Goal: Task Accomplishment & Management: Use online tool/utility

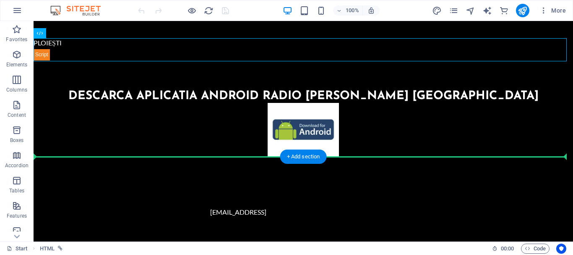
scroll to position [238, 0]
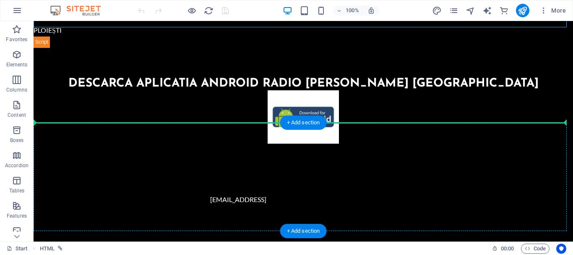
drag, startPoint x: 58, startPoint y: 136, endPoint x: 60, endPoint y: 164, distance: 27.8
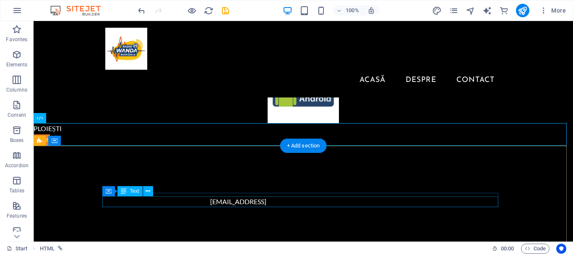
click at [379, 203] on div "[EMAIL_ADDRESS]" at bounding box center [238, 201] width 396 height 11
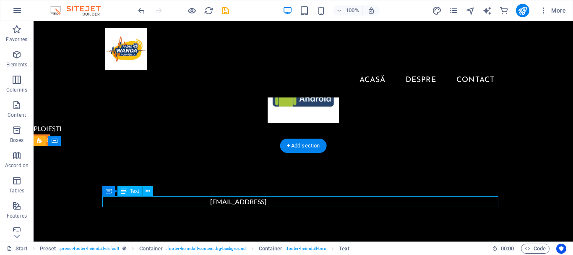
click at [377, 202] on div "[EMAIL_ADDRESS]" at bounding box center [238, 201] width 396 height 11
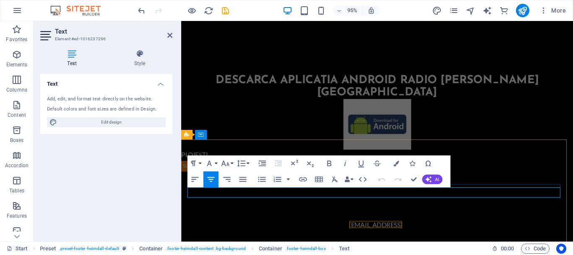
click at [460, 230] on p "[EMAIL_ADDRESS]" at bounding box center [386, 235] width 396 height 11
drag, startPoint x: 226, startPoint y: 203, endPoint x: 205, endPoint y: 198, distance: 21.7
click at [205, 230] on p "​" at bounding box center [386, 235] width 396 height 11
click at [196, 230] on p "​" at bounding box center [386, 235] width 396 height 11
click at [204, 180] on div "​" at bounding box center [387, 234] width 413 height 108
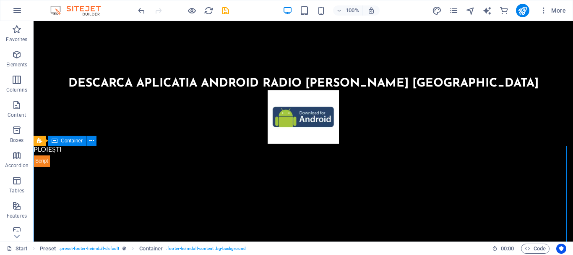
click at [88, 185] on div at bounding box center [304, 215] width 540 height 97
click at [201, 214] on div at bounding box center [304, 215] width 540 height 97
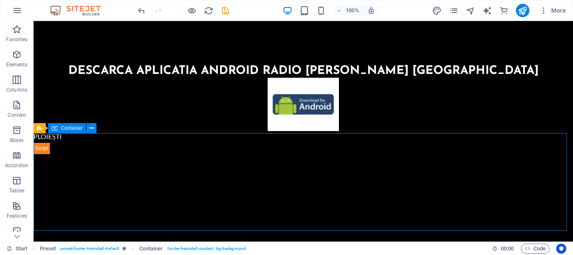
click at [306, 193] on div at bounding box center [304, 202] width 540 height 97
click at [309, 194] on div at bounding box center [304, 202] width 540 height 97
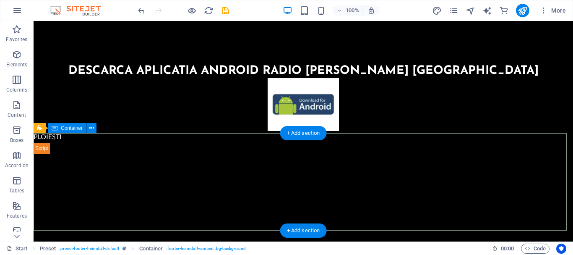
click at [179, 167] on div at bounding box center [304, 202] width 540 height 97
click at [303, 133] on div "+ Add section" at bounding box center [303, 133] width 47 height 14
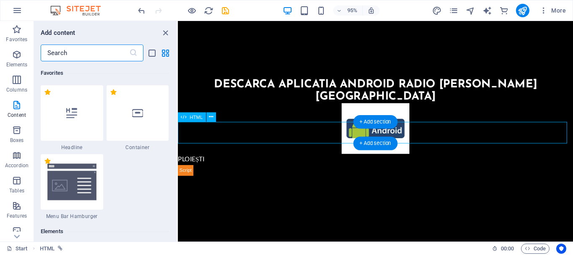
scroll to position [1538, 0]
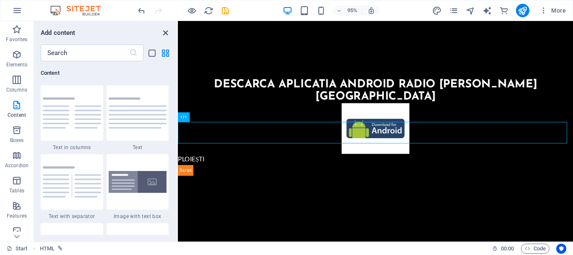
drag, startPoint x: 166, startPoint y: 34, endPoint x: 219, endPoint y: 89, distance: 76.3
click at [166, 34] on icon "close panel" at bounding box center [166, 33] width 10 height 10
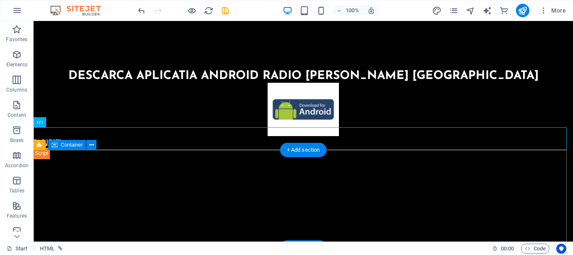
scroll to position [228, 0]
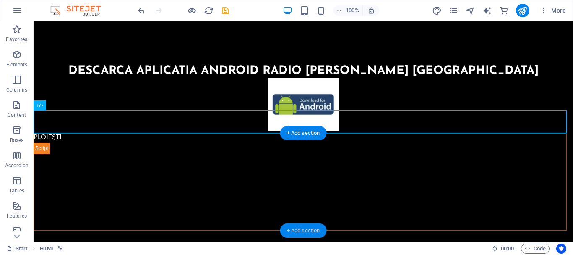
click at [314, 228] on div "+ Add section" at bounding box center [303, 230] width 47 height 14
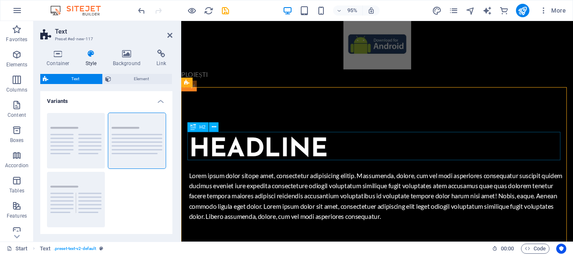
scroll to position [312, 0]
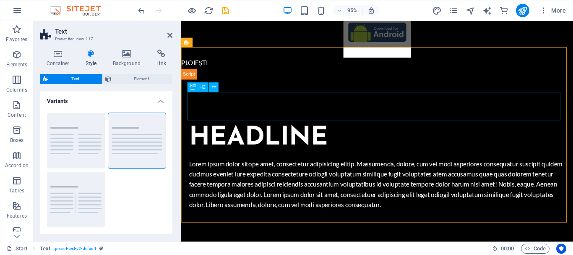
click at [342, 130] on div "Headline" at bounding box center [388, 144] width 396 height 29
click at [332, 130] on div "Headline" at bounding box center [388, 144] width 396 height 29
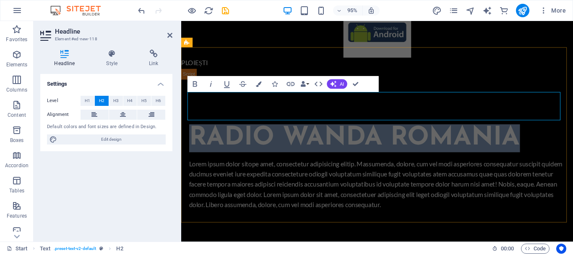
drag, startPoint x: 479, startPoint y: 107, endPoint x: 193, endPoint y: 109, distance: 286.7
click at [193, 130] on h2 "Radio Wanda Romania" at bounding box center [388, 144] width 396 height 29
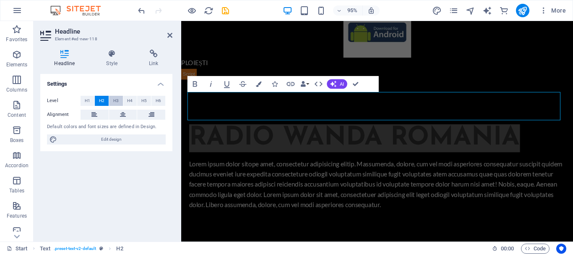
click at [116, 100] on span "H3" at bounding box center [115, 101] width 5 height 10
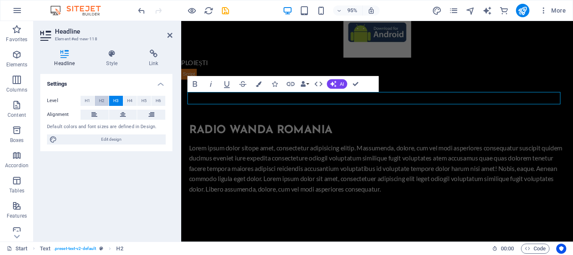
click at [103, 100] on span "H2" at bounding box center [101, 101] width 5 height 10
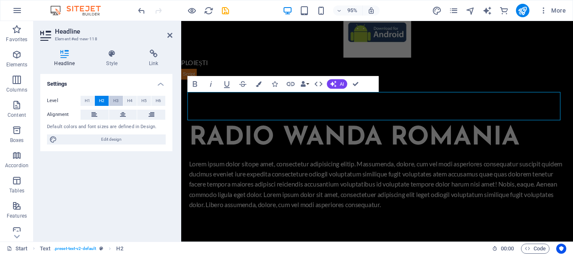
click at [114, 99] on span "H3" at bounding box center [115, 101] width 5 height 10
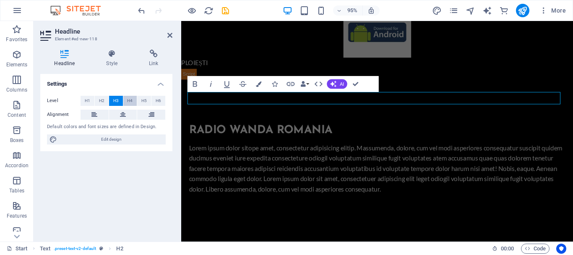
click at [123, 99] on button "H4" at bounding box center [130, 101] width 14 height 10
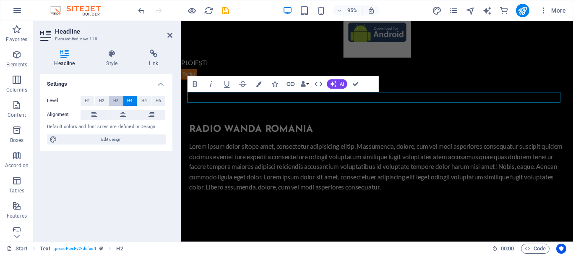
click at [112, 100] on button "H3" at bounding box center [116, 101] width 14 height 10
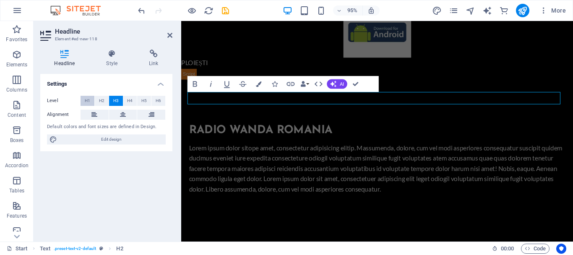
click at [91, 101] on button "H1" at bounding box center [88, 101] width 14 height 10
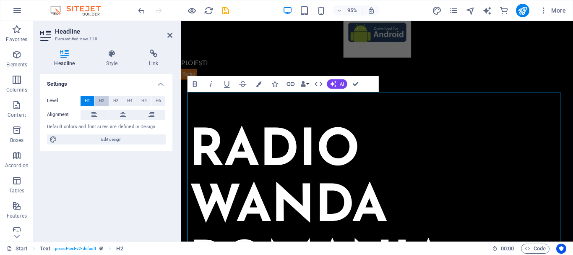
click at [99, 101] on span "H2" at bounding box center [101, 101] width 5 height 10
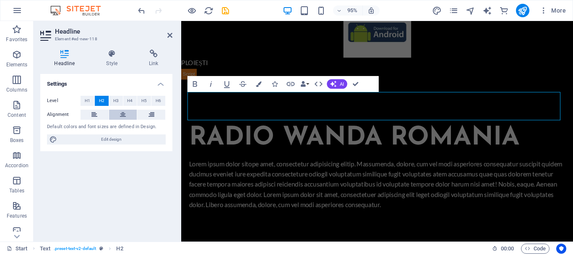
click at [113, 111] on button at bounding box center [123, 115] width 28 height 10
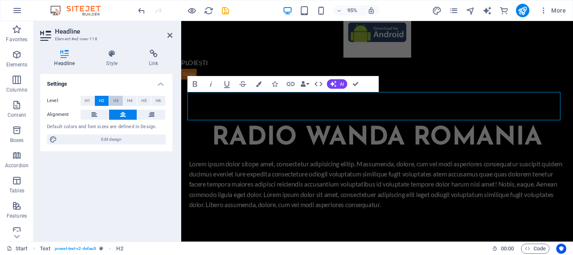
click at [114, 102] on span "H3" at bounding box center [115, 101] width 5 height 10
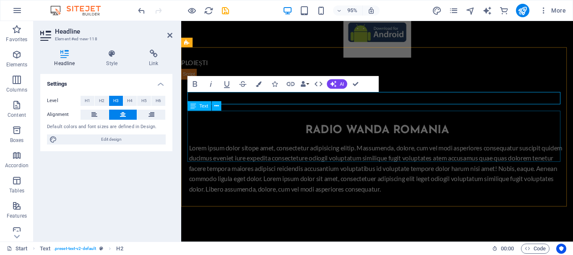
click at [443, 162] on div "Lorem ipsum dolor sitope amet, consectetur adipisicing elitip. Massumenda, dolo…" at bounding box center [388, 176] width 396 height 54
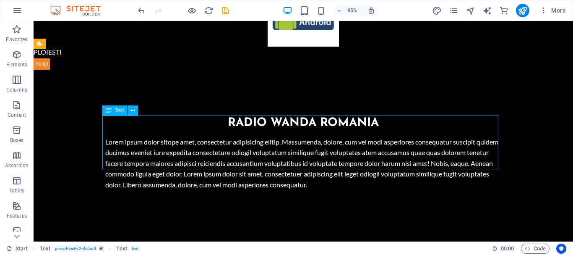
click at [430, 156] on div "Lorem ipsum dolor sitope amet, consectetur adipisicing elitip. Massumenda, dolo…" at bounding box center [303, 163] width 396 height 54
click at [343, 158] on div "Lorem ipsum dolor sitope amet, consectetur adipisicing elitip. Massumenda, dolo…" at bounding box center [303, 163] width 396 height 54
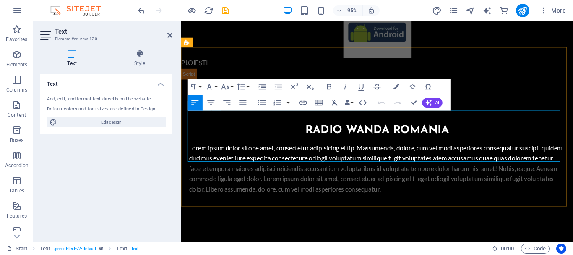
click at [443, 167] on p "Lorem ipsum dolor sitope amet, consectetur adipisicing elitip. Massumenda, dolo…" at bounding box center [388, 176] width 396 height 54
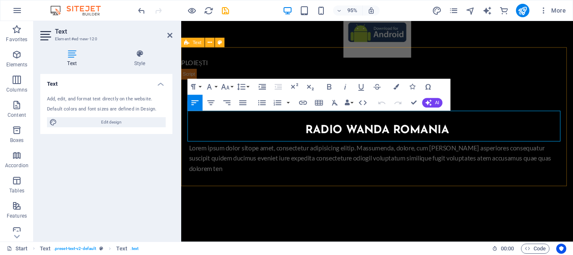
drag, startPoint x: 443, startPoint y: 167, endPoint x: 579, endPoint y: 158, distance: 136.3
click at [573, 158] on div "Radio [PERSON_NAME] Romania Lorem ipsum dolor sitope amet, consectetur adipisic…" at bounding box center [387, 156] width 413 height 146
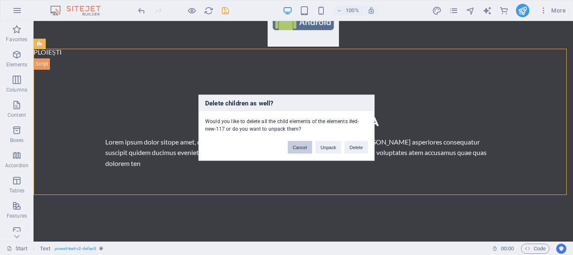
click at [298, 145] on button "Cancel" at bounding box center [300, 147] width 24 height 13
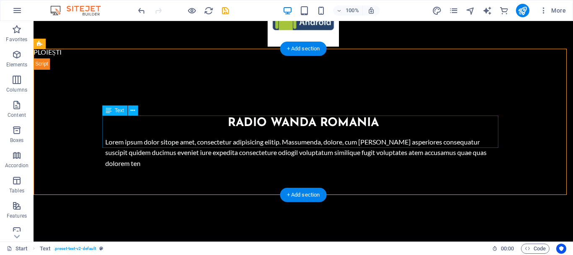
click at [121, 141] on div "Lorem ipsum dolor sitope amet, consectetur adipisicing elitip. Massumenda, dolo…" at bounding box center [303, 152] width 396 height 32
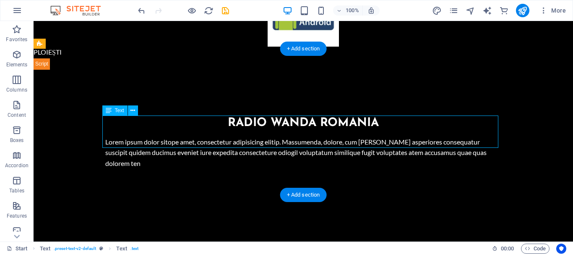
click at [118, 140] on div "Lorem ipsum dolor sitope amet, consectetur adipisicing elitip. Massumenda, dolo…" at bounding box center [303, 152] width 396 height 32
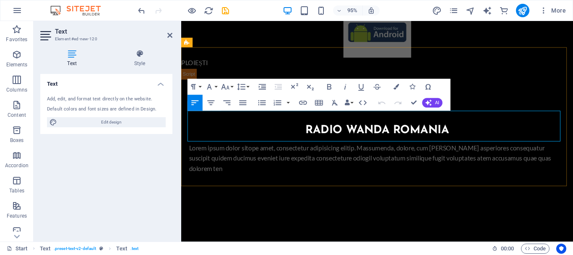
click at [202, 149] on p "Lorem ipsum dolor sitope amet, consectetur adipisicing elitip. Massumenda, dolo…" at bounding box center [388, 165] width 396 height 32
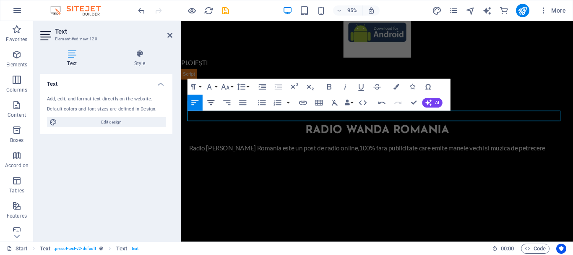
click at [210, 105] on icon "button" at bounding box center [211, 102] width 7 height 5
click at [171, 31] on h2 "Text" at bounding box center [114, 32] width 118 height 8
click at [168, 34] on icon at bounding box center [169, 35] width 5 height 7
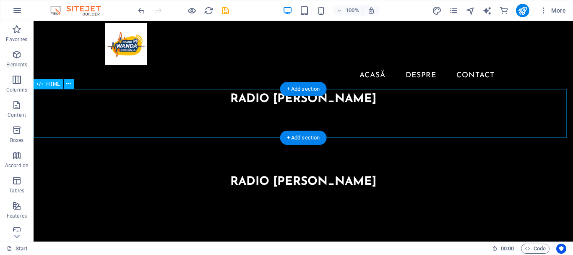
scroll to position [0, 0]
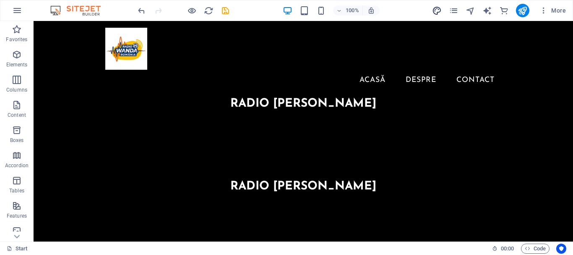
click at [436, 13] on icon "design" at bounding box center [437, 11] width 10 height 10
select select "px"
select select "400"
select select "px"
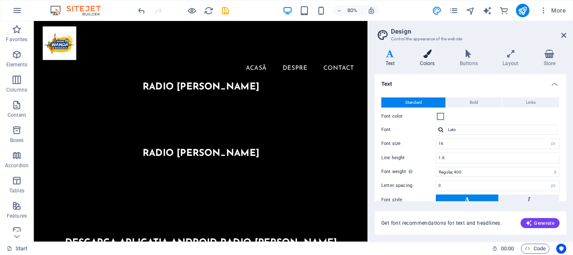
click at [422, 62] on h4 "Colors" at bounding box center [429, 59] width 40 height 18
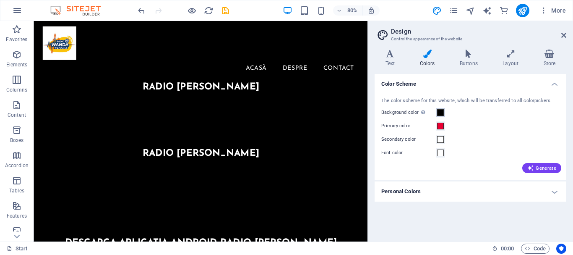
click at [441, 115] on span at bounding box center [440, 112] width 7 height 7
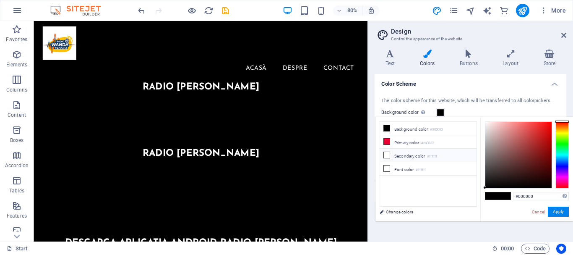
click at [387, 154] on icon at bounding box center [387, 155] width 6 height 6
type input "#ffffff"
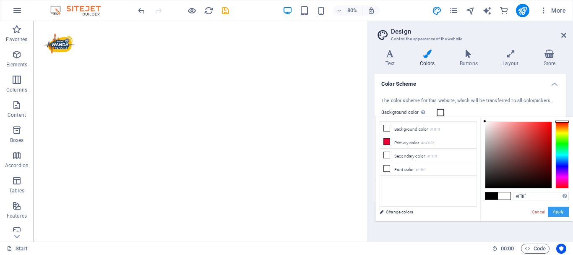
click at [558, 212] on button "Apply" at bounding box center [558, 212] width 21 height 10
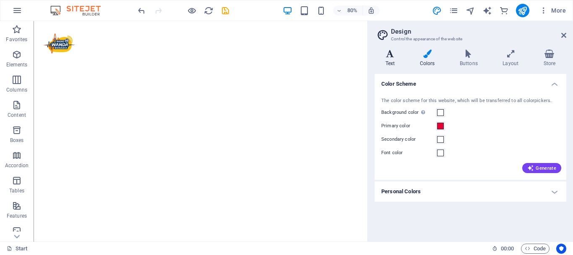
click at [390, 57] on icon at bounding box center [390, 54] width 31 height 8
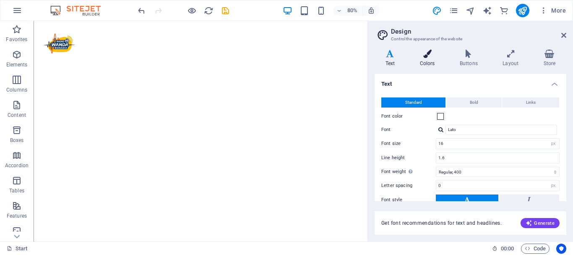
click at [426, 56] on icon at bounding box center [427, 54] width 37 height 8
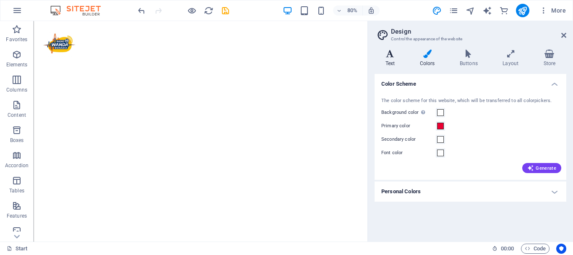
click at [390, 55] on icon at bounding box center [390, 54] width 31 height 8
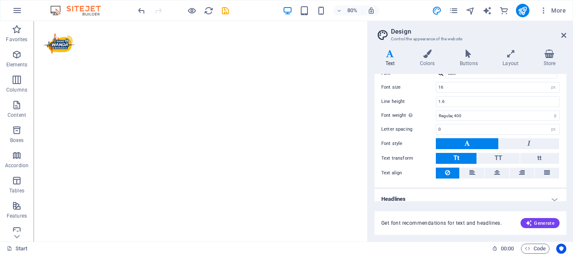
scroll to position [64, 0]
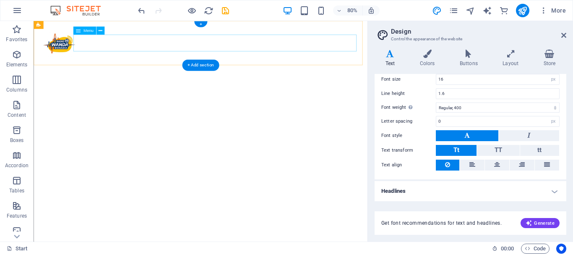
click at [238, 70] on nav "Acasă Despre Contact" at bounding box center [242, 80] width 396 height 21
click at [297, 70] on nav "Acasă Despre Contact" at bounding box center [242, 80] width 396 height 21
click at [372, 70] on nav "Acasă Despre Contact" at bounding box center [242, 80] width 396 height 21
click at [376, 70] on nav "Acasă Despre Contact" at bounding box center [242, 80] width 396 height 21
drag, startPoint x: 419, startPoint y: 45, endPoint x: 326, endPoint y: 49, distance: 92.5
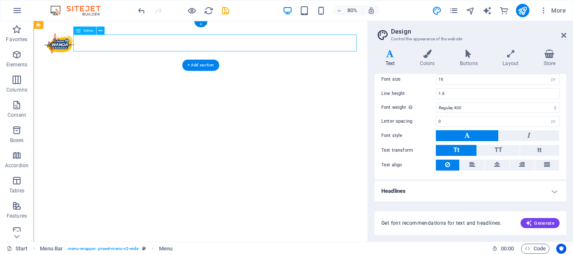
click at [327, 70] on nav "Acasă Despre Contact" at bounding box center [242, 80] width 396 height 21
click at [428, 56] on icon at bounding box center [427, 54] width 37 height 8
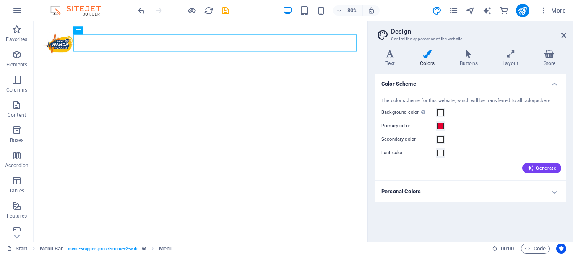
click at [427, 56] on icon at bounding box center [427, 54] width 37 height 8
click at [330, 70] on nav "Acasă Despre Contact" at bounding box center [242, 80] width 396 height 21
select select
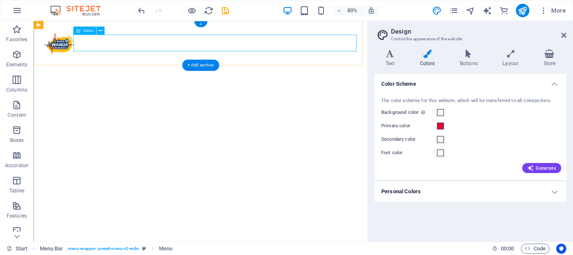
select select
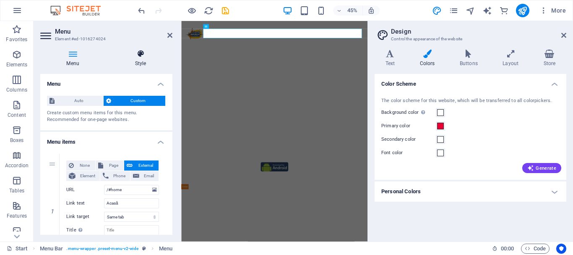
click at [136, 55] on icon at bounding box center [141, 54] width 64 height 8
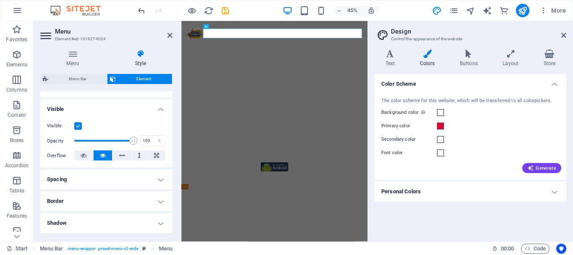
scroll to position [42, 0]
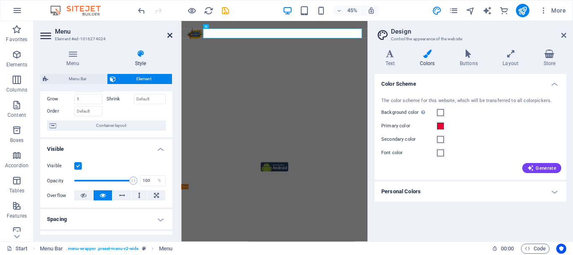
click at [169, 35] on icon at bounding box center [169, 35] width 5 height 7
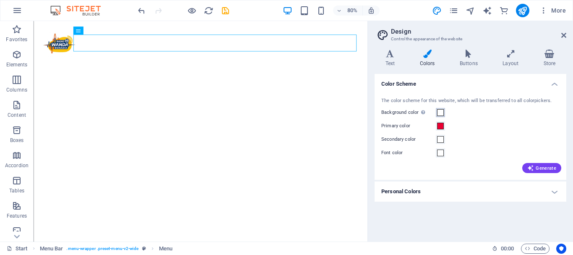
click at [442, 110] on span at bounding box center [440, 112] width 7 height 7
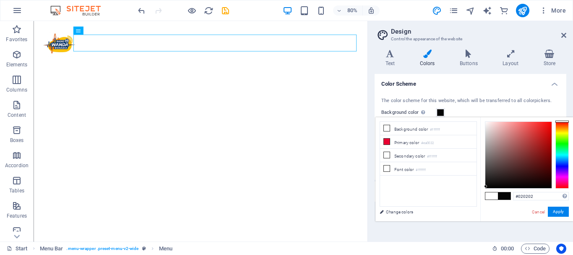
type input "#000000"
drag, startPoint x: 486, startPoint y: 122, endPoint x: 485, endPoint y: 192, distance: 70.5
click at [485, 192] on div "#000000 Supported formats #0852ed rgb(8, 82, 237) rgba(8, 82, 237, 90%) hsv(221…" at bounding box center [527, 230] width 93 height 226
click at [555, 211] on button "Apply" at bounding box center [558, 212] width 21 height 10
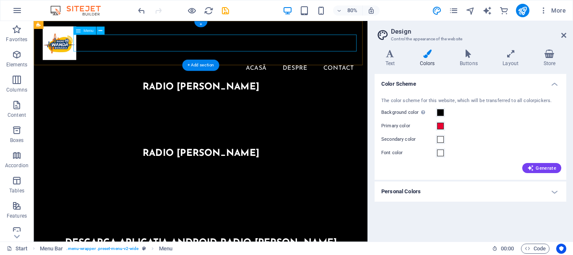
click at [424, 70] on nav "Acasă Despre Contact" at bounding box center [242, 80] width 396 height 21
click at [433, 70] on nav "Acasă Despre Contact" at bounding box center [242, 80] width 396 height 21
click at [432, 70] on nav "Acasă Despre Contact" at bounding box center [242, 80] width 396 height 21
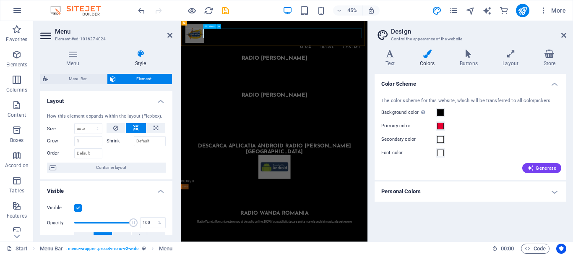
click at [573, 70] on nav "Acasă Despre Contact" at bounding box center [389, 80] width 396 height 21
click at [439, 128] on span at bounding box center [440, 126] width 7 height 7
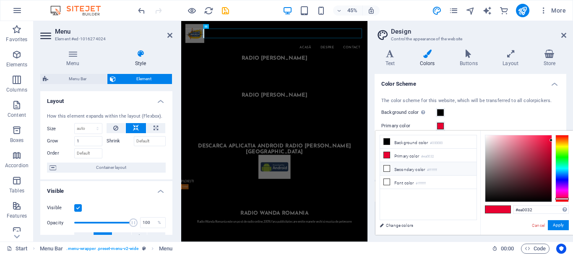
click at [386, 167] on icon at bounding box center [387, 168] width 6 height 6
type input "#ffffff"
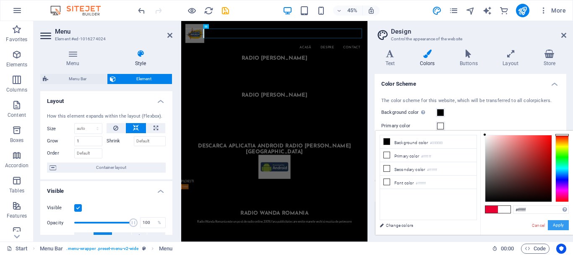
click at [560, 225] on button "Apply" at bounding box center [558, 225] width 21 height 10
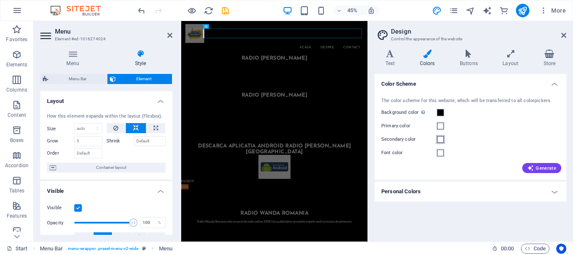
click at [438, 139] on span at bounding box center [440, 139] width 7 height 7
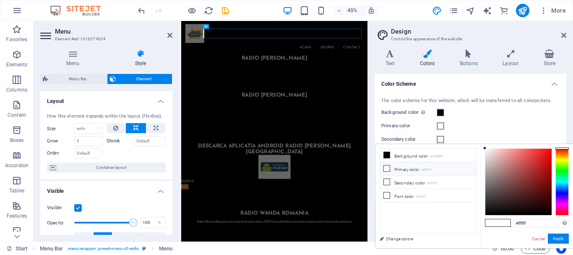
click at [387, 166] on icon at bounding box center [387, 168] width 6 height 6
click at [387, 181] on icon at bounding box center [387, 182] width 6 height 6
click at [559, 239] on button "Apply" at bounding box center [558, 238] width 21 height 10
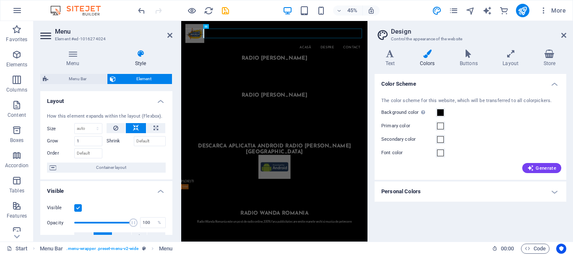
click at [414, 63] on h4 "Colors" at bounding box center [429, 59] width 40 height 18
click at [390, 57] on icon at bounding box center [390, 54] width 31 height 8
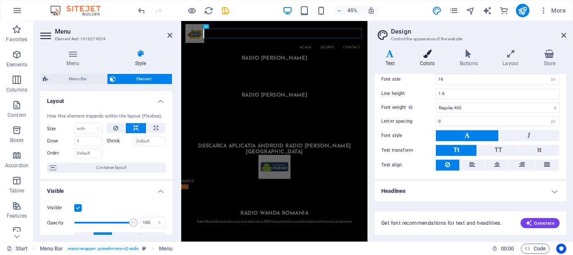
click at [421, 54] on icon at bounding box center [427, 54] width 37 height 8
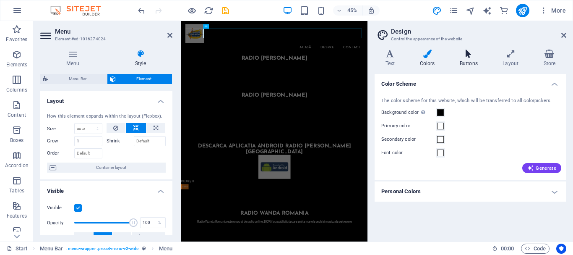
click at [475, 58] on h4 "Buttons" at bounding box center [470, 59] width 43 height 18
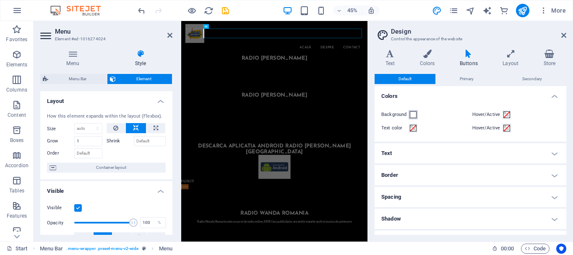
click at [413, 117] on span at bounding box center [413, 114] width 7 height 7
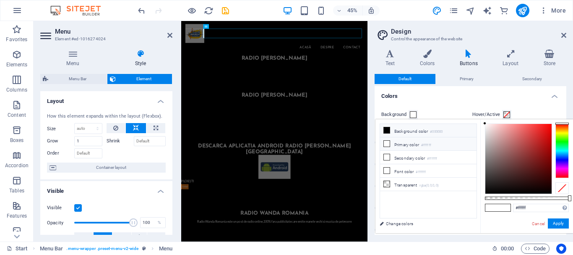
click at [389, 131] on icon at bounding box center [387, 130] width 6 height 6
type input "#000000"
click at [555, 222] on button "Apply" at bounding box center [558, 223] width 21 height 10
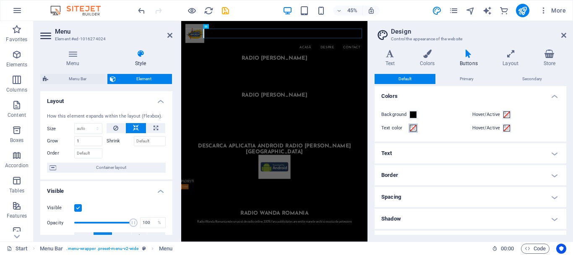
click at [414, 127] on span at bounding box center [413, 128] width 7 height 7
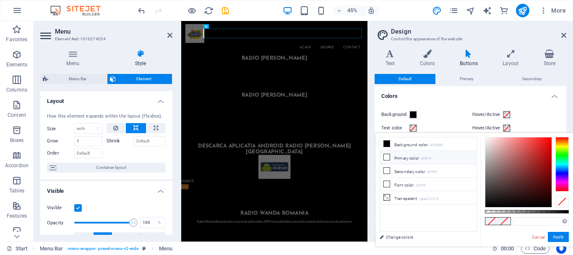
click at [388, 157] on icon at bounding box center [387, 157] width 6 height 6
type input "#ffffff"
click at [552, 234] on button "Apply" at bounding box center [558, 237] width 21 height 10
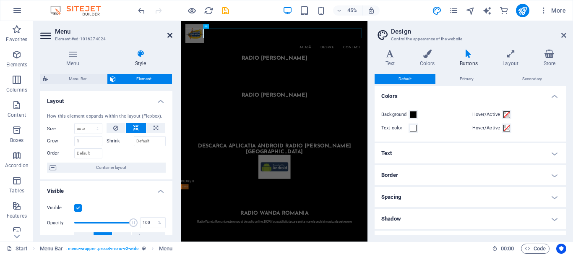
click at [171, 34] on icon at bounding box center [169, 35] width 5 height 7
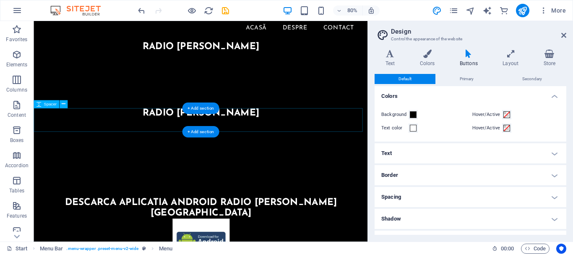
scroll to position [0, 0]
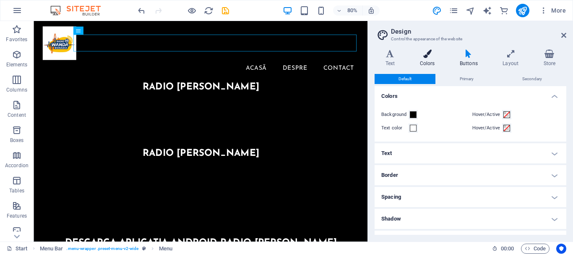
click at [427, 53] on icon at bounding box center [427, 54] width 37 height 8
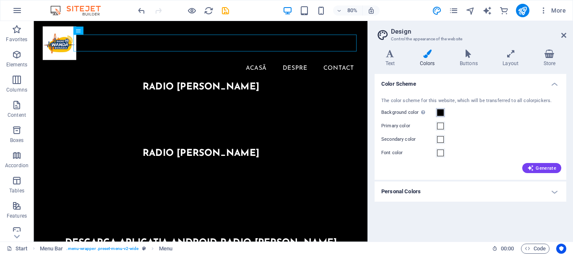
click at [441, 114] on span at bounding box center [440, 112] width 7 height 7
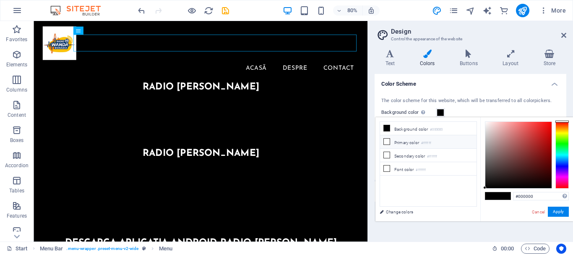
click at [380, 142] on li "Primary color #ffffff" at bounding box center [428, 141] width 97 height 13
click at [387, 142] on icon at bounding box center [387, 142] width 6 height 6
click at [558, 211] on button "Apply" at bounding box center [558, 212] width 21 height 10
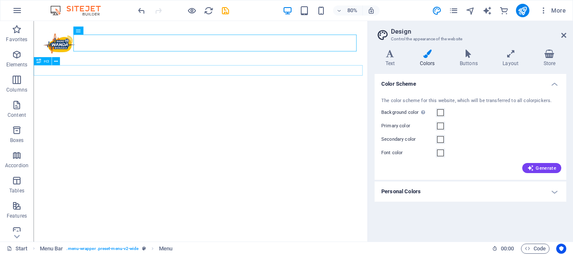
click at [190, 97] on div "Radio [PERSON_NAME]" at bounding box center [243, 103] width 418 height 13
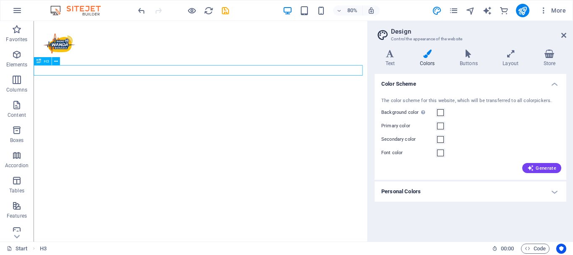
click at [190, 97] on div "Radio [PERSON_NAME]" at bounding box center [243, 103] width 418 height 13
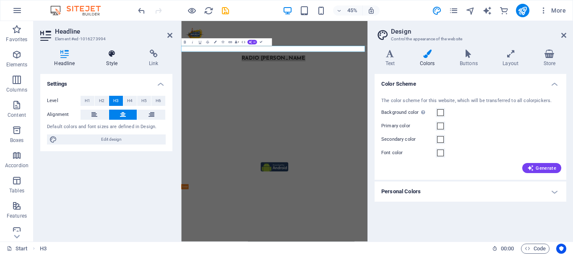
click at [120, 59] on h4 "Style" at bounding box center [113, 59] width 43 height 18
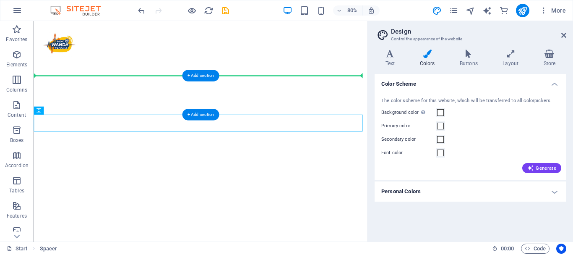
drag, startPoint x: 288, startPoint y: 152, endPoint x: 302, endPoint y: 93, distance: 61.3
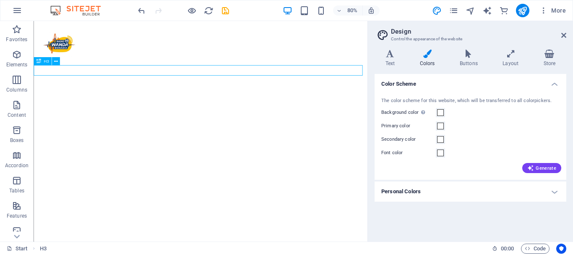
drag, startPoint x: 303, startPoint y: 79, endPoint x: 236, endPoint y: 80, distance: 66.3
click at [237, 97] on div "Radio [PERSON_NAME]" at bounding box center [243, 103] width 418 height 13
drag, startPoint x: 83, startPoint y: 82, endPoint x: 152, endPoint y: 92, distance: 70.0
click at [440, 111] on span at bounding box center [440, 112] width 7 height 7
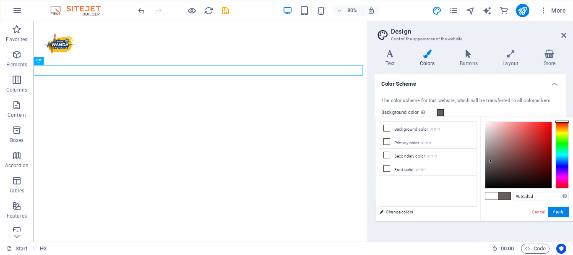
drag, startPoint x: 484, startPoint y: 121, endPoint x: 491, endPoint y: 162, distance: 41.0
click at [491, 162] on div at bounding box center [490, 161] width 3 height 3
type input "#645b5b"
click at [555, 211] on button "Apply" at bounding box center [558, 212] width 21 height 10
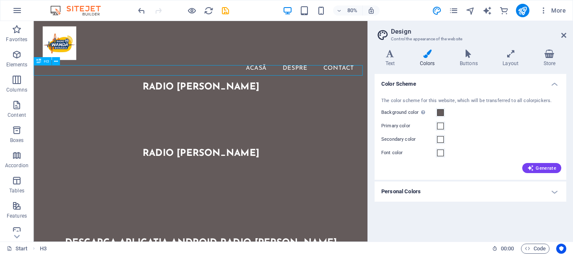
click at [320, 97] on div "Radio [PERSON_NAME]" at bounding box center [243, 103] width 418 height 13
drag, startPoint x: 323, startPoint y: 78, endPoint x: 293, endPoint y: 85, distance: 31.5
click at [288, 97] on div "Radio [PERSON_NAME]" at bounding box center [243, 103] width 418 height 13
click at [298, 97] on div "Radio [PERSON_NAME]" at bounding box center [243, 103] width 418 height 13
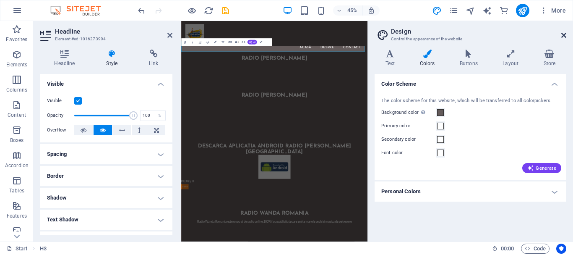
click at [563, 34] on icon at bounding box center [564, 35] width 5 height 7
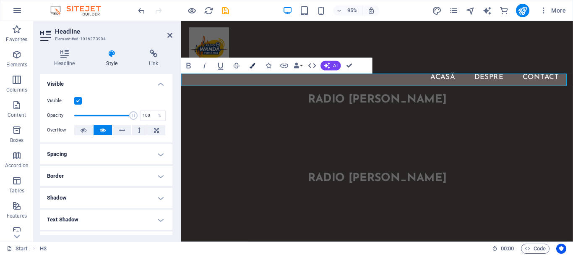
click at [251, 65] on icon "button" at bounding box center [252, 65] width 5 height 5
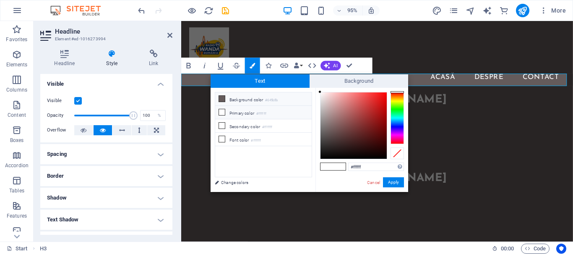
click at [222, 99] on icon at bounding box center [222, 99] width 6 height 6
click at [221, 113] on icon at bounding box center [222, 112] width 6 height 6
click at [395, 179] on button "Apply" at bounding box center [393, 182] width 21 height 10
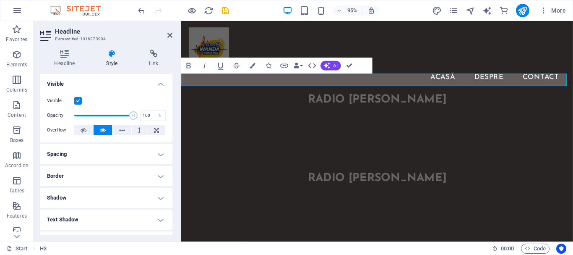
click at [462, 97] on h3 "Radio [PERSON_NAME]​ ​" at bounding box center [387, 103] width 413 height 13
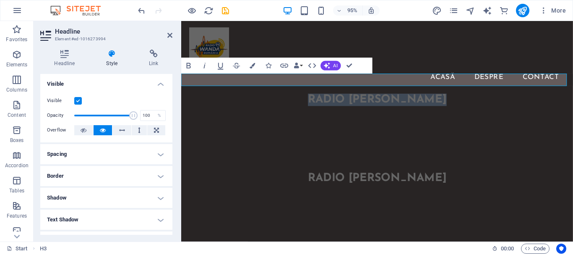
drag, startPoint x: 461, startPoint y: 81, endPoint x: 298, endPoint y: 77, distance: 162.9
click at [319, 97] on h3 "Radio [PERSON_NAME]​ ​" at bounding box center [387, 103] width 413 height 13
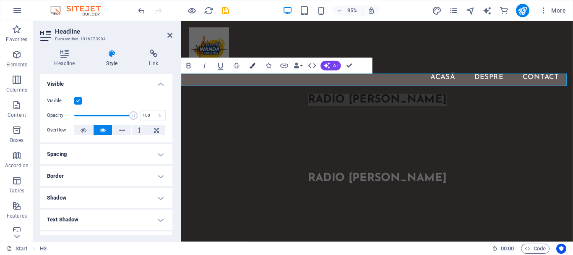
click at [253, 68] on icon "button" at bounding box center [252, 65] width 5 height 5
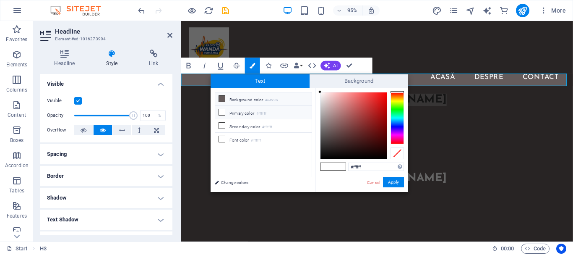
click at [222, 97] on icon at bounding box center [222, 99] width 6 height 6
type input "#000000"
drag, startPoint x: 326, startPoint y: 131, endPoint x: 351, endPoint y: 178, distance: 52.6
click at [317, 163] on div "#000000 Supported formats #0852ed rgb(8, 82, 237) rgba(8, 82, 237, 90%) hsv(221…" at bounding box center [362, 201] width 93 height 226
click at [391, 181] on button "Apply" at bounding box center [393, 182] width 21 height 10
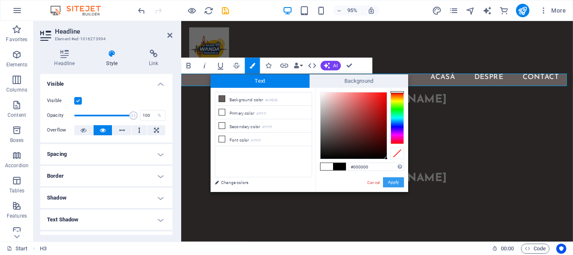
click at [394, 181] on button "Apply" at bounding box center [393, 182] width 21 height 10
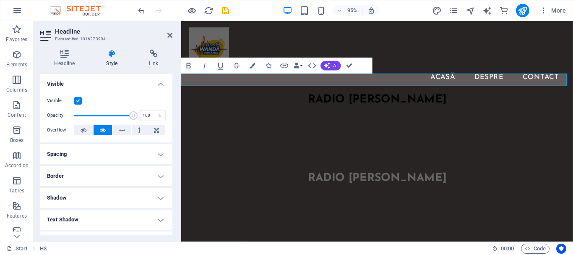
click at [459, 80] on div "H3 HTML HTML H3 Spacer H3 Image Preset Container Preset Text Container HTML Spa…" at bounding box center [377, 131] width 392 height 220
click at [474, 97] on h3 "​Radio [PERSON_NAME]​​" at bounding box center [387, 103] width 413 height 13
click at [473, 180] on div "radio [PERSON_NAME]" at bounding box center [387, 186] width 413 height 13
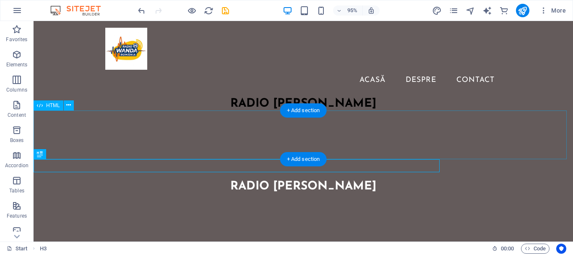
click at [452, 156] on div at bounding box center [304, 155] width 540 height 49
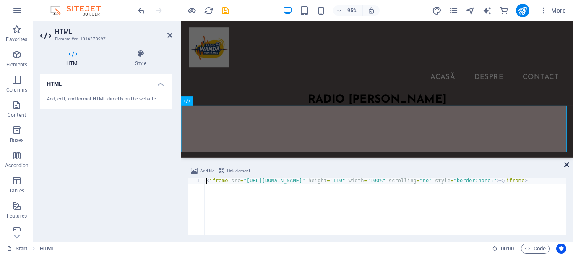
click at [569, 165] on icon at bounding box center [567, 164] width 5 height 7
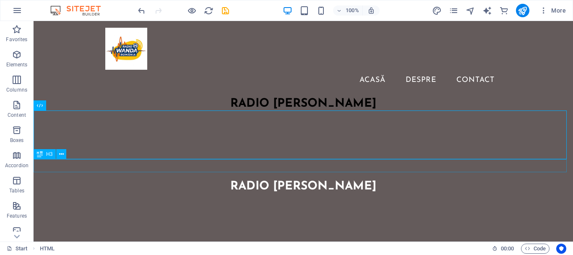
click at [383, 180] on div "radio [PERSON_NAME]" at bounding box center [304, 186] width 540 height 13
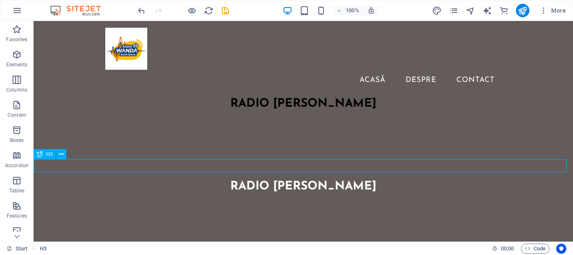
click at [379, 180] on div "radio [PERSON_NAME]" at bounding box center [304, 186] width 540 height 13
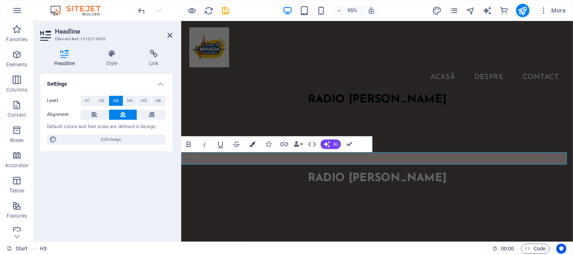
click at [250, 144] on icon "button" at bounding box center [252, 143] width 5 height 5
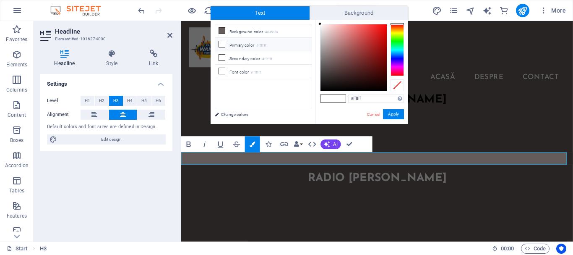
click at [221, 42] on icon at bounding box center [222, 44] width 6 height 6
click at [319, 21] on div "#ffffff Supported formats #0852ed rgb(8, 82, 237) rgba(8, 82, 237, 90%) hsv(221…" at bounding box center [362, 133] width 93 height 226
click at [321, 92] on div "#000000 Supported formats #0852ed rgb(8, 82, 237) rgba(8, 82, 237, 90%) hsv(221…" at bounding box center [362, 133] width 93 height 226
click at [320, 92] on div "#000000 Supported formats #0852ed rgb(8, 82, 237) rgba(8, 82, 237, 90%) hsv(221…" at bounding box center [362, 133] width 93 height 226
click at [318, 96] on div "#000000 Supported formats #0852ed rgb(8, 82, 237) rgba(8, 82, 237, 90%) hsv(221…" at bounding box center [362, 133] width 93 height 226
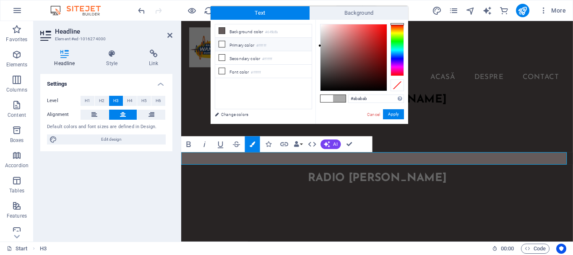
click at [221, 46] on icon at bounding box center [222, 44] width 6 height 6
drag, startPoint x: 359, startPoint y: 120, endPoint x: 360, endPoint y: 128, distance: 8.5
click at [359, 121] on div "#000000 Supported formats #0852ed rgb(8, 82, 237) rgba(8, 82, 237, 90%) hsv(221…" at bounding box center [362, 133] width 93 height 226
click at [372, 114] on link "Cancel" at bounding box center [373, 114] width 15 height 6
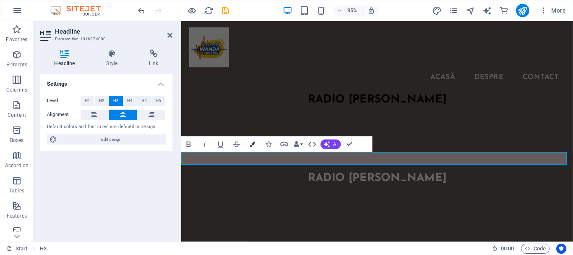
click at [249, 140] on button "Colors" at bounding box center [252, 144] width 15 height 16
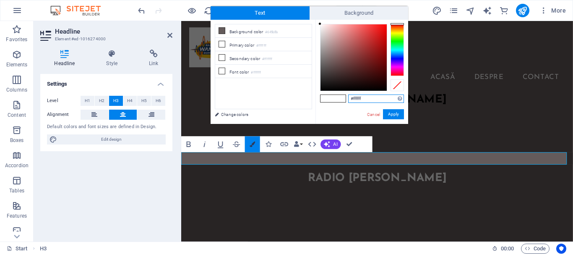
type input "#000000"
click at [393, 115] on button "Apply" at bounding box center [393, 114] width 21 height 10
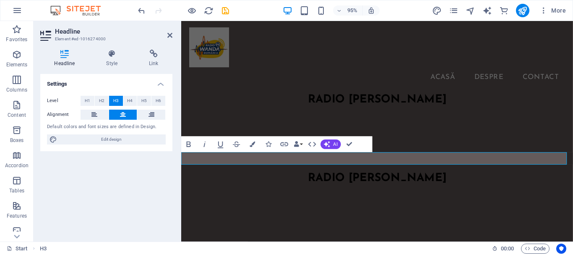
click at [466, 160] on div "H3 HTML HTML H3 Spacer H3 Image Preset Container Preset Text Container HTML Spa…" at bounding box center [377, 131] width 392 height 220
click at [481, 180] on h3 "radio [PERSON_NAME]" at bounding box center [387, 186] width 413 height 13
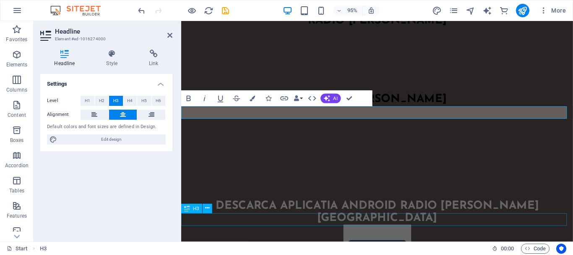
scroll to position [126, 0]
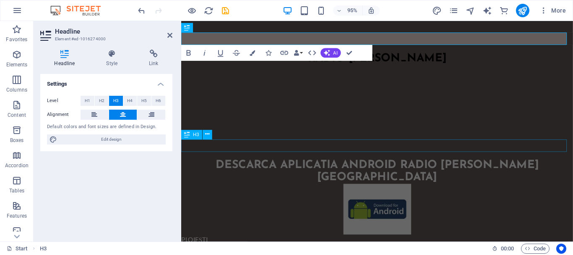
click at [561, 166] on div "Descarca Aplicatia Android Radio [PERSON_NAME] [GEOGRAPHIC_DATA]" at bounding box center [387, 179] width 413 height 26
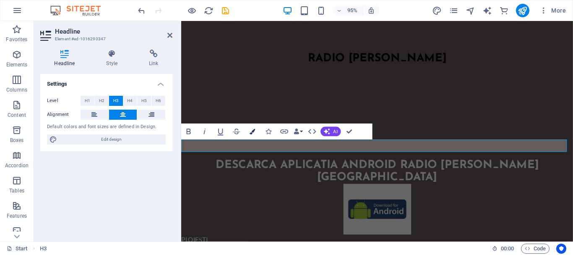
click at [254, 131] on icon "button" at bounding box center [252, 130] width 5 height 5
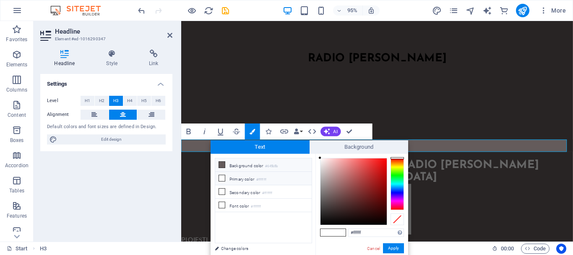
click at [221, 164] on icon at bounding box center [222, 165] width 6 height 6
type input "#000000"
drag, startPoint x: 326, startPoint y: 208, endPoint x: 311, endPoint y: 238, distance: 34.0
click at [311, 238] on div "less Background color #645b5b Primary color #ffffff Secondary color #ffffff Fon…" at bounding box center [310, 206] width 198 height 104
click at [390, 247] on button "Apply" at bounding box center [393, 248] width 21 height 10
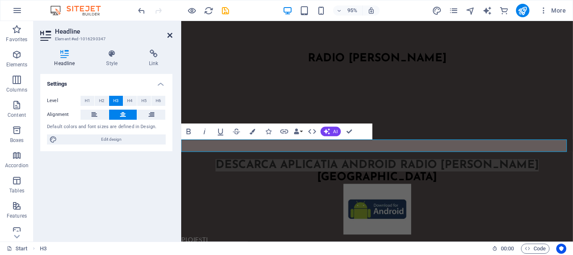
click at [169, 35] on icon at bounding box center [169, 35] width 5 height 7
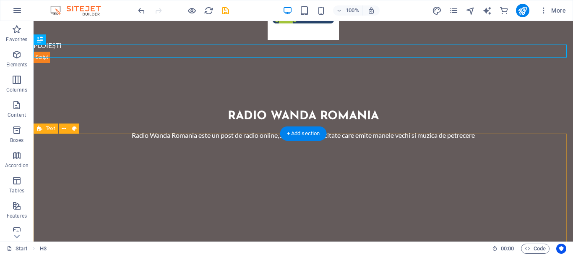
scroll to position [336, 0]
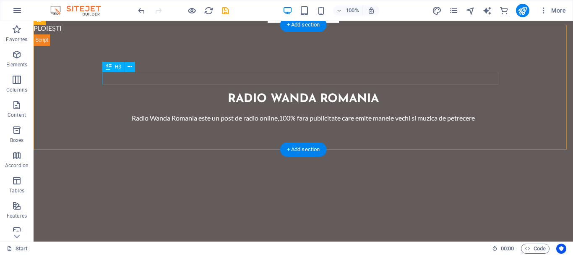
click at [372, 93] on div "Radio Wanda Romania" at bounding box center [303, 99] width 396 height 13
click at [379, 93] on div "Radio Wanda Romania" at bounding box center [303, 99] width 396 height 13
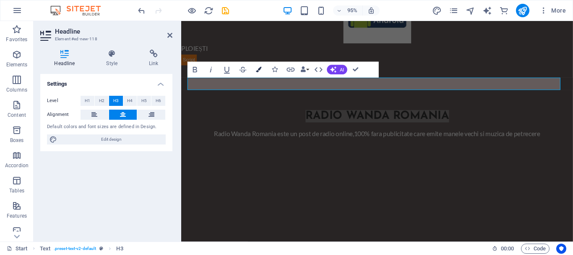
click at [256, 70] on icon "button" at bounding box center [258, 69] width 5 height 5
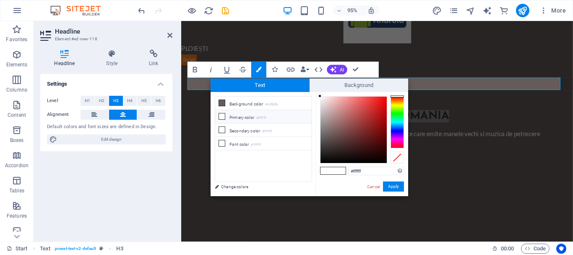
click at [219, 115] on icon at bounding box center [222, 116] width 6 height 6
click at [222, 115] on icon at bounding box center [222, 116] width 6 height 6
click at [390, 188] on button "Apply" at bounding box center [393, 186] width 21 height 10
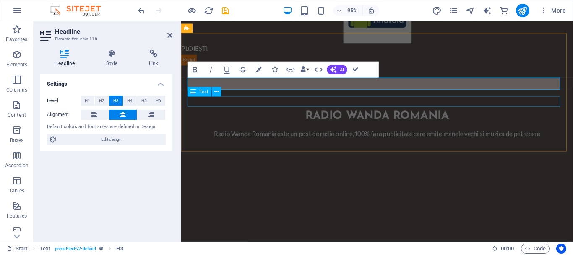
click at [352, 134] on div "Radio Wanda Romania este un post de radio online,100% fara publicitate care emi…" at bounding box center [388, 139] width 396 height 11
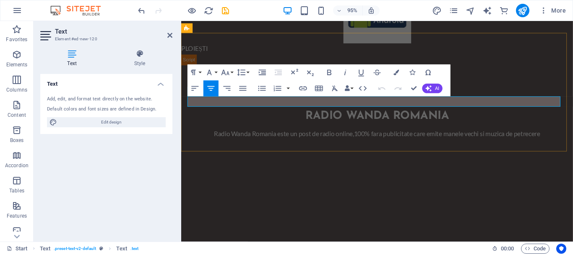
click at [564, 134] on p "Radio Wanda Romania este un post de radio online,100% fara publicitate care emi…" at bounding box center [388, 139] width 396 height 11
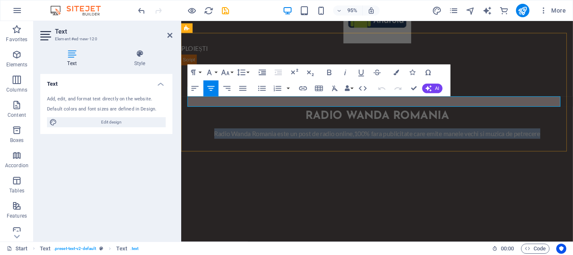
drag, startPoint x: 564, startPoint y: 107, endPoint x: 200, endPoint y: 105, distance: 364.0
click at [200, 134] on p "Radio Wanda Romania este un post de radio online,100% fara publicitate care emi…" at bounding box center [388, 139] width 396 height 11
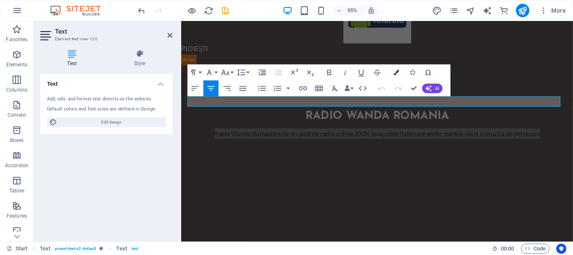
click at [394, 74] on icon "button" at bounding box center [396, 72] width 5 height 5
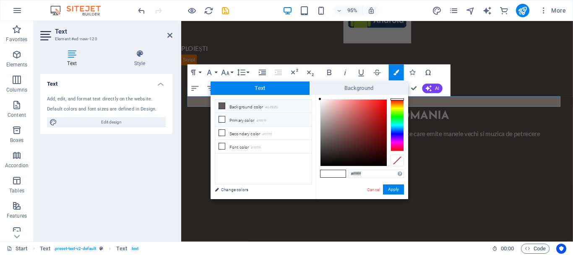
click at [224, 105] on icon at bounding box center [222, 106] width 6 height 6
type input "#000000"
drag, startPoint x: 327, startPoint y: 138, endPoint x: 314, endPoint y: 178, distance: 41.7
click at [314, 178] on div "less Background color #645b5b Primary color #ffffff Secondary color #ffffff Fon…" at bounding box center [310, 147] width 198 height 104
click at [394, 189] on button "Apply" at bounding box center [393, 189] width 21 height 10
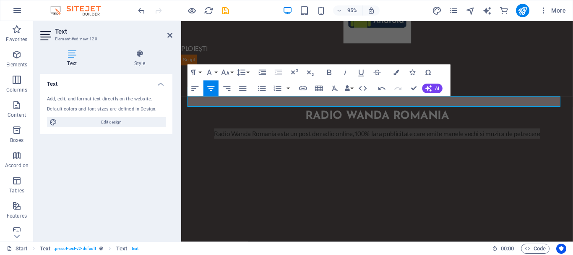
click at [466, 89] on div "H3 HTML HTML H3 Spacer H3 Image Preset Container Preset Text Container HTML Spa…" at bounding box center [377, 131] width 392 height 220
click at [474, 115] on div "Radio Wanda Romania" at bounding box center [388, 121] width 396 height 13
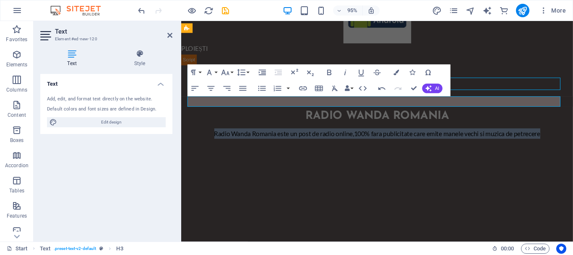
click at [474, 115] on div "Radio Wanda Romania" at bounding box center [388, 121] width 396 height 13
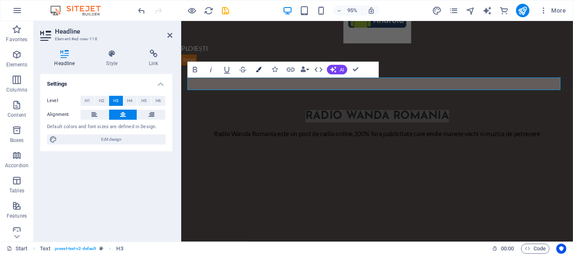
click at [259, 71] on icon "button" at bounding box center [258, 69] width 5 height 5
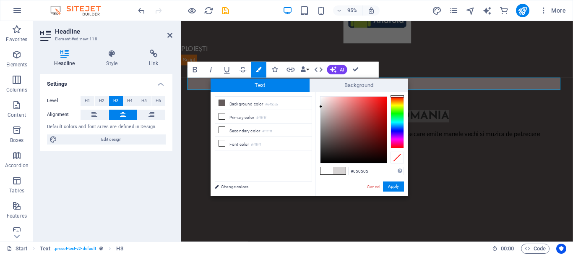
type input "#000000"
drag, startPoint x: 319, startPoint y: 96, endPoint x: 310, endPoint y: 178, distance: 82.8
click at [310, 178] on div "less Background color #645b5b Primary color #ffffff Secondary color #ffffff Fon…" at bounding box center [310, 144] width 198 height 104
click at [390, 185] on button "Apply" at bounding box center [393, 186] width 21 height 10
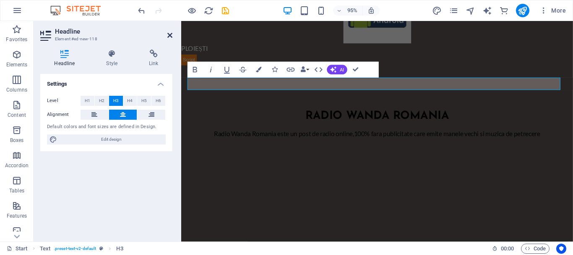
click at [168, 35] on icon at bounding box center [169, 35] width 5 height 7
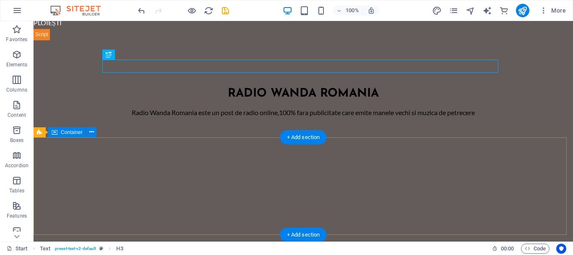
scroll to position [352, 0]
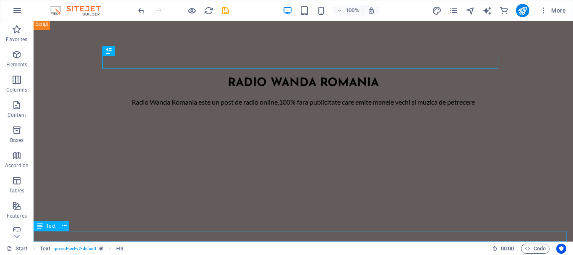
click at [402, 251] on div "Drepturi de autor ©Radio [PERSON_NAME] România , 2025. Toate drepturile rezerva…" at bounding box center [304, 256] width 540 height 11
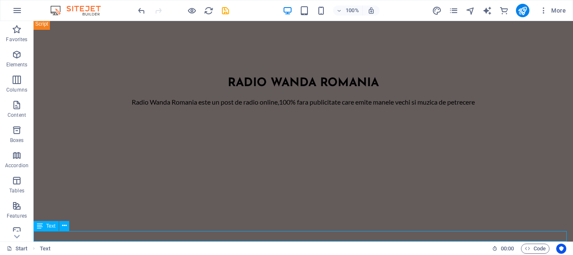
click at [402, 251] on div "Drepturi de autor ©Radio [PERSON_NAME] România , 2025. Toate drepturile rezerva…" at bounding box center [304, 256] width 540 height 11
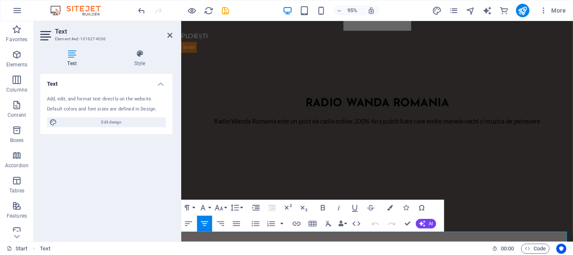
drag, startPoint x: 468, startPoint y: 250, endPoint x: 275, endPoint y: 246, distance: 193.1
click at [393, 209] on icon "button" at bounding box center [389, 207] width 5 height 5
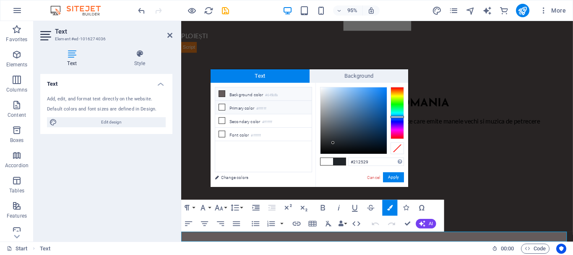
click at [220, 93] on icon at bounding box center [222, 94] width 6 height 6
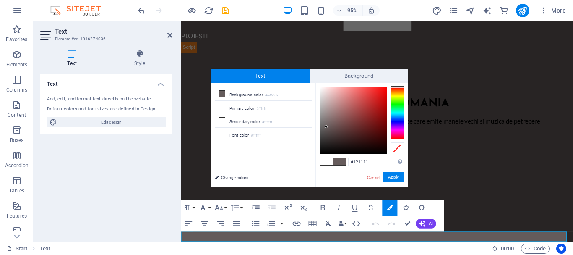
type input "#000000"
drag, startPoint x: 327, startPoint y: 126, endPoint x: 317, endPoint y: 183, distance: 57.1
click at [317, 181] on div "#000000 Supported formats #0852ed rgb(8, 82, 237) rgba(8, 82, 237, 90%) hsv(221…" at bounding box center [362, 196] width 93 height 226
click at [400, 174] on button "Apply" at bounding box center [393, 177] width 21 height 10
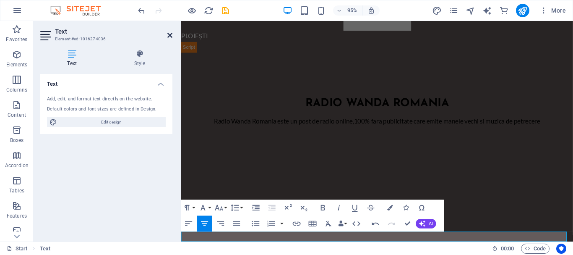
click at [169, 34] on icon at bounding box center [169, 35] width 5 height 7
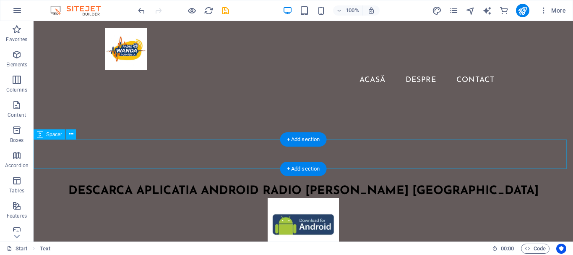
scroll to position [0, 0]
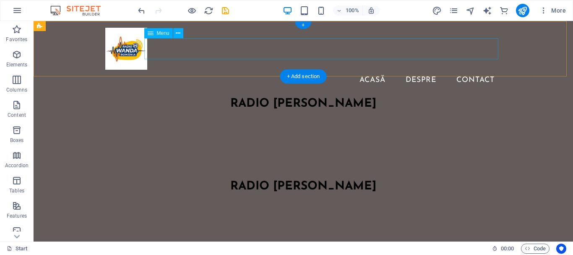
click at [376, 70] on nav "Acasă Despre Contact" at bounding box center [303, 80] width 396 height 21
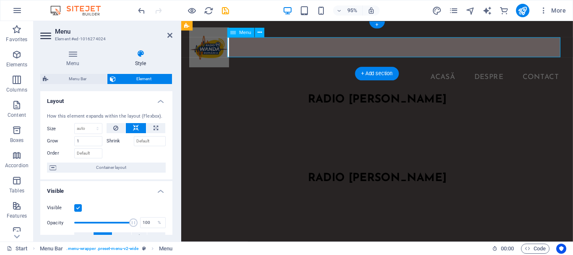
click at [462, 70] on nav "Acasă Despre Contact" at bounding box center [388, 80] width 396 height 21
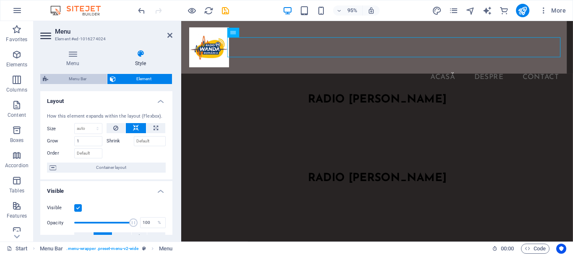
click at [79, 79] on span "Menu Bar" at bounding box center [78, 79] width 54 height 10
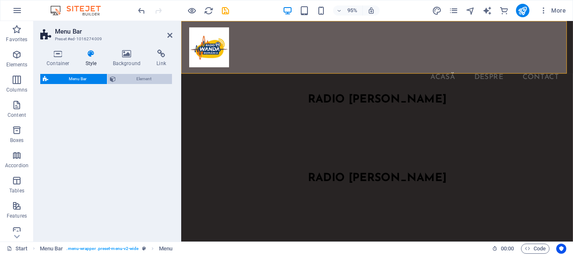
select select "rem"
select select "preset-menu-v2-wide"
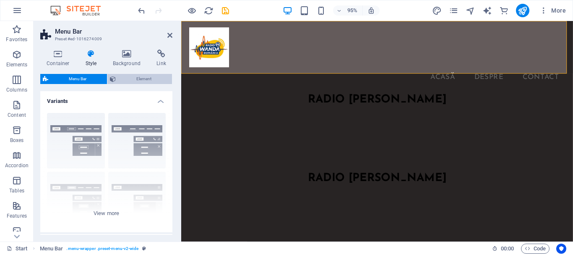
click at [132, 78] on span "Element" at bounding box center [143, 79] width 51 height 10
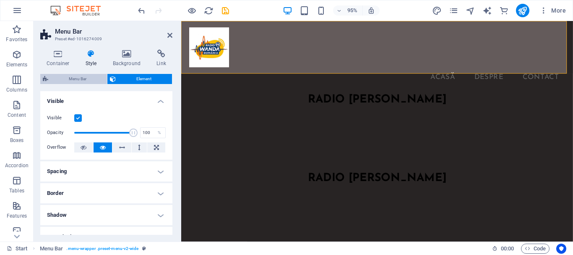
click at [94, 77] on span "Menu Bar" at bounding box center [78, 79] width 54 height 10
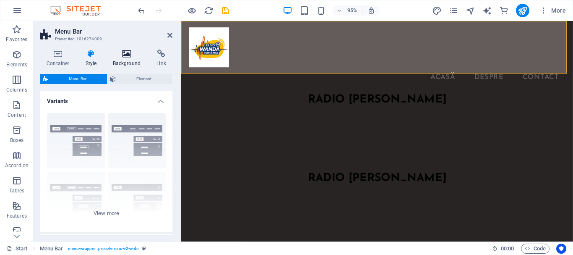
click at [125, 55] on icon at bounding box center [127, 54] width 41 height 8
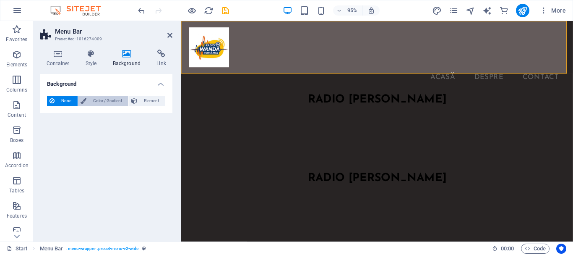
click at [111, 96] on span "Color / Gradient" at bounding box center [107, 101] width 37 height 10
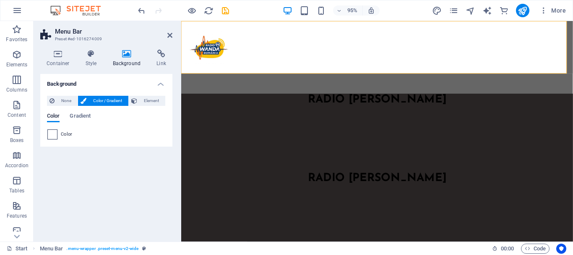
click at [52, 135] on span at bounding box center [52, 134] width 9 height 9
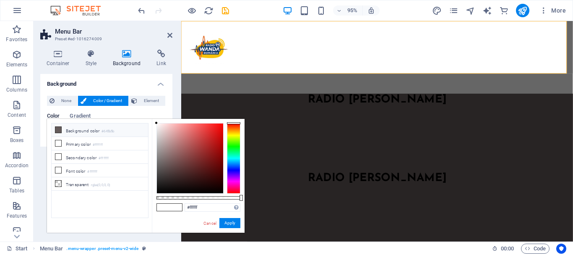
click at [60, 131] on icon at bounding box center [58, 130] width 6 height 6
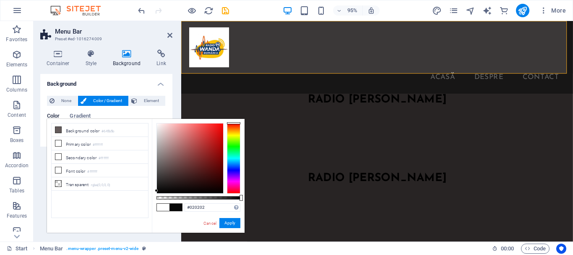
type input "#000000"
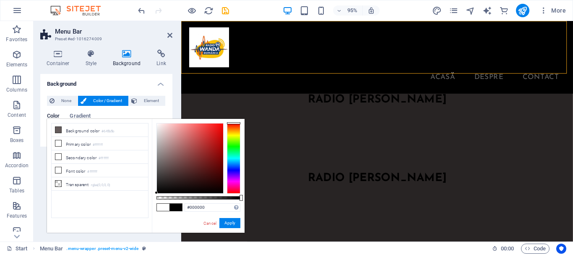
drag, startPoint x: 162, startPoint y: 164, endPoint x: 152, endPoint y: 202, distance: 38.5
click at [152, 202] on div "#000000 Supported formats #0852ed rgb(8, 82, 237) rgba(8, 82, 237, 90%) hsv(221…" at bounding box center [198, 237] width 93 height 236
drag, startPoint x: 52, startPoint y: 211, endPoint x: 230, endPoint y: 221, distance: 179.1
click at [230, 221] on button "Apply" at bounding box center [230, 223] width 21 height 10
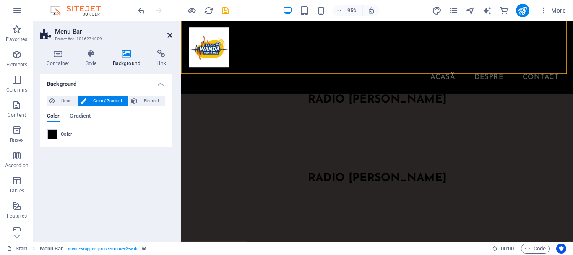
drag, startPoint x: 171, startPoint y: 34, endPoint x: 138, endPoint y: 13, distance: 39.2
click at [171, 34] on icon at bounding box center [169, 35] width 5 height 7
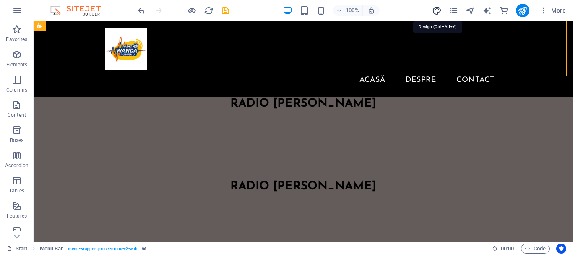
click at [435, 10] on icon "design" at bounding box center [437, 11] width 10 height 10
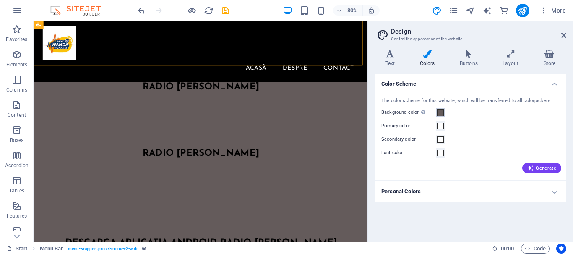
click at [441, 115] on span at bounding box center [440, 112] width 7 height 7
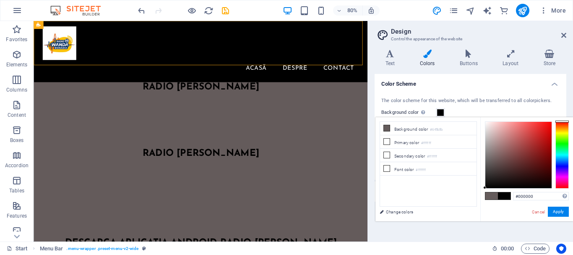
drag, startPoint x: 490, startPoint y: 162, endPoint x: 477, endPoint y: 204, distance: 43.4
click at [477, 204] on div "less Background color #645b5b Primary color #ffffff Secondary color #ffffff Fon…" at bounding box center [475, 169] width 198 height 104
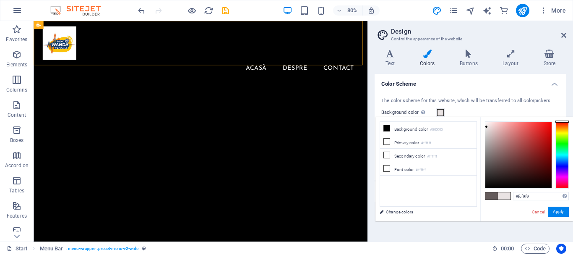
type input "#ffffff"
drag, startPoint x: 485, startPoint y: 187, endPoint x: 484, endPoint y: 116, distance: 71.0
click at [484, 116] on body "[DOMAIN_NAME] Start Favorites Elements Columns Content Boxes Accordion Tables F…" at bounding box center [286, 127] width 573 height 255
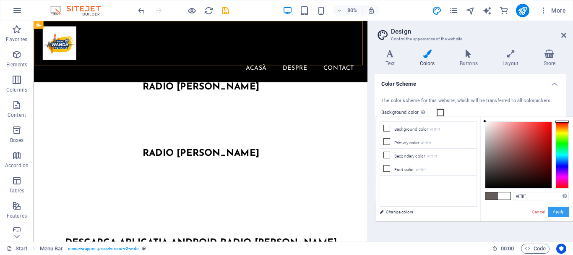
click at [561, 210] on button "Apply" at bounding box center [558, 212] width 21 height 10
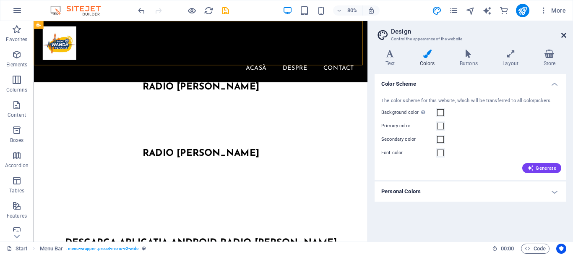
click at [563, 35] on icon at bounding box center [564, 35] width 5 height 7
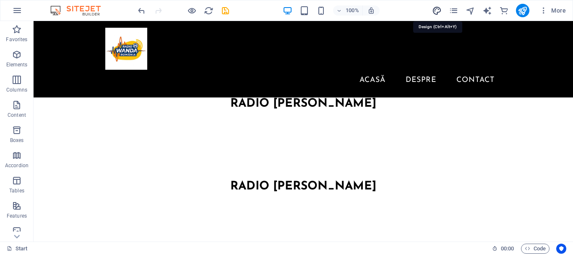
click at [437, 10] on icon "design" at bounding box center [437, 11] width 10 height 10
select select "px"
select select "400"
select select "px"
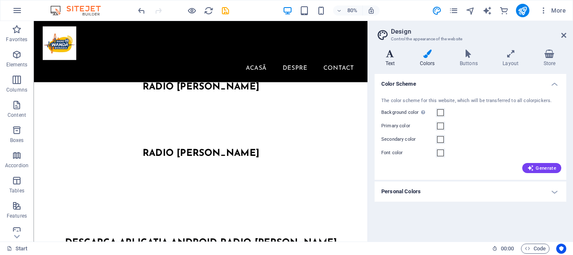
click at [391, 58] on icon at bounding box center [390, 54] width 31 height 8
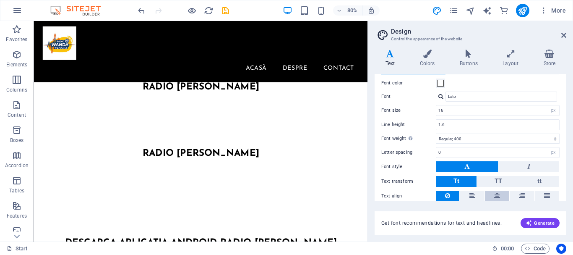
scroll to position [64, 0]
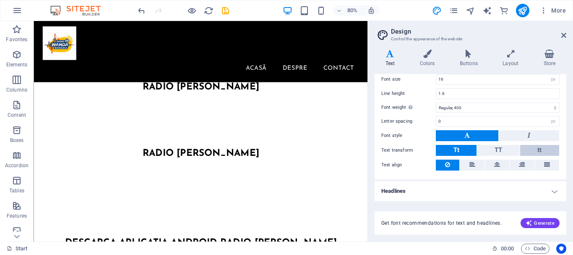
click at [538, 148] on span "tt" at bounding box center [540, 150] width 4 height 8
click at [480, 136] on button at bounding box center [467, 135] width 63 height 11
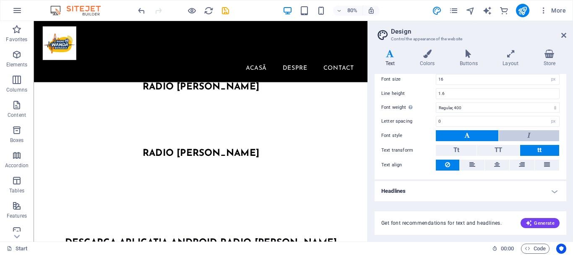
click at [521, 136] on button at bounding box center [529, 135] width 60 height 11
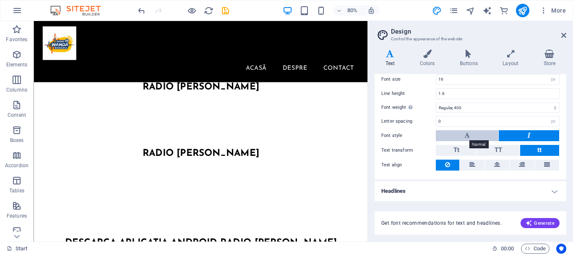
click at [469, 133] on icon at bounding box center [467, 135] width 5 height 10
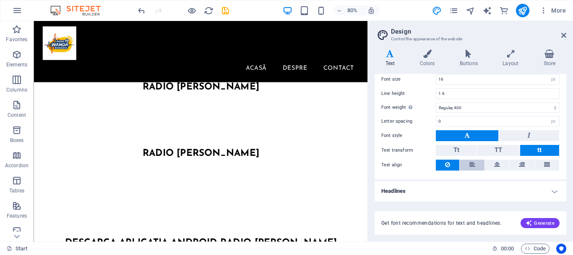
click at [468, 163] on button at bounding box center [472, 165] width 24 height 11
click at [450, 163] on icon at bounding box center [447, 165] width 5 height 10
click at [313, 97] on div "Radio [PERSON_NAME]" at bounding box center [243, 103] width 418 height 13
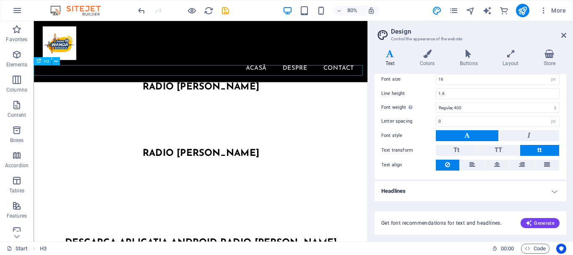
click at [313, 97] on div "Radio [PERSON_NAME]" at bounding box center [243, 103] width 418 height 13
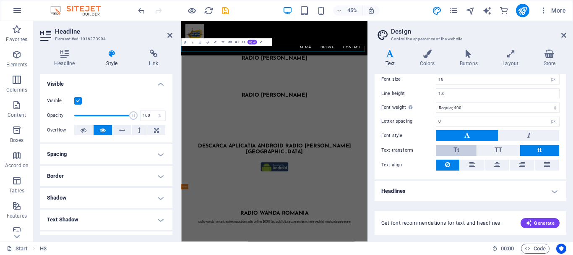
click at [464, 149] on button "Tt" at bounding box center [456, 150] width 41 height 11
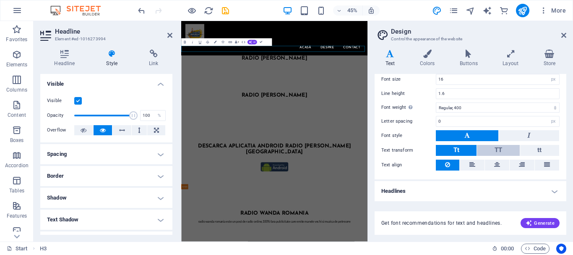
click at [495, 148] on span "TT" at bounding box center [499, 150] width 8 height 8
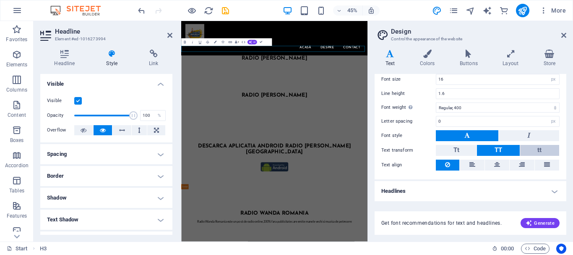
click at [521, 150] on button "tt" at bounding box center [540, 150] width 39 height 11
click at [562, 33] on icon at bounding box center [564, 35] width 5 height 7
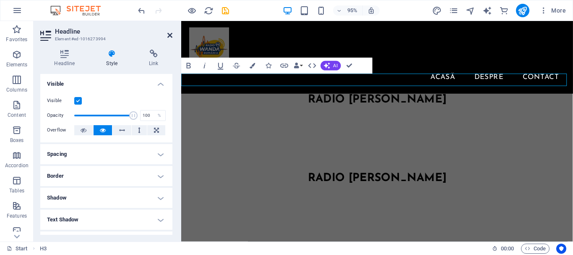
click at [169, 33] on icon at bounding box center [169, 35] width 5 height 7
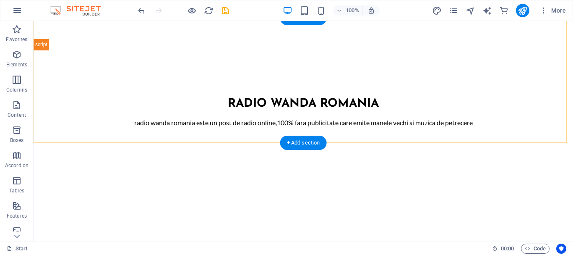
scroll to position [352, 0]
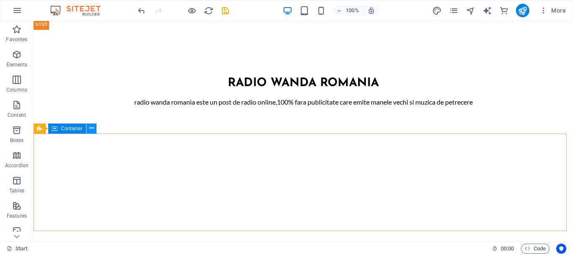
click at [89, 129] on icon at bounding box center [91, 128] width 5 height 9
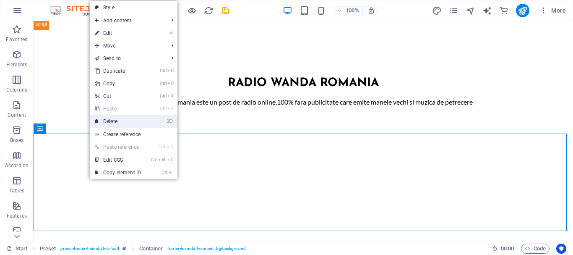
click at [102, 122] on link "⌦ Delete" at bounding box center [118, 121] width 56 height 13
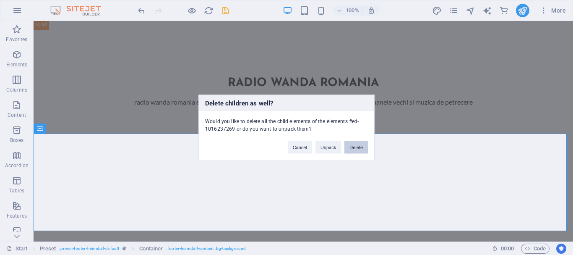
click at [356, 149] on button "Delete" at bounding box center [357, 147] width 24 height 13
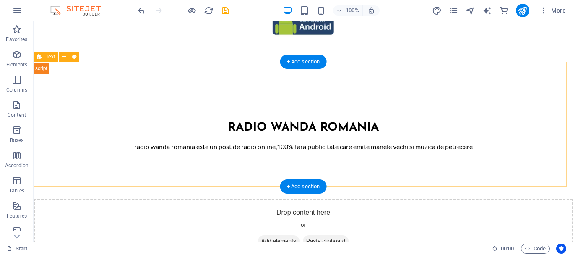
scroll to position [314, 0]
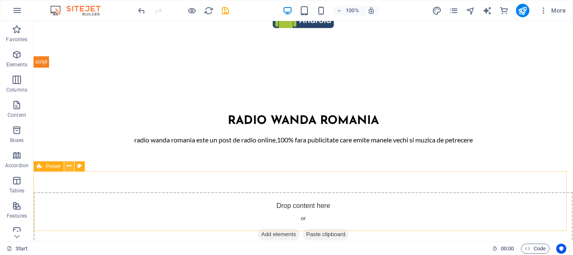
click at [72, 165] on button at bounding box center [69, 166] width 10 height 10
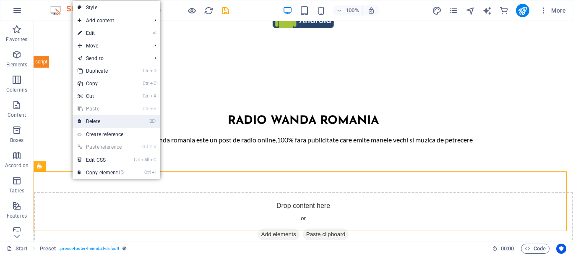
click at [92, 123] on link "⌦ Delete" at bounding box center [101, 121] width 56 height 13
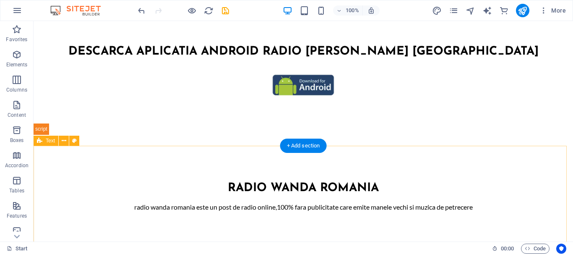
scroll to position [254, 0]
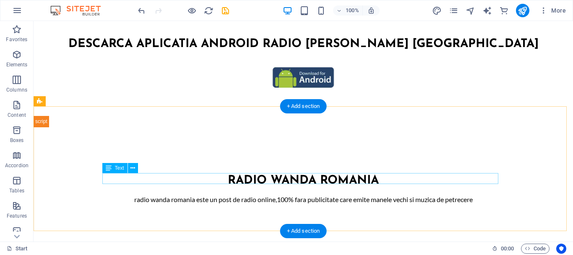
click at [129, 194] on div "Radio Wanda Romania este un post de radio online,100% fara publicitate care emi…" at bounding box center [303, 199] width 396 height 11
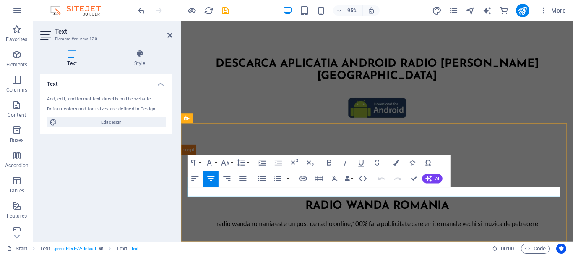
click at [218, 230] on span "Radio Wanda Romania este un post de radio online,100% fara publicitate care emi…" at bounding box center [387, 234] width 339 height 8
click at [169, 36] on icon at bounding box center [169, 35] width 5 height 7
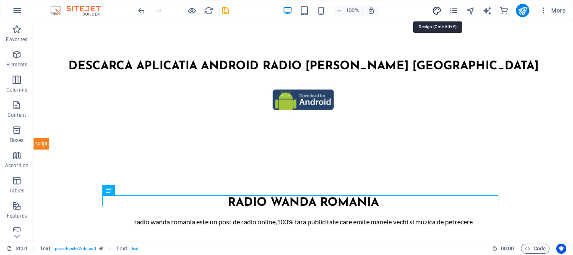
click at [435, 11] on icon "design" at bounding box center [437, 11] width 10 height 10
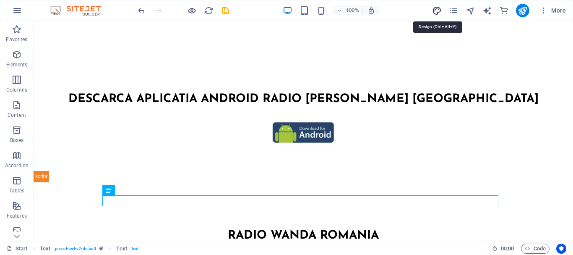
select select "px"
select select "400"
select select "px"
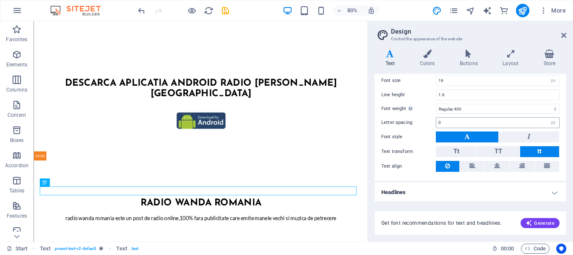
scroll to position [64, 0]
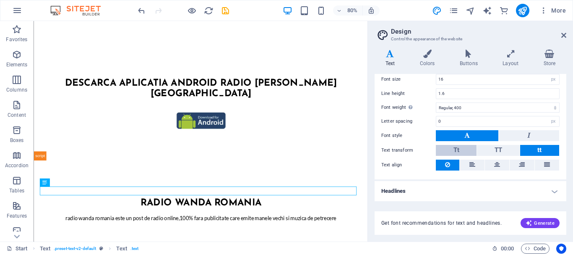
click at [459, 151] on span "Tt" at bounding box center [457, 150] width 6 height 8
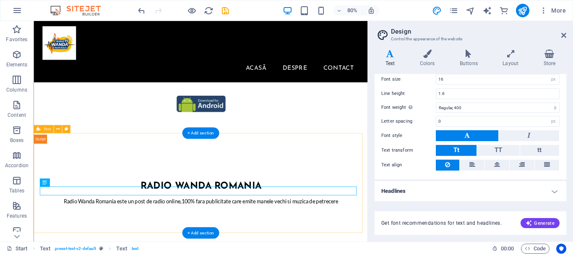
scroll to position [115, 0]
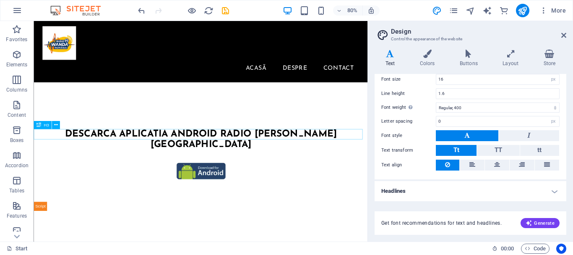
click at [417, 160] on div "Descarca Aplicatia Android Radio [PERSON_NAME] [GEOGRAPHIC_DATA]" at bounding box center [243, 169] width 418 height 26
click at [416, 158] on div "Descarca Aplicatia Android Radio [PERSON_NAME] [GEOGRAPHIC_DATA]" at bounding box center [243, 169] width 418 height 26
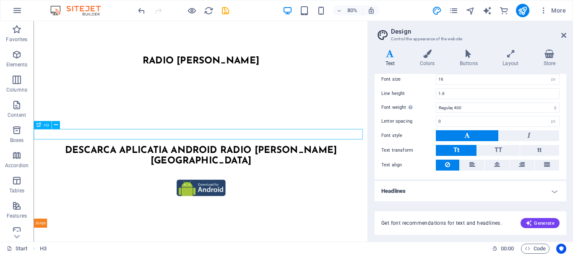
scroll to position [0, 0]
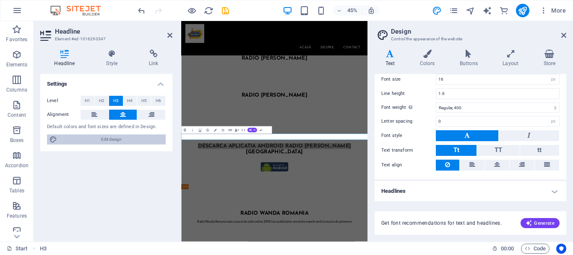
click at [125, 139] on span "Edit design" at bounding box center [112, 139] width 104 height 10
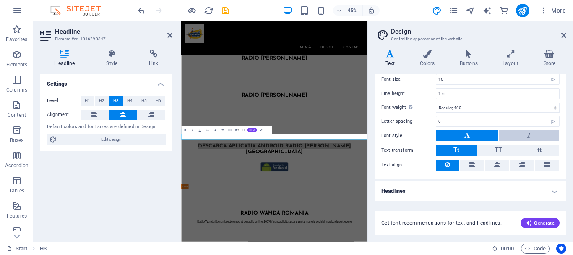
click at [524, 137] on button at bounding box center [529, 135] width 60 height 11
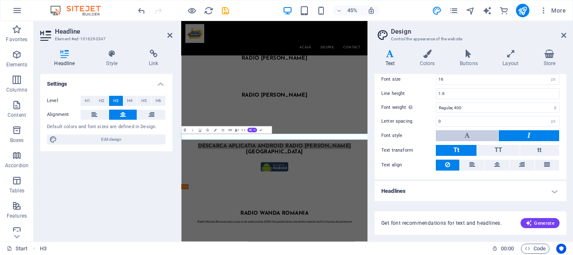
click at [475, 133] on button at bounding box center [467, 135] width 63 height 11
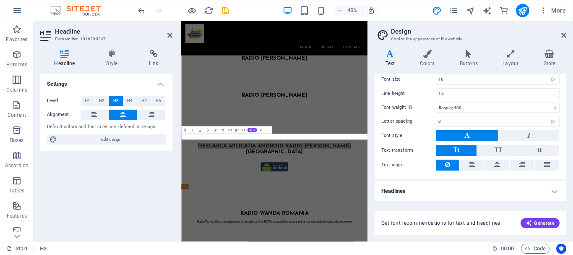
click at [553, 191] on h4 "Headlines" at bounding box center [471, 191] width 192 height 20
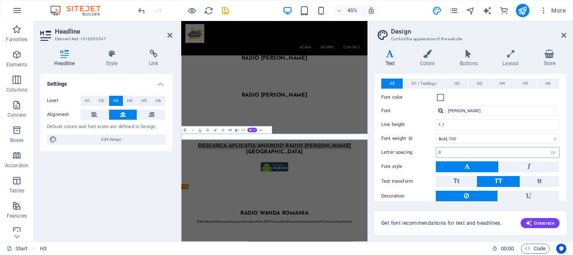
scroll to position [228, 0]
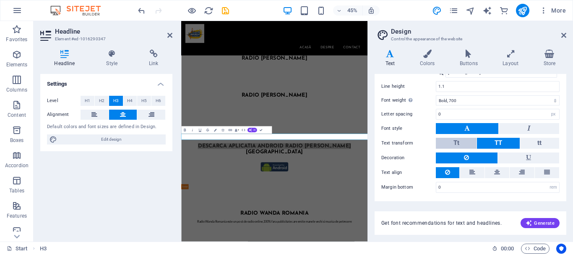
click at [464, 142] on button "Tt" at bounding box center [456, 143] width 41 height 11
click at [495, 146] on span "TT" at bounding box center [499, 143] width 8 height 8
click at [463, 147] on button "Tt" at bounding box center [456, 143] width 41 height 11
click at [171, 34] on icon at bounding box center [169, 35] width 5 height 7
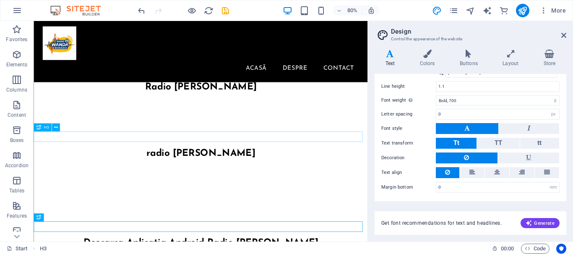
click at [175, 180] on div "radio [PERSON_NAME]" at bounding box center [243, 186] width 418 height 13
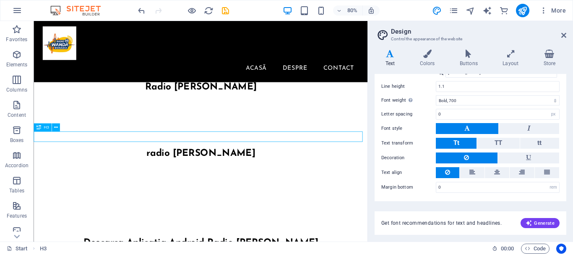
click at [175, 180] on div "radio [PERSON_NAME]" at bounding box center [243, 186] width 418 height 13
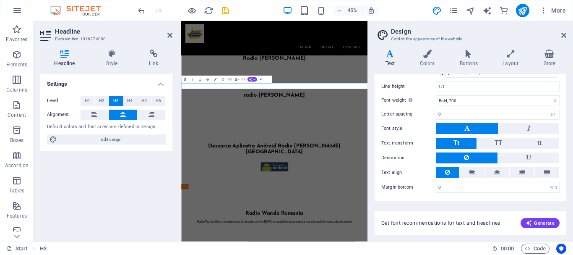
click at [336, 181] on span "radio [PERSON_NAME]" at bounding box center [389, 187] width 136 height 12
click at [327, 181] on span "radio [PERSON_NAME]" at bounding box center [389, 187] width 136 height 12
click at [538, 138] on span "tt" at bounding box center [540, 143] width 4 height 11
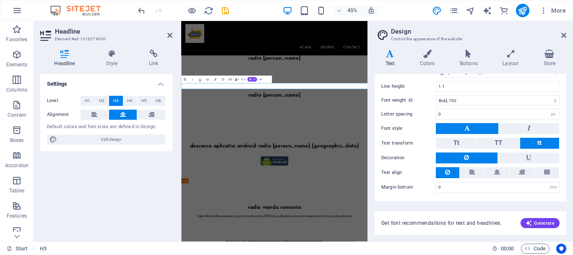
click at [499, 137] on div "All H1 / Textlogo H2 H3 H4 H5 H6 Font color Font Josefin Sans Line height 1.1 F…" at bounding box center [470, 116] width 195 height 169
click at [454, 146] on span "Tt" at bounding box center [457, 143] width 6 height 8
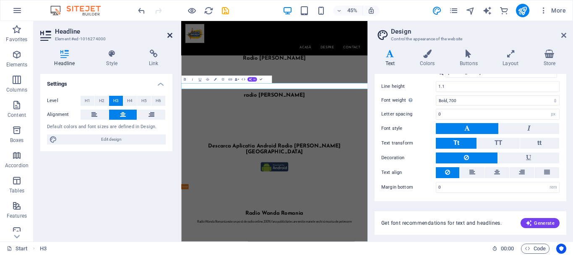
click at [168, 33] on icon at bounding box center [169, 35] width 5 height 7
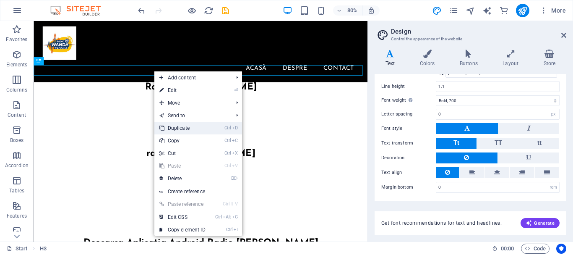
click at [188, 129] on link "Ctrl D Duplicate" at bounding box center [182, 128] width 56 height 13
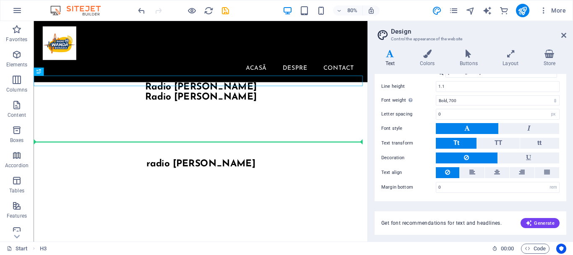
drag, startPoint x: 47, startPoint y: 94, endPoint x: 59, endPoint y: 173, distance: 80.6
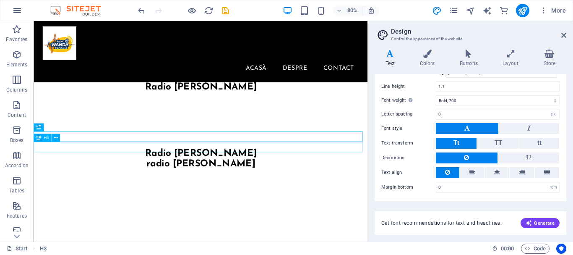
click at [136, 193] on div "radio [PERSON_NAME]" at bounding box center [243, 199] width 418 height 13
click at [57, 139] on icon at bounding box center [56, 137] width 4 height 7
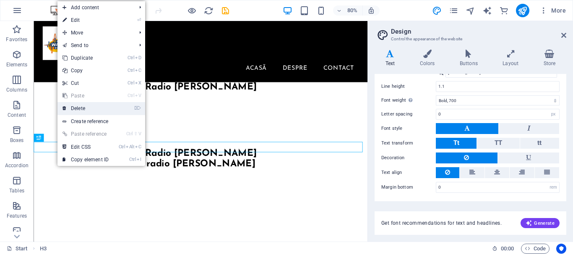
click at [76, 110] on link "⌦ Delete" at bounding box center [86, 108] width 56 height 13
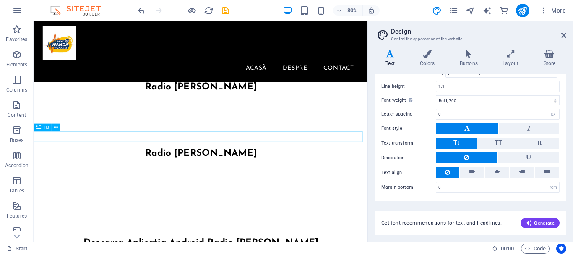
click at [300, 180] on div "Radio [PERSON_NAME]" at bounding box center [243, 186] width 418 height 13
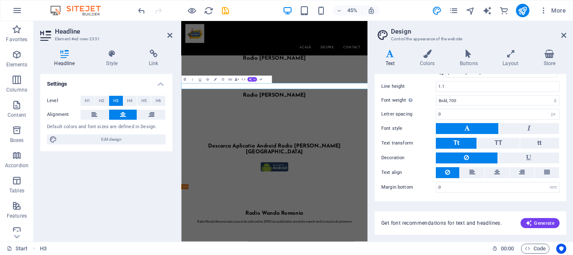
click at [455, 180] on h3 "Radio [PERSON_NAME]" at bounding box center [388, 186] width 414 height 13
click at [466, 180] on h3 "Radio [PERSON_NAME]" at bounding box center [388, 186] width 414 height 13
click at [468, 180] on h3 "Radio [PERSON_NAME]" at bounding box center [388, 186] width 414 height 13
click at [466, 180] on h3 "Radio [PERSON_NAME] pETRRCE" at bounding box center [388, 186] width 414 height 13
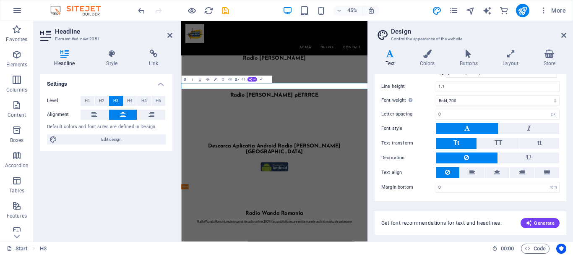
click at [453, 140] on button "Tt" at bounding box center [456, 143] width 41 height 11
click at [563, 34] on icon at bounding box center [564, 35] width 5 height 7
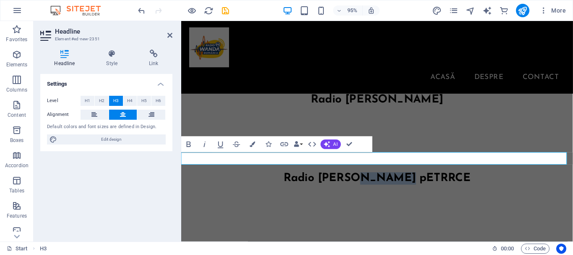
drag, startPoint x: 457, startPoint y: 165, endPoint x: 398, endPoint y: 159, distance: 59.4
click at [398, 180] on h3 "Radio [PERSON_NAME] pETRRCE" at bounding box center [387, 186] width 413 height 13
click at [204, 143] on icon "button" at bounding box center [205, 145] width 10 height 10
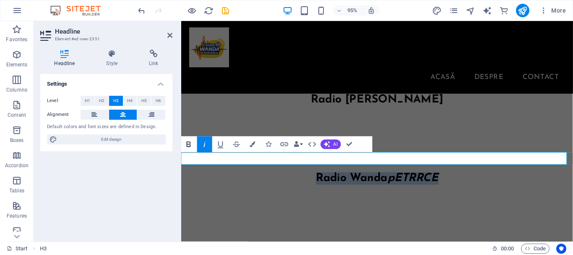
click at [183, 143] on button "Bold" at bounding box center [188, 144] width 15 height 16
click at [188, 144] on icon "button" at bounding box center [189, 143] width 4 height 5
click at [209, 144] on icon "button" at bounding box center [205, 145] width 10 height 10
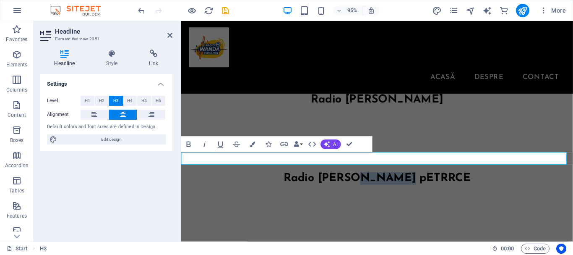
click at [483, 180] on h3 "Radio [PERSON_NAME] pETRRCE" at bounding box center [387, 186] width 413 height 13
click at [466, 180] on h3 "Radio [PERSON_NAME] pETRECERE" at bounding box center [387, 186] width 413 height 13
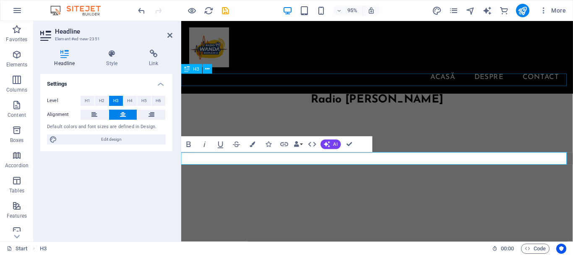
click at [454, 97] on div "Radio [PERSON_NAME]" at bounding box center [387, 103] width 413 height 13
click at [573, 97] on div "Radio [PERSON_NAME]" at bounding box center [387, 103] width 413 height 13
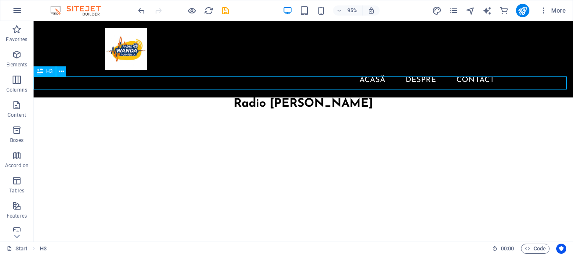
click at [439, 97] on div "Radio [PERSON_NAME]" at bounding box center [304, 103] width 540 height 13
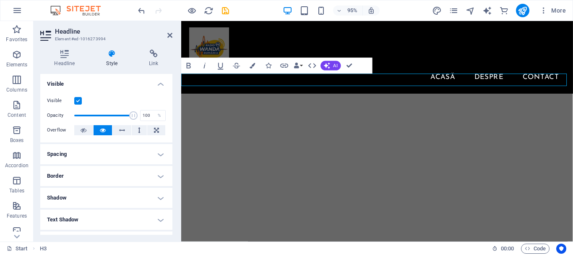
click at [377, 97] on h3 "ASCULTA" at bounding box center [387, 103] width 413 height 13
drag, startPoint x: 387, startPoint y: 81, endPoint x: 294, endPoint y: 80, distance: 92.8
click at [294, 97] on h3 "ASCULTA" at bounding box center [387, 103] width 413 height 13
click at [412, 97] on h3 "ASCULTA" at bounding box center [387, 103] width 413 height 13
drag, startPoint x: 466, startPoint y: 83, endPoint x: 229, endPoint y: 82, distance: 236.8
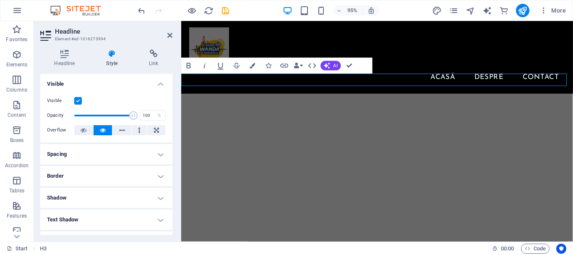
click at [230, 97] on h3 "ASCULTA" at bounding box center [387, 103] width 413 height 13
click at [110, 57] on icon at bounding box center [111, 54] width 39 height 8
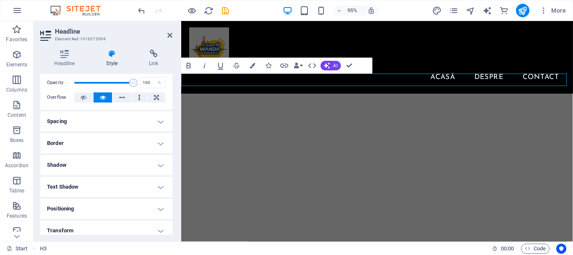
scroll to position [0, 0]
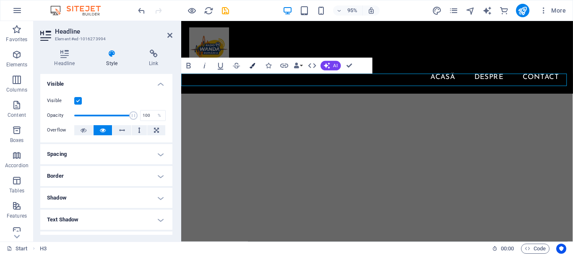
click at [252, 65] on icon "button" at bounding box center [252, 65] width 5 height 5
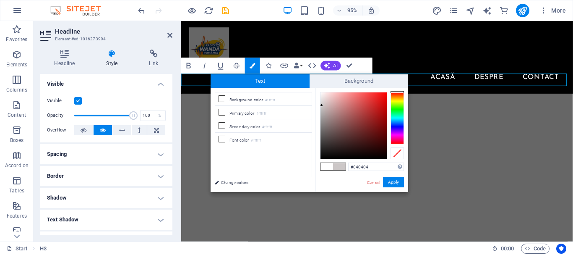
type input "#000000"
drag, startPoint x: 322, startPoint y: 105, endPoint x: 320, endPoint y: 183, distance: 77.3
click at [320, 174] on div "#000000 Supported formats #0852ed rgb(8, 82, 237) rgba(8, 82, 237, 90%) hsv(221…" at bounding box center [362, 201] width 93 height 226
click at [393, 184] on button "Apply" at bounding box center [393, 182] width 21 height 10
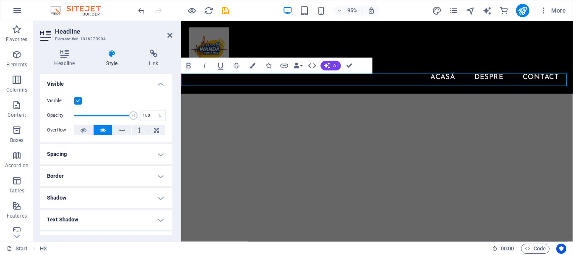
click at [303, 79] on div "H3 HTML HTML H3 Spacer H3 Image Container Preset Text Container HTML Spacer Tex…" at bounding box center [377, 131] width 392 height 220
drag, startPoint x: 364, startPoint y: 84, endPoint x: 272, endPoint y: 77, distance: 91.8
click at [272, 97] on h3 "​​ ​" at bounding box center [387, 103] width 413 height 13
click at [339, 97] on h3 "​​ ​" at bounding box center [387, 103] width 413 height 13
drag, startPoint x: 400, startPoint y: 84, endPoint x: 314, endPoint y: 84, distance: 86.9
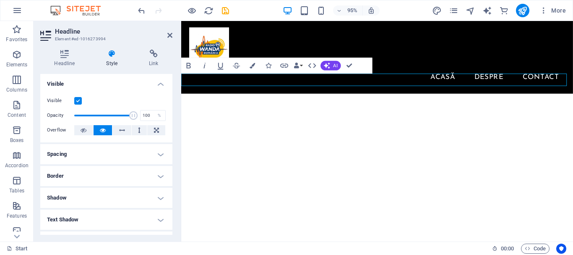
click at [374, 97] on h3 "​​ ​" at bounding box center [387, 103] width 413 height 13
click at [308, 73] on button "HTML" at bounding box center [312, 66] width 15 height 16
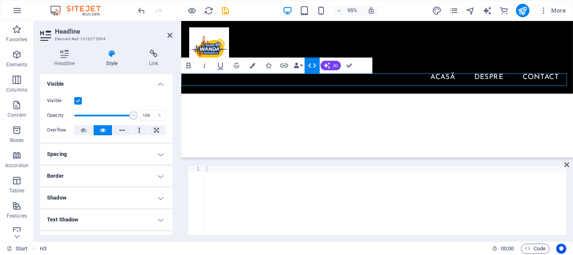
click at [308, 73] on button "HTML" at bounding box center [312, 66] width 15 height 16
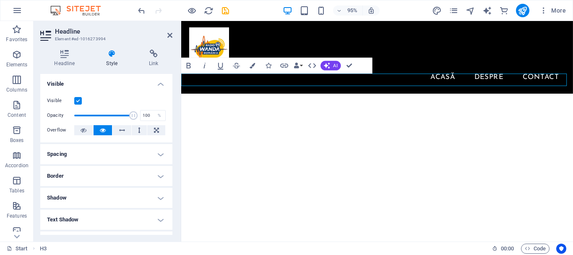
click at [313, 97] on h3 "​​ ​" at bounding box center [387, 103] width 413 height 13
click at [317, 97] on h3 "​​ ​" at bounding box center [387, 103] width 413 height 13
click at [285, 97] on h3 "aSCULTAB" at bounding box center [387, 103] width 413 height 13
click at [308, 97] on h3 "aSCULTAB" at bounding box center [387, 103] width 413 height 13
click at [361, 97] on h3 "aSCULTAB" at bounding box center [387, 103] width 413 height 13
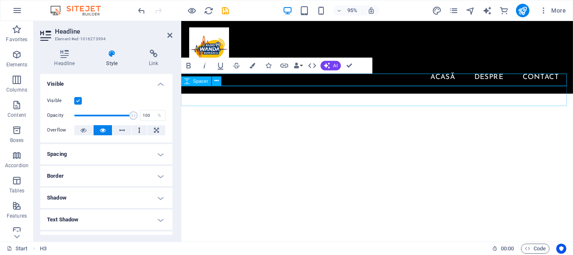
click at [200, 82] on span "Spacer" at bounding box center [201, 81] width 15 height 5
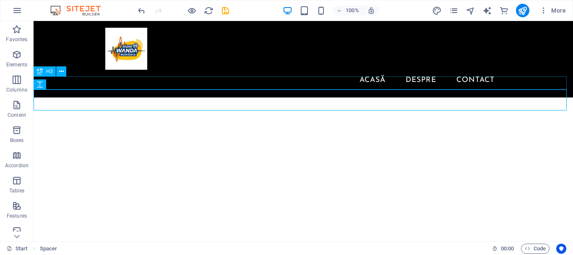
click at [128, 97] on div "aSCULTAB" at bounding box center [304, 103] width 540 height 13
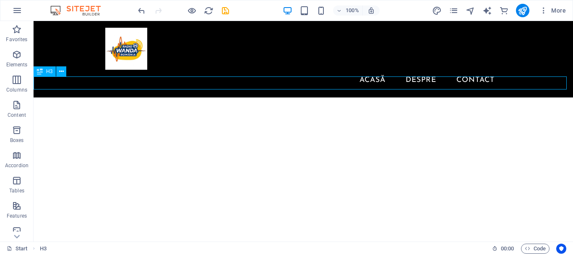
drag, startPoint x: 144, startPoint y: 81, endPoint x: 148, endPoint y: 84, distance: 4.5
click at [144, 97] on div "aSCULTAB" at bounding box center [304, 103] width 540 height 13
drag, startPoint x: 181, startPoint y: 86, endPoint x: 324, endPoint y: 88, distance: 142.7
click at [322, 97] on div "aSCULTAB" at bounding box center [304, 103] width 540 height 13
drag, startPoint x: 322, startPoint y: 84, endPoint x: 127, endPoint y: 78, distance: 194.9
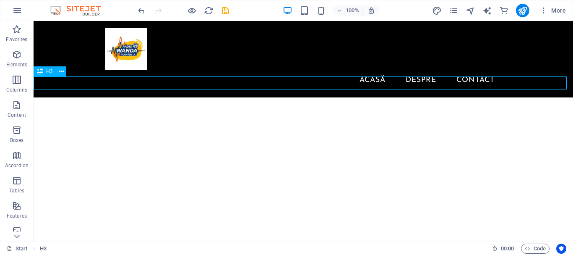
click at [174, 97] on div "aSCULTAB" at bounding box center [304, 103] width 540 height 13
click at [119, 97] on div "aSCULTAB" at bounding box center [304, 103] width 540 height 13
click at [120, 97] on div "aSCULTAB" at bounding box center [304, 103] width 540 height 13
drag, startPoint x: 171, startPoint y: 81, endPoint x: 192, endPoint y: 83, distance: 21.1
click at [178, 97] on div "aSCULTAB" at bounding box center [304, 103] width 540 height 13
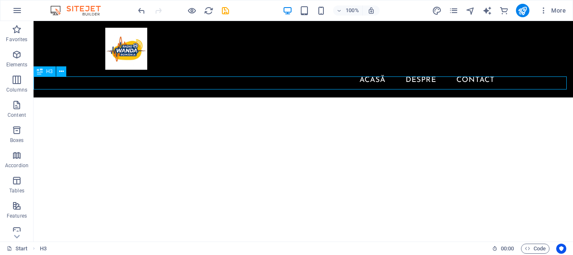
click at [205, 97] on div "aSCULTAB" at bounding box center [304, 103] width 540 height 13
drag, startPoint x: 352, startPoint y: 82, endPoint x: 153, endPoint y: 81, distance: 198.6
click at [196, 97] on div "aSCULTAB" at bounding box center [304, 103] width 540 height 13
click at [48, 97] on div "aSCULTAB" at bounding box center [304, 103] width 540 height 13
click at [43, 71] on div "H3" at bounding box center [45, 71] width 22 height 10
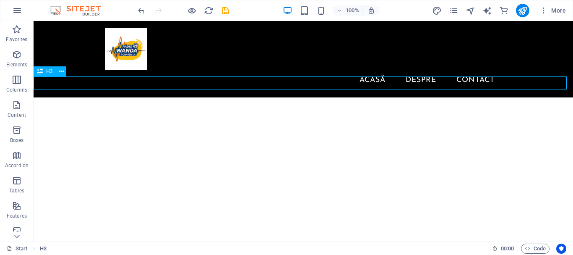
click at [46, 73] on span "H3" at bounding box center [49, 71] width 6 height 5
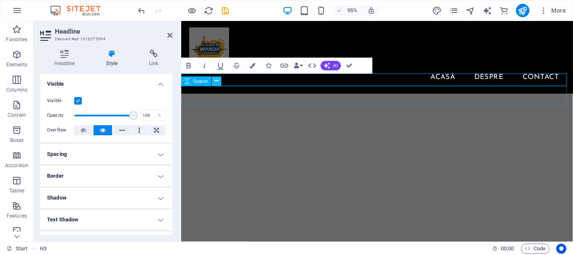
click at [216, 81] on icon at bounding box center [217, 81] width 4 height 8
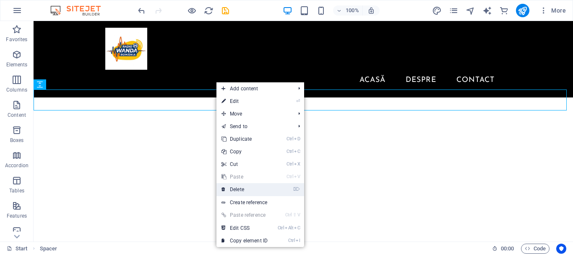
click at [236, 187] on link "⌦ Delete" at bounding box center [245, 189] width 56 height 13
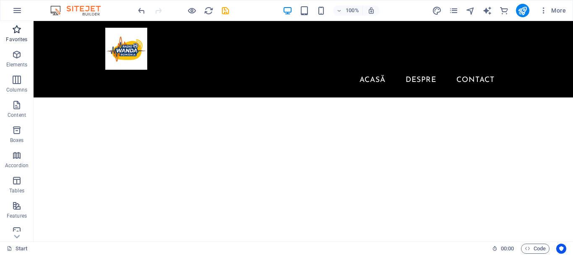
click at [15, 34] on icon "button" at bounding box center [17, 29] width 10 height 10
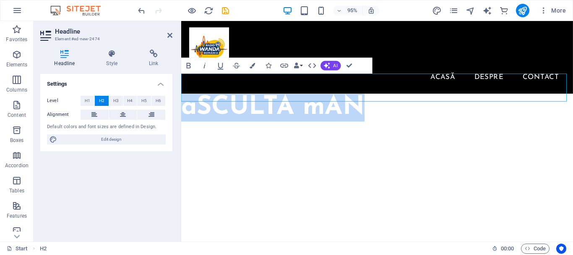
drag, startPoint x: 379, startPoint y: 89, endPoint x: 177, endPoint y: 96, distance: 202.0
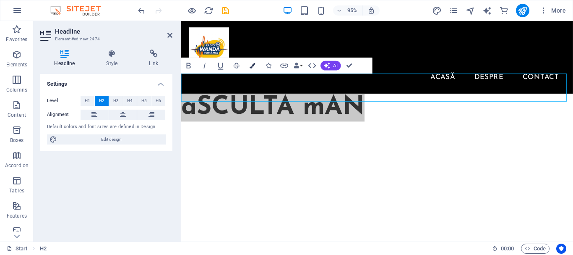
click at [256, 66] on button "Colors" at bounding box center [252, 66] width 15 height 16
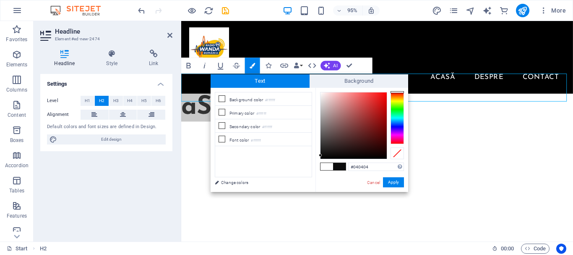
type input "#000000"
drag, startPoint x: 319, startPoint y: 91, endPoint x: 317, endPoint y: 171, distance: 79.8
click at [317, 171] on div "#000000 Supported formats #0852ed rgb(8, 82, 237) rgba(8, 82, 237, 90%) hsv(221…" at bounding box center [362, 201] width 93 height 226
click at [395, 184] on button "Apply" at bounding box center [393, 182] width 21 height 10
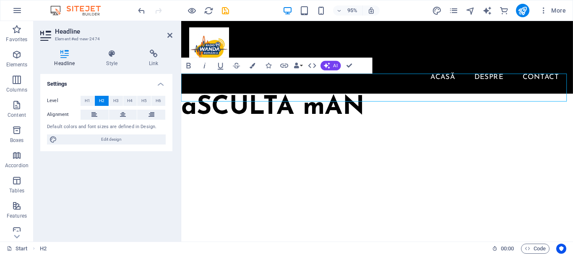
click at [374, 81] on div "H3 HTML HTML H3 Spacer H3 Image Container Preset Text Container HTML Spacer Tex…" at bounding box center [377, 131] width 392 height 220
click at [375, 97] on h2 "aSCULTA mAN ELE" at bounding box center [387, 111] width 413 height 29
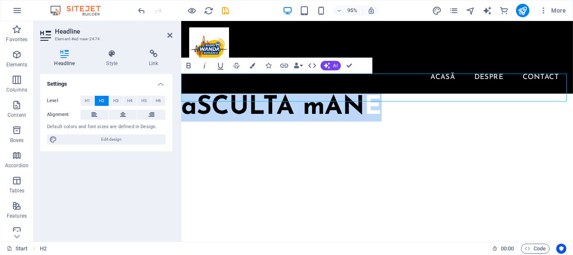
drag, startPoint x: 388, startPoint y: 93, endPoint x: 361, endPoint y: 116, distance: 36.0
click at [196, 99] on span "aSCULTA mAN" at bounding box center [277, 112] width 193 height 27
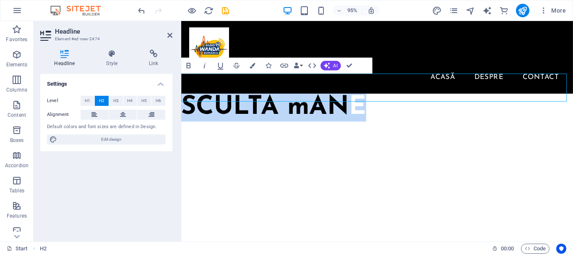
drag, startPoint x: 379, startPoint y: 92, endPoint x: 125, endPoint y: 78, distance: 254.7
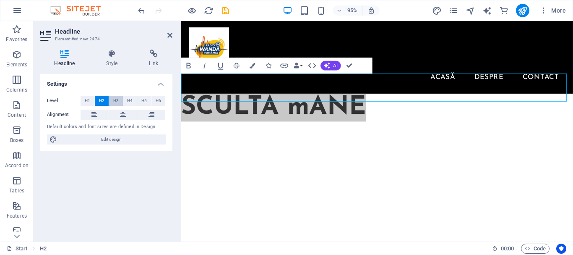
click at [115, 99] on span "H3" at bounding box center [115, 101] width 5 height 10
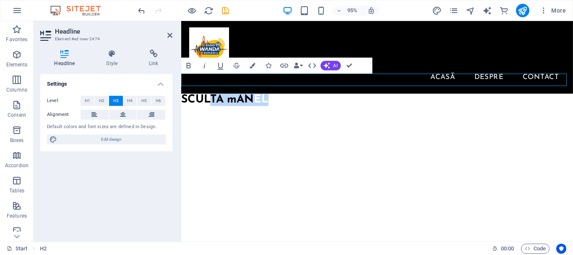
drag, startPoint x: 275, startPoint y: 81, endPoint x: 209, endPoint y: 81, distance: 66.7
click at [209, 97] on h3 "SCULTA mAN ELE" at bounding box center [387, 103] width 413 height 13
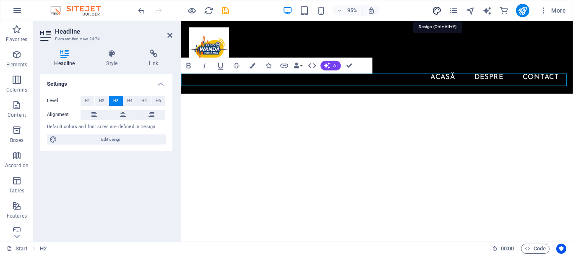
click at [435, 9] on icon "design" at bounding box center [437, 11] width 10 height 10
select select "px"
select select "400"
select select "px"
select select "700"
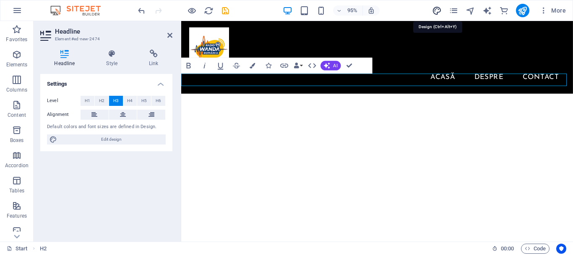
select select "px"
select select "rem"
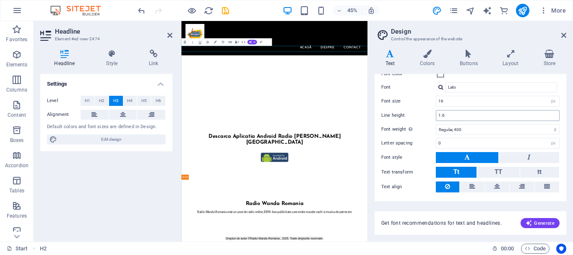
scroll to position [42, 0]
click at [473, 161] on button at bounding box center [467, 157] width 63 height 11
click at [530, 162] on button at bounding box center [529, 157] width 60 height 11
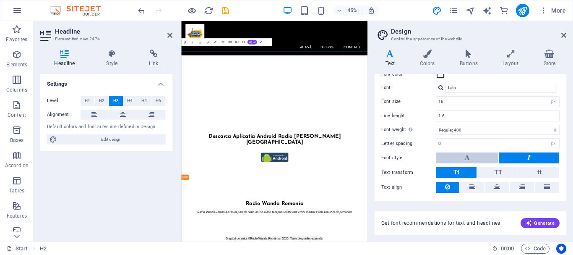
click at [466, 162] on icon at bounding box center [467, 157] width 5 height 10
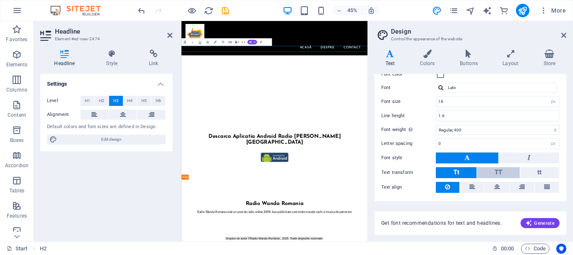
click at [500, 173] on span "TT" at bounding box center [499, 172] width 8 height 8
click at [464, 173] on button "Tt" at bounding box center [456, 172] width 41 height 11
click at [167, 35] on icon at bounding box center [169, 35] width 5 height 7
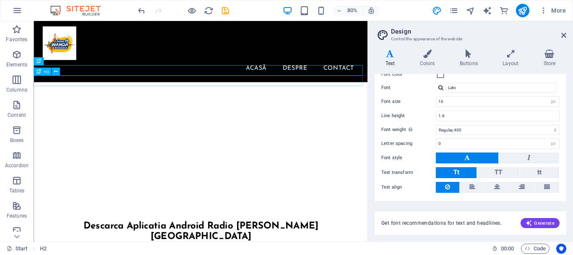
click at [73, 110] on div "aSCULTAB" at bounding box center [243, 116] width 418 height 13
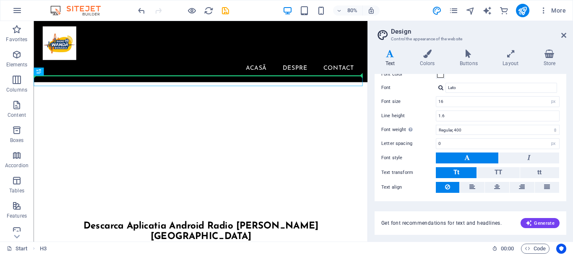
drag, startPoint x: 68, startPoint y: 85, endPoint x: 39, endPoint y: 94, distance: 30.5
click at [38, 110] on div "aSCULTAB" at bounding box center [243, 116] width 418 height 13
drag, startPoint x: 55, startPoint y: 97, endPoint x: 42, endPoint y: 95, distance: 13.5
drag, startPoint x: 147, startPoint y: 99, endPoint x: 30, endPoint y: 97, distance: 117.6
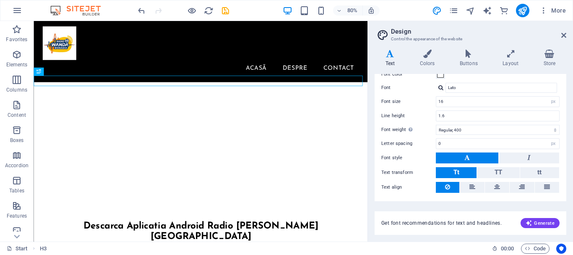
click at [564, 34] on icon at bounding box center [564, 35] width 5 height 7
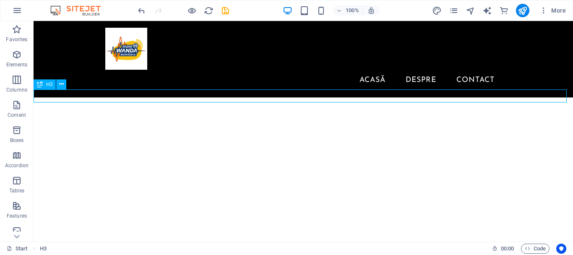
click at [64, 110] on div "aSCULTAB" at bounding box center [304, 116] width 540 height 13
drag, startPoint x: 167, startPoint y: 96, endPoint x: 56, endPoint y: 93, distance: 111.7
click at [58, 110] on div "aSCULTAB" at bounding box center [304, 116] width 540 height 13
click at [56, 110] on div "aSCULTAB" at bounding box center [304, 116] width 540 height 13
click at [51, 110] on div "aSCULTAB" at bounding box center [304, 116] width 540 height 13
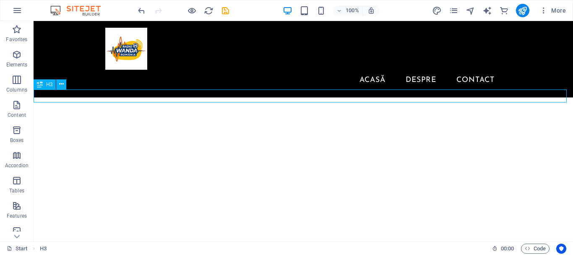
drag, startPoint x: 50, startPoint y: 96, endPoint x: 44, endPoint y: 96, distance: 6.3
click at [50, 110] on div "aSCULTAB" at bounding box center [304, 116] width 540 height 13
click at [44, 110] on div "aSCULTAB" at bounding box center [304, 116] width 540 height 13
click at [39, 110] on div "aSCULTAB" at bounding box center [304, 116] width 540 height 13
click at [42, 110] on div "aSCULTAB" at bounding box center [304, 116] width 540 height 13
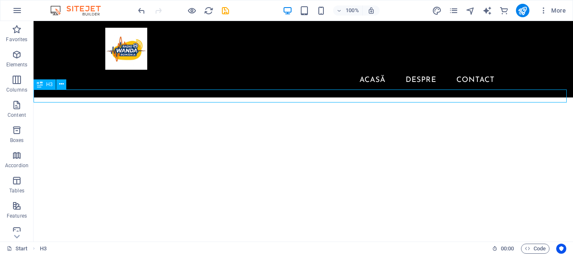
click at [52, 110] on div "aSCULTAB" at bounding box center [304, 116] width 540 height 13
drag, startPoint x: 59, startPoint y: 95, endPoint x: 72, endPoint y: 95, distance: 13.0
click at [60, 110] on div "aSCULTAB" at bounding box center [304, 116] width 540 height 13
click at [72, 110] on div "aSCULTAB" at bounding box center [304, 116] width 540 height 13
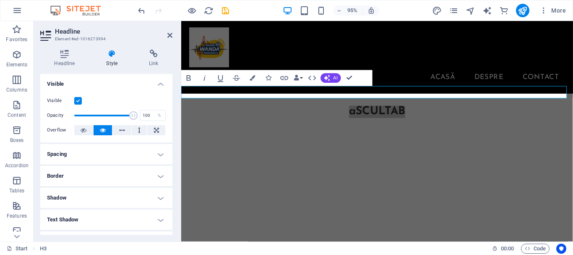
click at [58, 94] on div "Visible Opacity 100 % Overflow" at bounding box center [106, 115] width 132 height 53
click at [427, 110] on h3 "aSCULTAB" at bounding box center [387, 116] width 413 height 13
click at [421, 110] on h3 "aSCULTAB" at bounding box center [387, 116] width 413 height 13
drag, startPoint x: 413, startPoint y: 93, endPoint x: 302, endPoint y: 94, distance: 110.8
click at [303, 110] on h3 "aSCULTAB" at bounding box center [387, 116] width 413 height 13
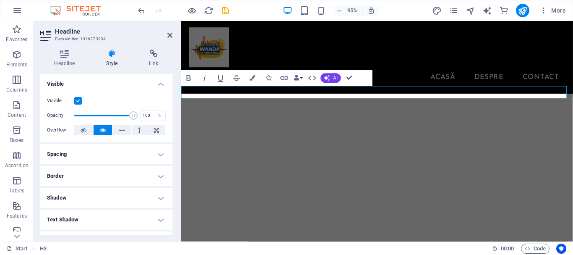
drag, startPoint x: 406, startPoint y: 95, endPoint x: 281, endPoint y: 98, distance: 125.6
click at [281, 110] on h3 "​" at bounding box center [387, 116] width 413 height 13
click at [254, 77] on icon "button" at bounding box center [252, 77] width 5 height 5
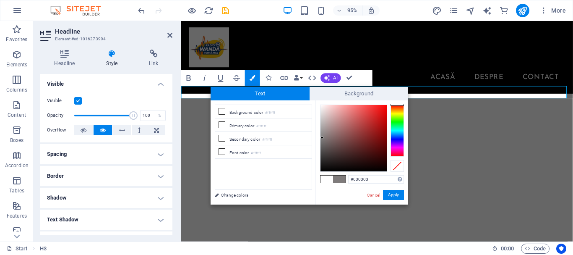
type input "#000000"
drag, startPoint x: 321, startPoint y: 105, endPoint x: 322, endPoint y: 188, distance: 83.5
click at [322, 187] on div "#000000 Supported formats #0852ed rgb(8, 82, 237) rgba(8, 82, 237, 90%) hsv(221…" at bounding box center [362, 213] width 93 height 226
click at [389, 195] on button "Apply" at bounding box center [393, 195] width 21 height 10
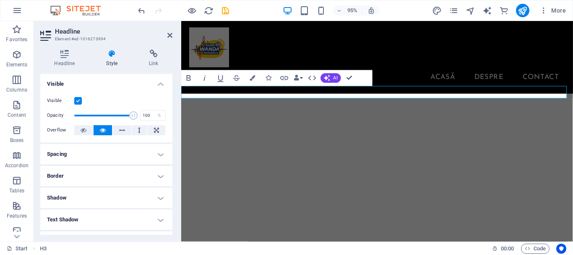
click at [262, 91] on div "H3 HTML HTML H3 Spacer H3 Image Container Preset Text Container HTML Spacer Tex…" at bounding box center [377, 131] width 392 height 220
click at [293, 110] on h3 "aS​ ​" at bounding box center [387, 116] width 413 height 13
drag, startPoint x: 420, startPoint y: 91, endPoint x: 291, endPoint y: 85, distance: 129.0
click at [437, 11] on icon "design" at bounding box center [437, 11] width 10 height 10
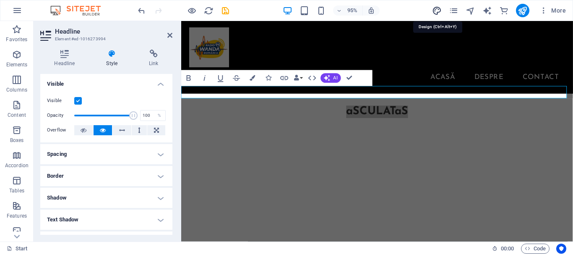
select select "px"
select select "400"
select select "px"
select select "700"
select select "px"
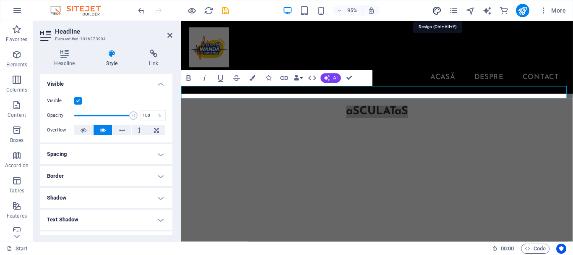
select select "rem"
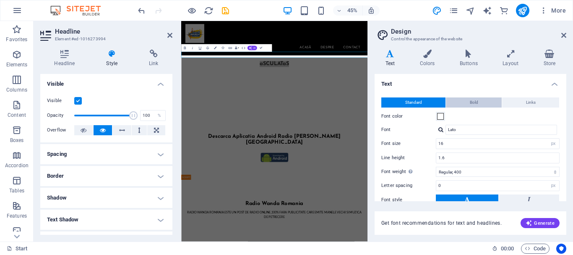
click at [472, 103] on span "Bold" at bounding box center [474, 102] width 8 height 10
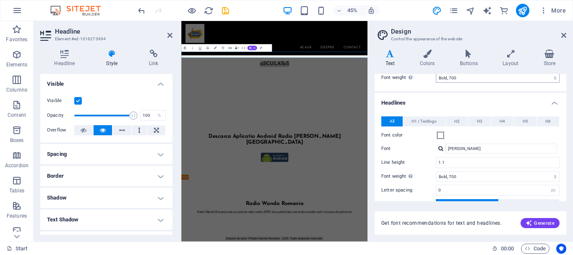
scroll to position [0, 0]
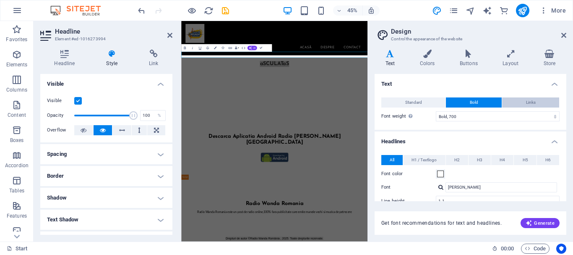
click at [531, 100] on span "Links" at bounding box center [531, 102] width 10 height 10
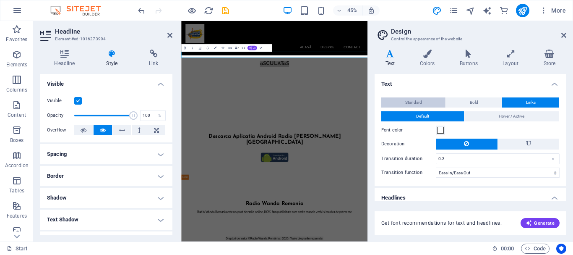
click at [417, 104] on span "Standard" at bounding box center [414, 102] width 17 height 10
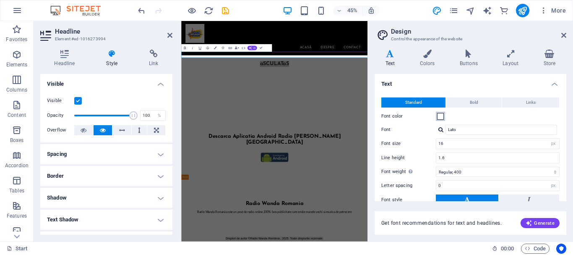
click at [441, 118] on span at bounding box center [440, 116] width 7 height 7
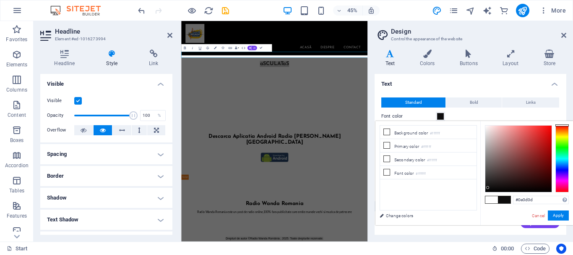
click at [488, 188] on div at bounding box center [519, 159] width 66 height 66
drag, startPoint x: 485, startPoint y: 188, endPoint x: 476, endPoint y: 197, distance: 12.8
click at [476, 197] on div "less Background color #ffffff Primary color #ffffff Secondary color #ffffff Fon…" at bounding box center [475, 173] width 198 height 104
type input "#000000"
drag, startPoint x: 487, startPoint y: 194, endPoint x: 483, endPoint y: 202, distance: 8.8
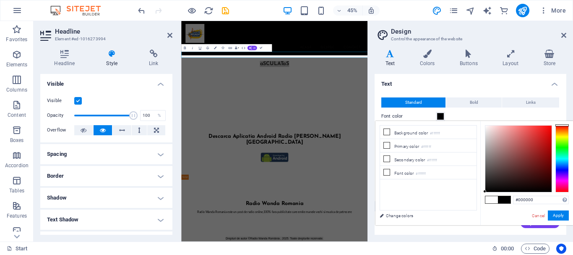
click at [483, 202] on div "#000000 Supported formats #0852ed rgb(8, 82, 237) rgba(8, 82, 237, 90%) hsv(221…" at bounding box center [527, 234] width 93 height 226
click at [560, 215] on button "Apply" at bounding box center [558, 215] width 21 height 10
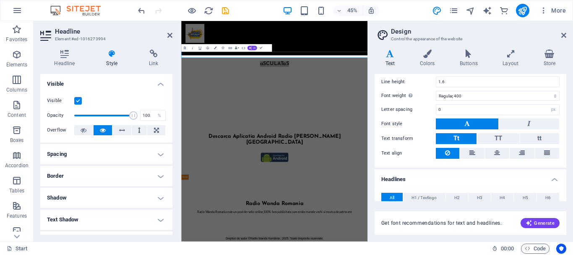
scroll to position [84, 0]
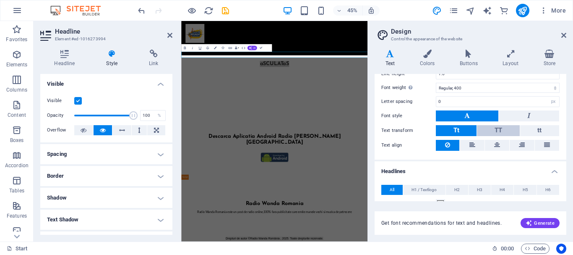
click at [501, 129] on span "TT" at bounding box center [499, 130] width 8 height 8
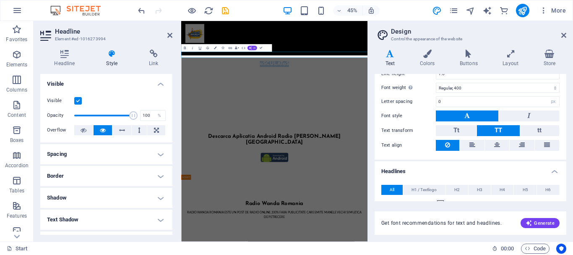
click at [448, 110] on h3 "aSCULATaS" at bounding box center [388, 116] width 414 height 13
drag, startPoint x: 414, startPoint y: 92, endPoint x: 253, endPoint y: 107, distance: 162.0
click at [213, 45] on button "Colors" at bounding box center [215, 48] width 7 height 8
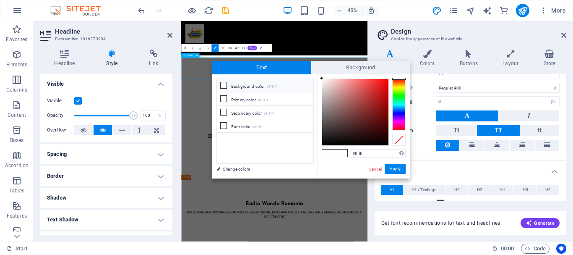
drag, startPoint x: 411, startPoint y: 96, endPoint x: 253, endPoint y: 104, distance: 157.6
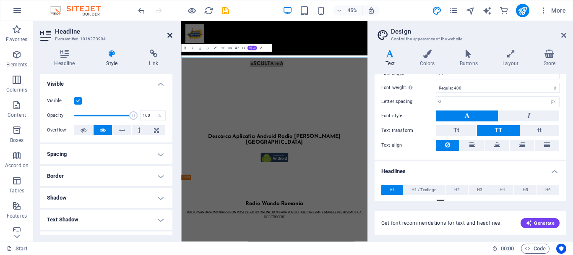
click at [169, 34] on icon at bounding box center [169, 35] width 5 height 7
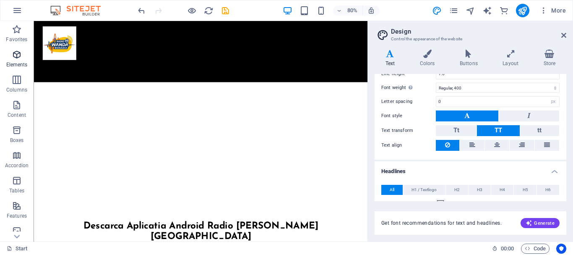
click at [16, 58] on icon "button" at bounding box center [17, 55] width 10 height 10
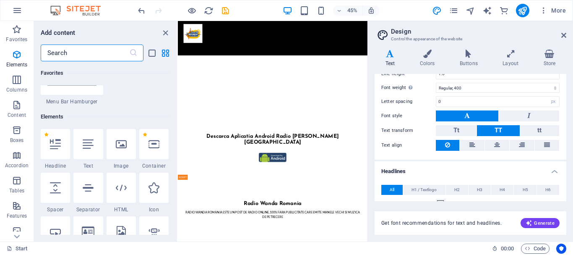
scroll to position [158, 0]
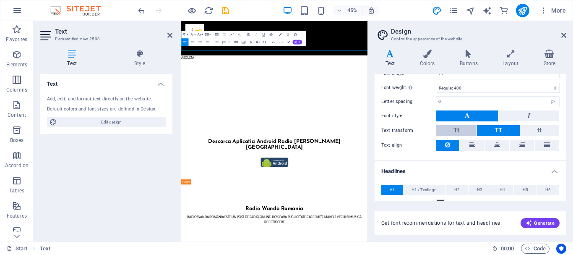
click at [454, 127] on span "Tt" at bounding box center [457, 130] width 6 height 8
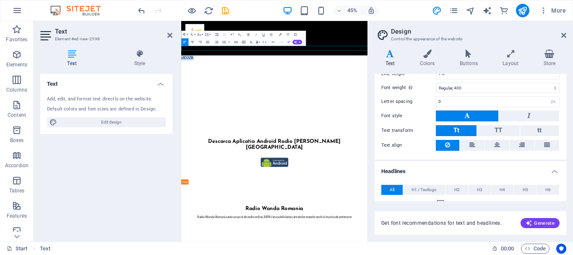
drag, startPoint x: 251, startPoint y: 81, endPoint x: 140, endPoint y: 81, distance: 110.8
click at [499, 130] on span "TT" at bounding box center [499, 130] width 8 height 8
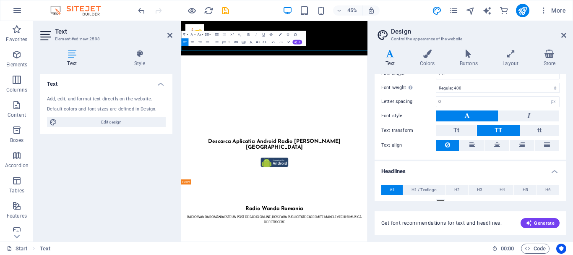
click at [194, 46] on button "Align Center" at bounding box center [192, 42] width 7 height 8
click at [205, 97] on p at bounding box center [388, 102] width 414 height 11
click at [170, 34] on icon at bounding box center [169, 35] width 5 height 7
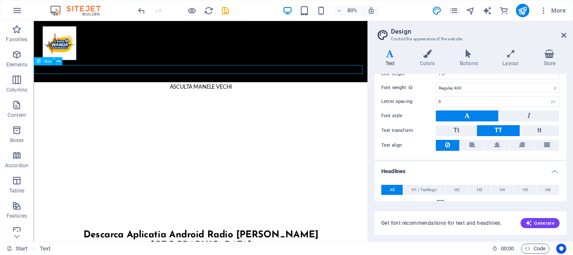
click at [274, 97] on div "aSCULTA mANELE vECHI" at bounding box center [243, 102] width 418 height 11
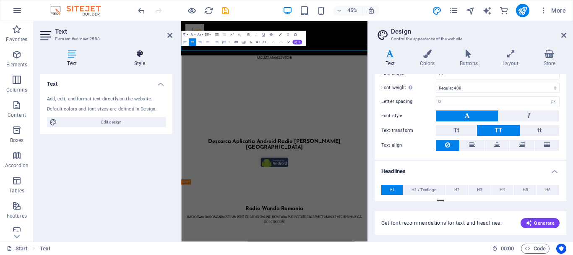
click at [134, 60] on h4 "Style" at bounding box center [139, 59] width 65 height 18
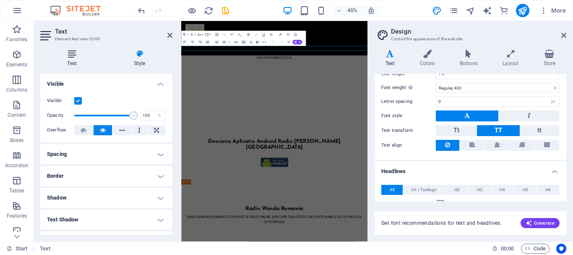
click at [77, 60] on h4 "Text" at bounding box center [73, 59] width 67 height 18
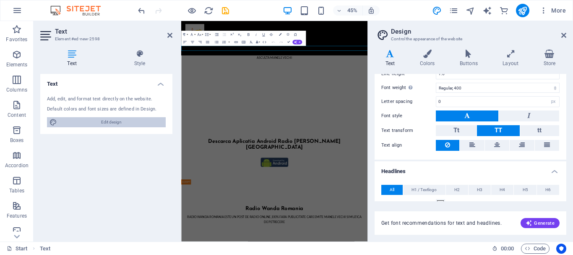
click at [107, 119] on span "Edit design" at bounding box center [112, 122] width 104 height 10
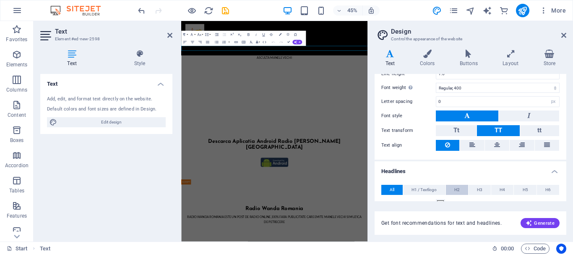
click at [457, 187] on span "H2" at bounding box center [457, 190] width 5 height 10
click at [474, 190] on button "H3" at bounding box center [480, 190] width 22 height 10
click at [499, 191] on button "H4" at bounding box center [503, 190] width 22 height 10
click at [472, 188] on button "H3" at bounding box center [480, 190] width 22 height 10
click at [456, 187] on span "H2" at bounding box center [457, 190] width 5 height 10
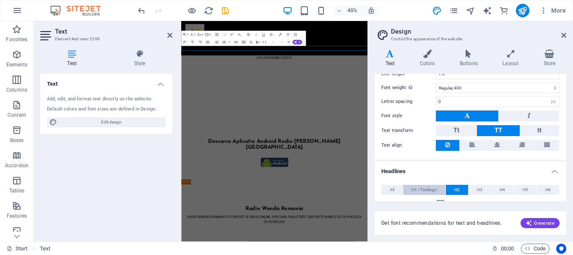
click at [434, 188] on span "H1 / Textlogo" at bounding box center [424, 190] width 25 height 10
click at [398, 188] on button "All" at bounding box center [392, 190] width 21 height 10
click at [419, 193] on span "H1 / Textlogo" at bounding box center [424, 190] width 25 height 10
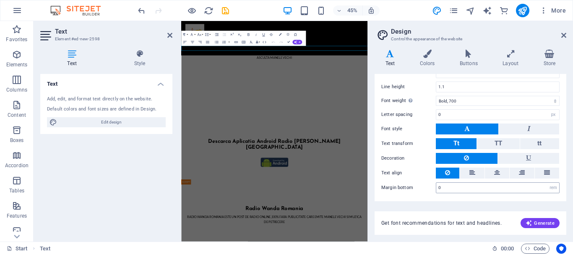
scroll to position [243, 0]
click at [471, 167] on icon at bounding box center [473, 172] width 6 height 10
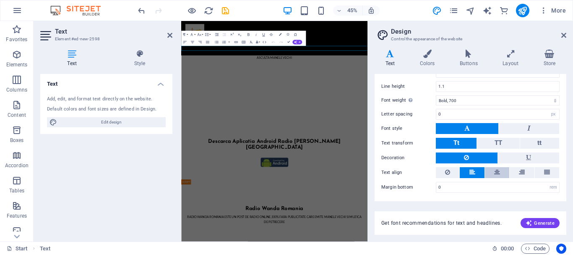
click at [486, 170] on button at bounding box center [497, 172] width 24 height 11
click at [457, 170] on button at bounding box center [448, 172] width 24 height 11
click at [170, 34] on icon at bounding box center [169, 35] width 5 height 7
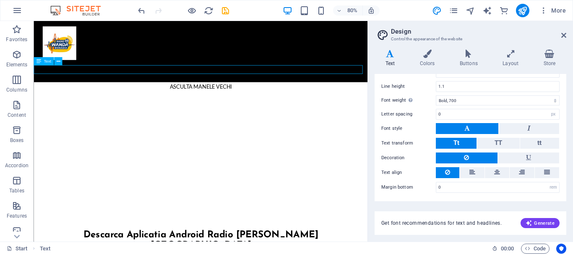
click at [188, 97] on div "aSCULTA mANELE vECHI" at bounding box center [243, 102] width 418 height 11
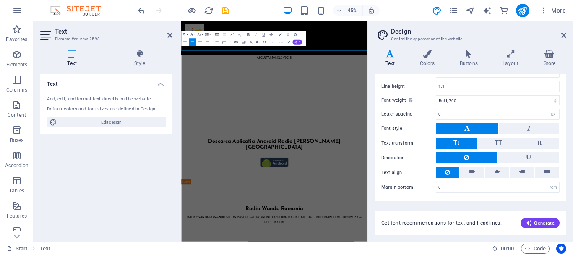
click at [192, 34] on icon "button" at bounding box center [192, 34] width 2 height 3
click at [194, 51] on link "Impact" at bounding box center [201, 53] width 33 height 6
drag, startPoint x: 445, startPoint y: 84, endPoint x: 345, endPoint y: 86, distance: 99.5
click at [345, 97] on p "​ aSCULTA mANELE vECHI" at bounding box center [388, 102] width 414 height 11
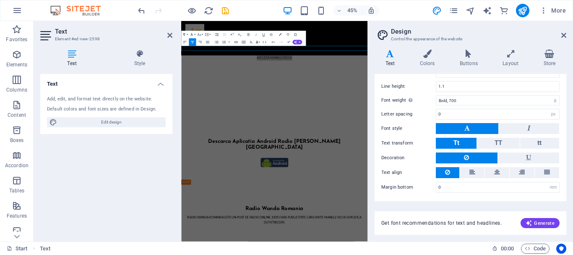
click at [192, 32] on icon "button" at bounding box center [191, 34] width 5 height 5
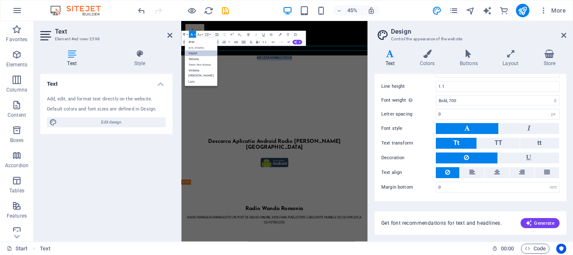
click at [198, 52] on link "Impact" at bounding box center [201, 53] width 33 height 6
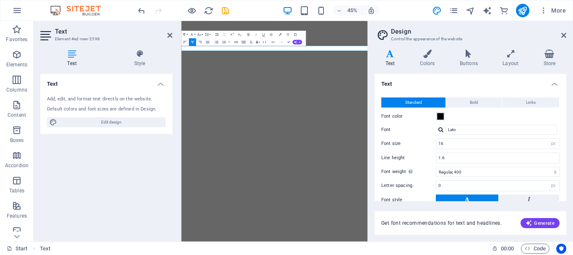
select select "px"
select select "400"
select select "px"
select select "rem"
select select "700"
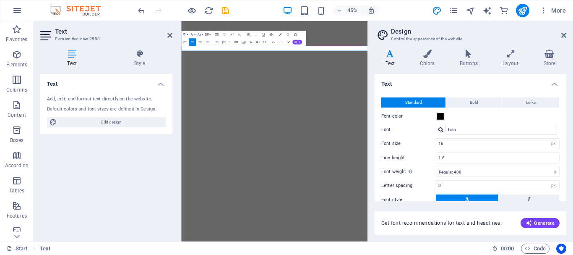
select select "px"
select select "rem"
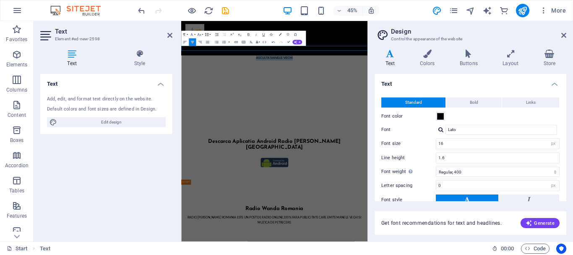
scroll to position [243, 0]
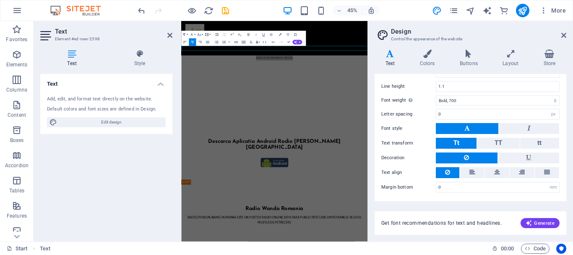
click at [204, 33] on icon "button" at bounding box center [206, 34] width 5 height 5
click at [187, 34] on button "Paragraph Format" at bounding box center [184, 35] width 7 height 8
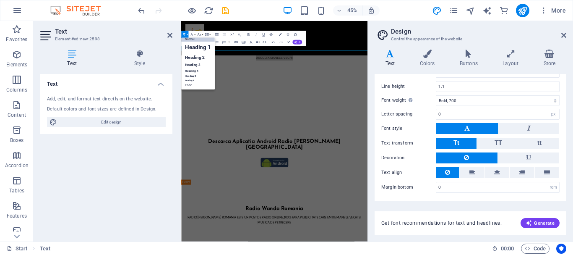
scroll to position [7, 0]
click at [198, 57] on link "Heading 2" at bounding box center [198, 57] width 34 height 8
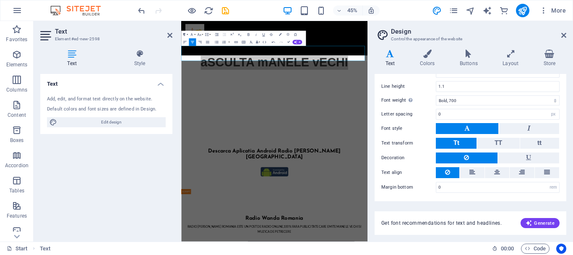
click at [183, 33] on icon "button" at bounding box center [184, 34] width 5 height 5
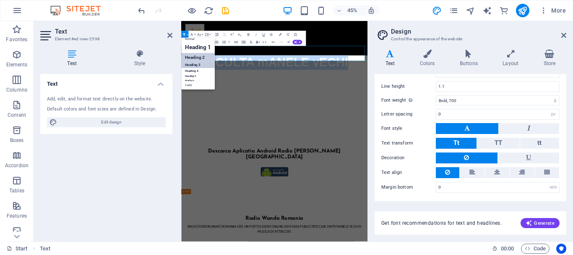
click at [194, 64] on link "Heading 3" at bounding box center [198, 65] width 34 height 7
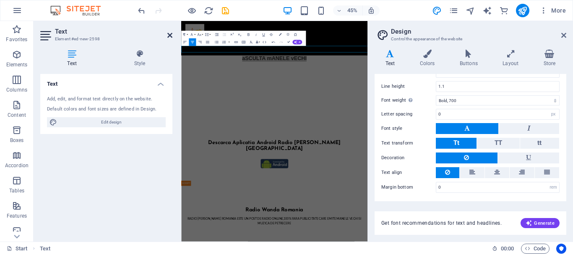
click at [172, 35] on icon at bounding box center [169, 35] width 5 height 7
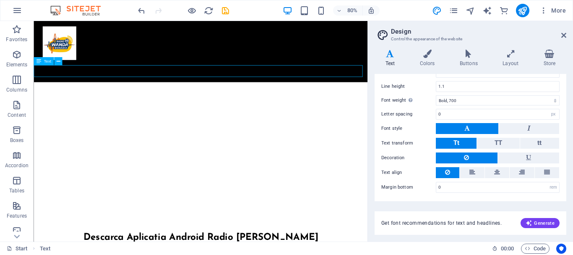
click at [243, 97] on div "aSCULTA mANELE vECHI" at bounding box center [243, 104] width 418 height 14
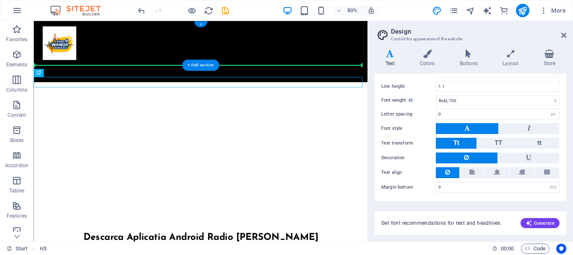
drag, startPoint x: 290, startPoint y: 94, endPoint x: 248, endPoint y: 69, distance: 49.3
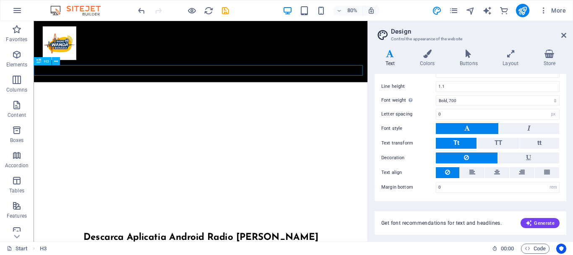
click at [218, 97] on div "E" at bounding box center [243, 103] width 418 height 13
click at [230, 97] on div "E" at bounding box center [243, 103] width 418 height 13
drag, startPoint x: 270, startPoint y: 79, endPoint x: 172, endPoint y: 89, distance: 98.0
click at [173, 97] on div "E" at bounding box center [243, 103] width 418 height 13
click at [274, 74] on div "Meniu Acasă Despre Contact" at bounding box center [243, 59] width 418 height 76
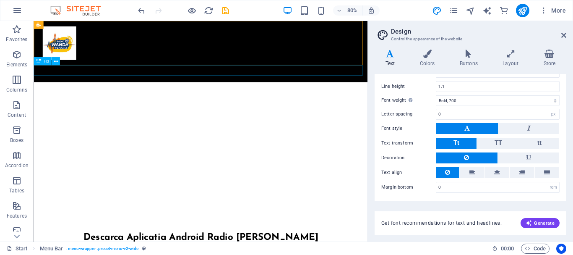
click at [288, 97] on div "E" at bounding box center [243, 103] width 418 height 13
click at [360, 97] on div "E" at bounding box center [243, 103] width 418 height 13
drag, startPoint x: 295, startPoint y: 82, endPoint x: 194, endPoint y: 84, distance: 100.8
click at [197, 97] on div "E" at bounding box center [243, 103] width 418 height 13
click at [173, 97] on div "E" at bounding box center [243, 103] width 418 height 13
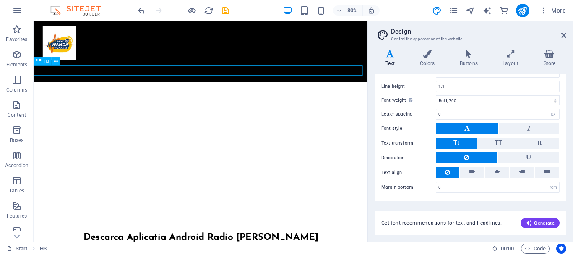
drag, startPoint x: 122, startPoint y: 78, endPoint x: 164, endPoint y: 81, distance: 42.1
click at [156, 97] on div "E" at bounding box center [243, 103] width 418 height 13
drag, startPoint x: 563, startPoint y: 32, endPoint x: 31, endPoint y: 15, distance: 531.7
click at [563, 32] on icon at bounding box center [564, 35] width 5 height 7
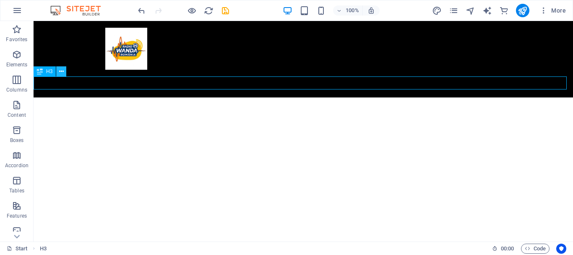
click at [60, 71] on icon at bounding box center [61, 71] width 5 height 9
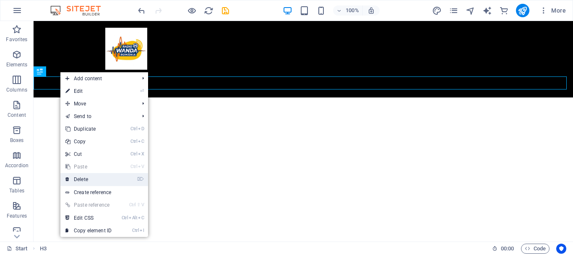
click at [80, 178] on link "⌦ Delete" at bounding box center [88, 179] width 56 height 13
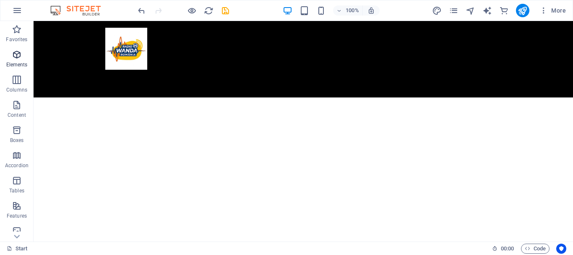
click at [16, 51] on icon "button" at bounding box center [17, 55] width 10 height 10
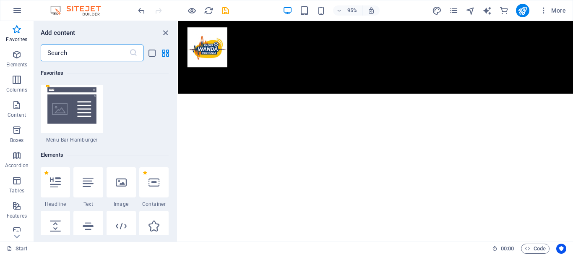
scroll to position [74, 0]
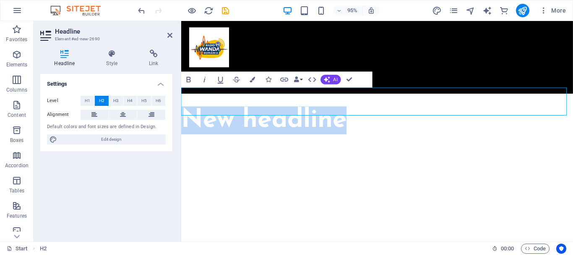
click at [357, 111] on h2 "New headline" at bounding box center [387, 125] width 413 height 29
drag, startPoint x: 356, startPoint y: 109, endPoint x: 197, endPoint y: 98, distance: 159.1
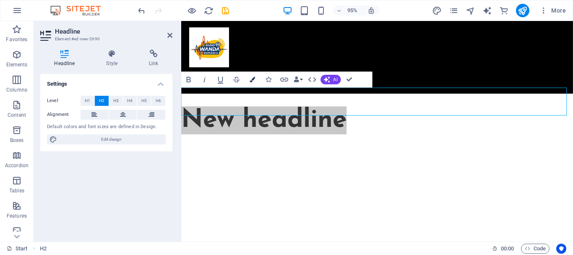
click at [252, 78] on icon "button" at bounding box center [252, 79] width 5 height 5
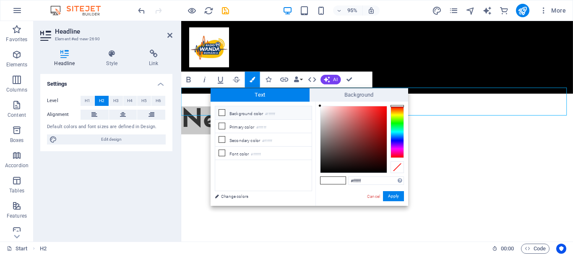
type input "#010101"
click at [322, 172] on div at bounding box center [354, 139] width 66 height 66
click at [395, 196] on button "Apply" at bounding box center [393, 196] width 21 height 10
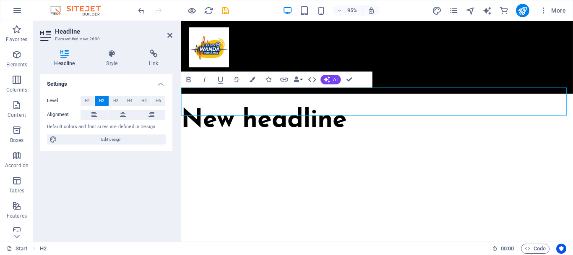
click at [357, 111] on h2 "New headline" at bounding box center [387, 125] width 413 height 29
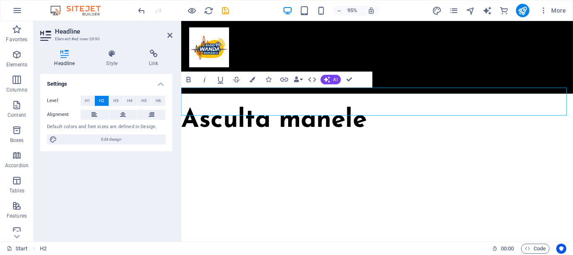
click at [306, 112] on span "Asculta manele" at bounding box center [278, 125] width 195 height 27
click at [116, 102] on span "H3" at bounding box center [115, 101] width 5 height 10
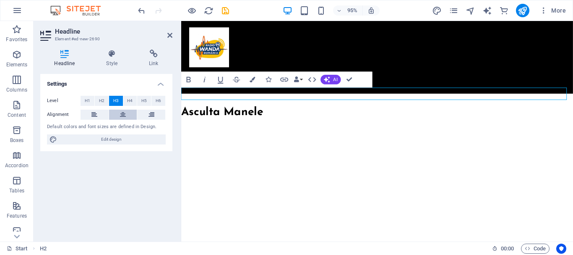
click at [120, 114] on icon at bounding box center [123, 115] width 6 height 10
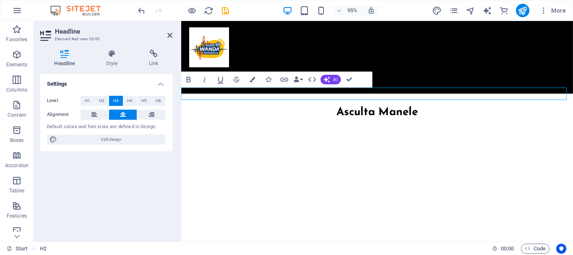
click at [171, 31] on h2 "Headline" at bounding box center [114, 32] width 118 height 8
click at [167, 35] on h2 "Headline" at bounding box center [114, 32] width 118 height 8
click at [167, 37] on icon at bounding box center [169, 35] width 5 height 7
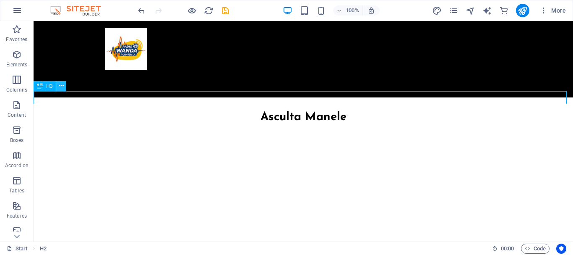
click at [57, 87] on button at bounding box center [61, 86] width 10 height 10
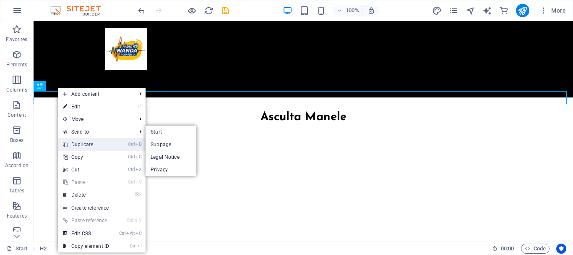
click at [93, 141] on link "Ctrl D Duplicate" at bounding box center [86, 144] width 56 height 13
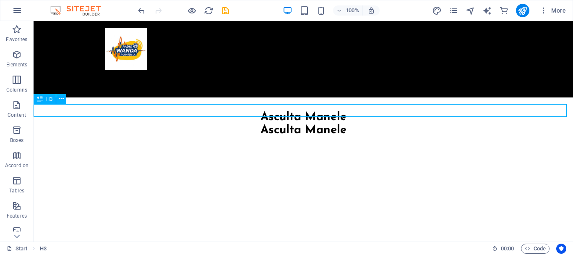
click at [46, 97] on div "H3" at bounding box center [45, 99] width 22 height 10
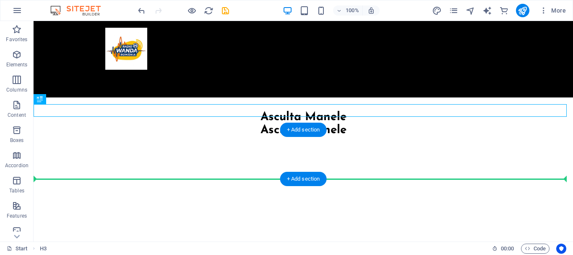
drag, startPoint x: 81, startPoint y: 120, endPoint x: 57, endPoint y: 171, distance: 56.3
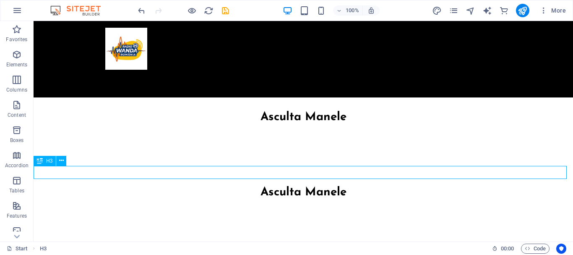
click at [345, 186] on div "Asculta Manele" at bounding box center [304, 192] width 540 height 13
click at [347, 186] on div "Asculta Manele" at bounding box center [304, 192] width 540 height 13
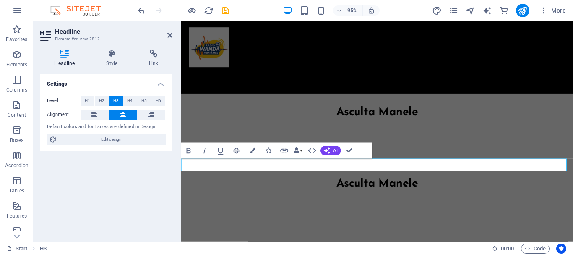
click at [431, 186] on h3 "Asculta Manele" at bounding box center [387, 192] width 413 height 13
click at [166, 36] on header "Headline Element #ed-new-2812" at bounding box center [106, 32] width 132 height 22
click at [171, 35] on icon at bounding box center [169, 35] width 5 height 7
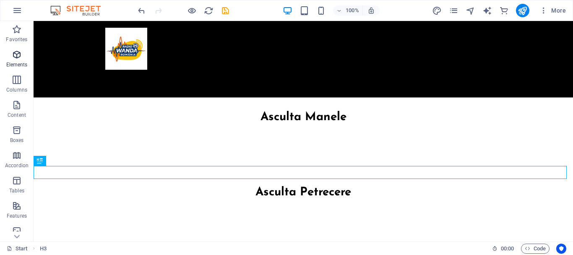
click at [16, 59] on icon "button" at bounding box center [17, 55] width 10 height 10
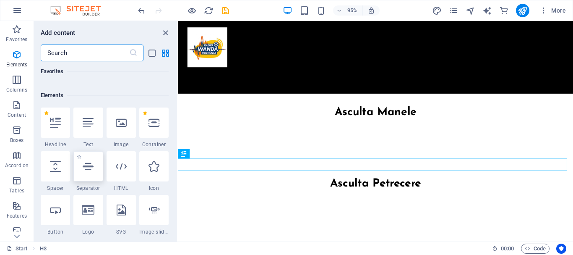
scroll to position [158, 0]
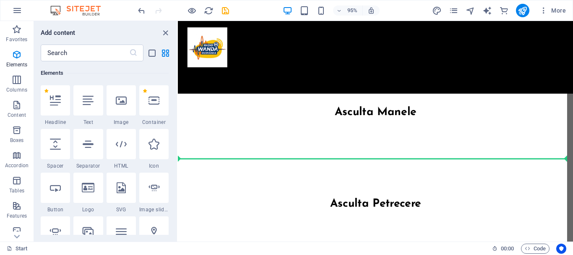
select select "px"
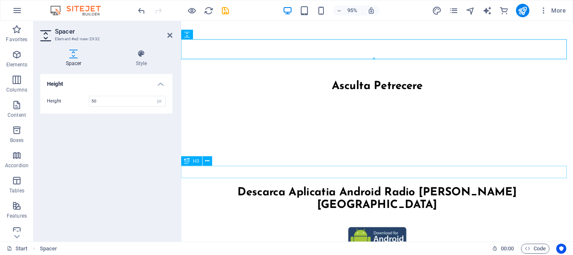
scroll to position [126, 0]
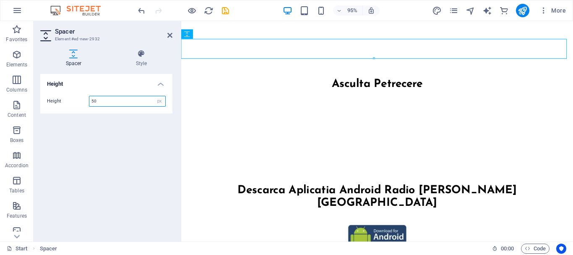
click at [118, 99] on input "50" at bounding box center [127, 101] width 76 height 10
type input "5"
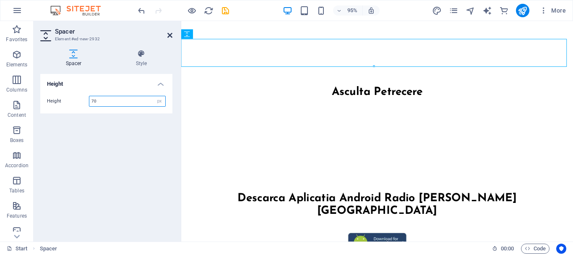
type input "70"
click at [168, 33] on icon at bounding box center [169, 35] width 5 height 7
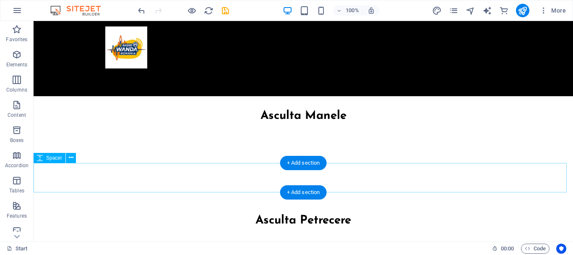
scroll to position [0, 0]
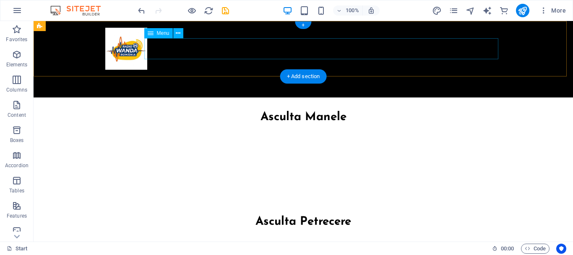
click at [467, 70] on nav "Acasă Despre Contact" at bounding box center [303, 80] width 396 height 21
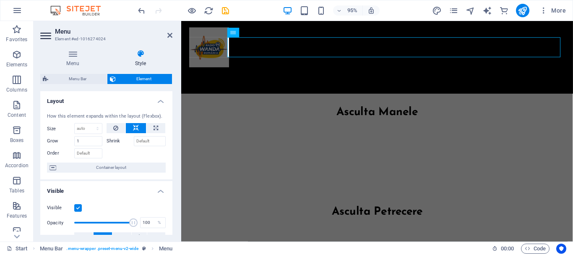
click at [143, 63] on h4 "Style" at bounding box center [141, 59] width 64 height 18
click at [207, 26] on span "Menu Bar" at bounding box center [203, 26] width 21 height 5
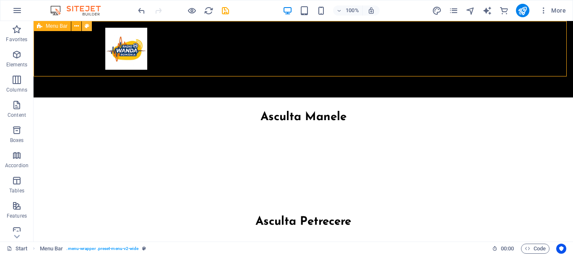
click at [84, 25] on button at bounding box center [87, 26] width 10 height 10
select select "rem"
select select "preset-menu-v2-wide"
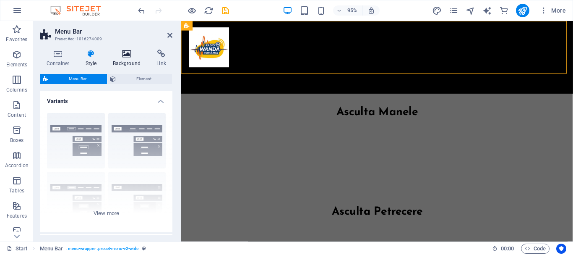
click at [124, 53] on icon at bounding box center [127, 54] width 41 height 8
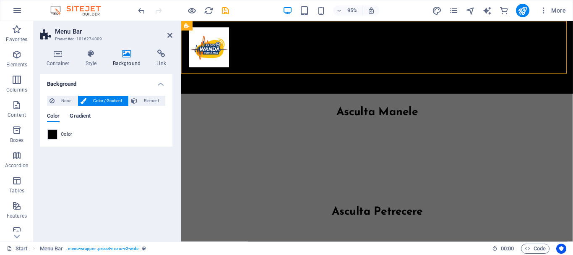
click at [81, 115] on span "Gradient" at bounding box center [80, 117] width 21 height 12
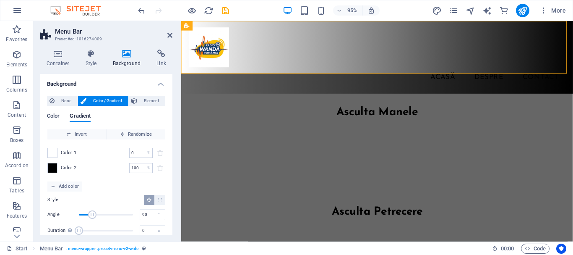
click at [55, 117] on span "Color" at bounding box center [53, 117] width 13 height 12
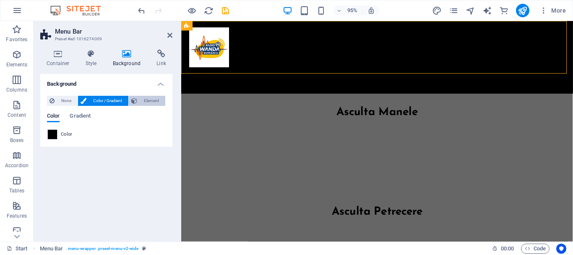
click at [146, 104] on span "Element" at bounding box center [151, 101] width 23 height 10
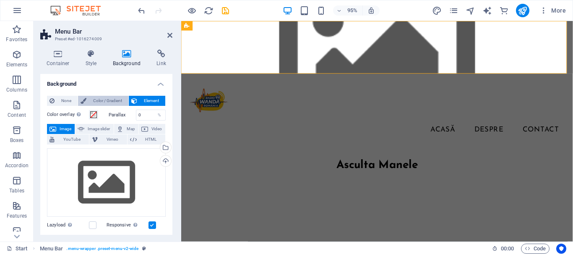
click at [113, 103] on span "Color / Gradient" at bounding box center [107, 101] width 37 height 10
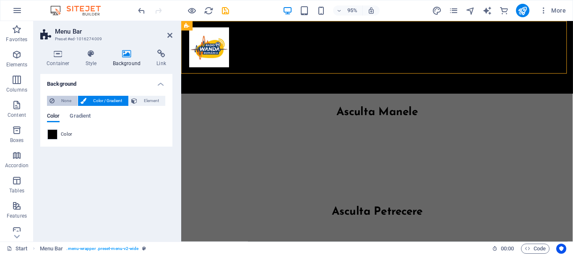
click at [66, 104] on span "None" at bounding box center [66, 101] width 18 height 10
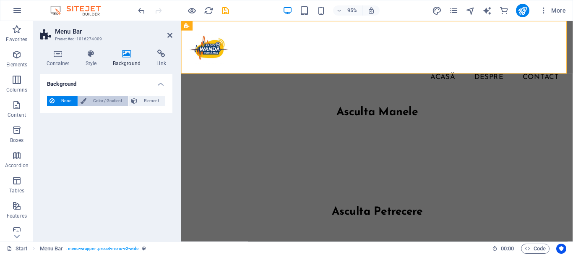
click at [89, 100] on span "Color / Gradient" at bounding box center [107, 101] width 37 height 10
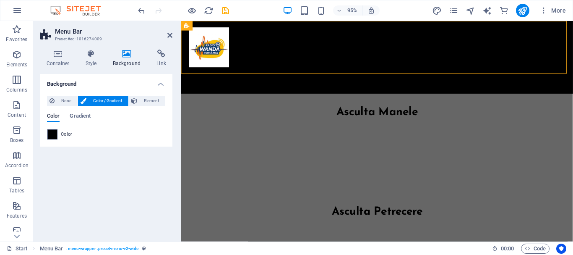
click at [53, 134] on span at bounding box center [52, 134] width 9 height 9
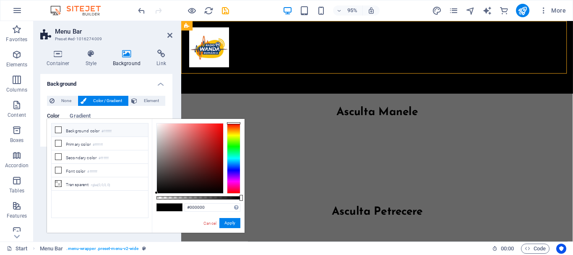
click at [233, 167] on div at bounding box center [233, 158] width 13 height 71
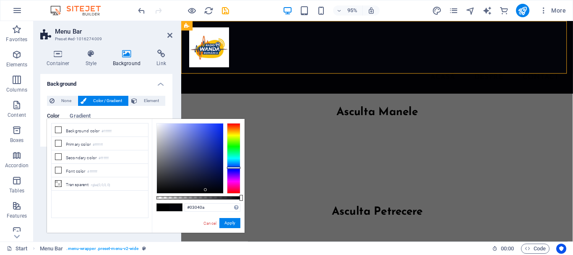
drag, startPoint x: 184, startPoint y: 190, endPoint x: 206, endPoint y: 190, distance: 21.4
click at [206, 190] on div at bounding box center [190, 158] width 66 height 70
click at [59, 144] on icon at bounding box center [58, 143] width 6 height 6
type input "#ffffff"
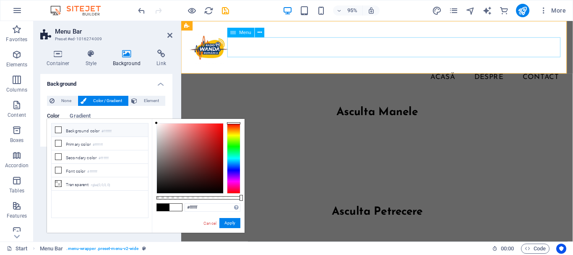
click at [519, 70] on nav "Acasă Despre Contact" at bounding box center [388, 80] width 396 height 21
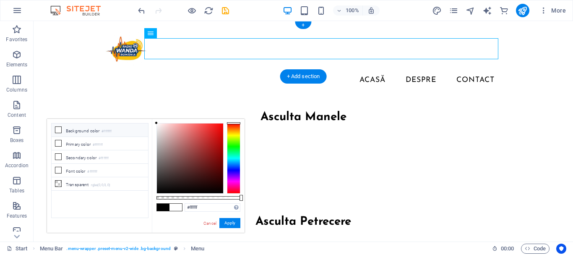
drag, startPoint x: 481, startPoint y: 51, endPoint x: 448, endPoint y: 52, distance: 33.2
click at [448, 70] on nav "Acasă Despre Contact" at bounding box center [303, 80] width 396 height 21
drag, startPoint x: 321, startPoint y: 51, endPoint x: 339, endPoint y: 52, distance: 18.1
click at [339, 70] on nav "Acasă Despre Contact" at bounding box center [303, 80] width 396 height 21
click at [372, 70] on nav "Acasă Despre Contact" at bounding box center [303, 80] width 396 height 21
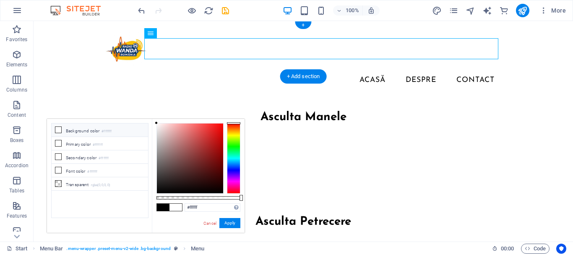
click at [372, 70] on nav "Acasă Despre Contact" at bounding box center [303, 80] width 396 height 21
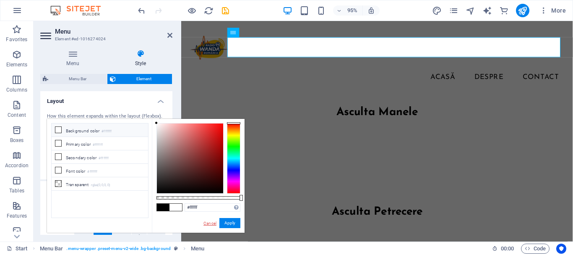
click at [208, 223] on link "Cancel" at bounding box center [210, 223] width 15 height 6
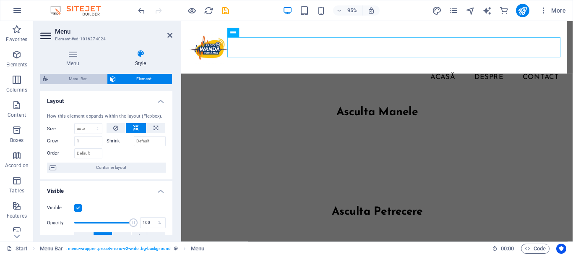
click at [79, 75] on span "Menu Bar" at bounding box center [78, 79] width 54 height 10
select select "rem"
select select "preset-menu-v2-wide"
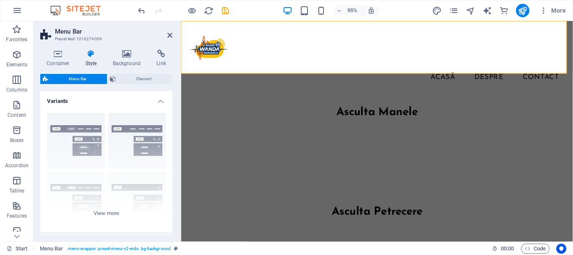
click at [88, 59] on h4 "Style" at bounding box center [92, 59] width 27 height 18
click at [130, 52] on icon at bounding box center [127, 54] width 41 height 8
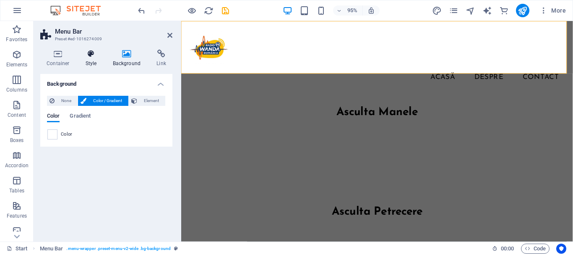
click at [92, 56] on icon at bounding box center [91, 54] width 24 height 8
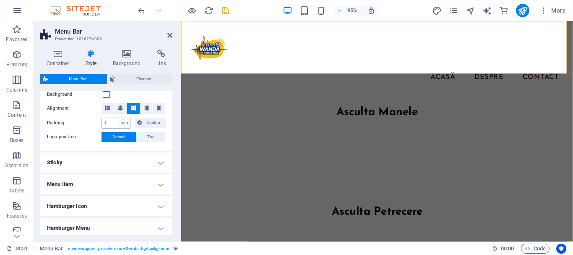
scroll to position [126, 0]
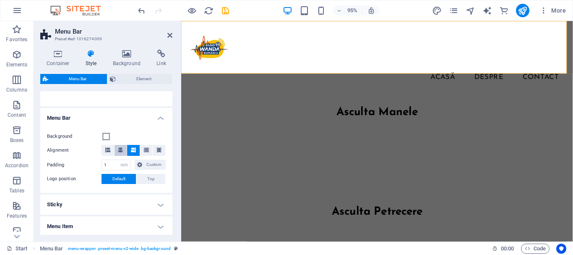
drag, startPoint x: 118, startPoint y: 149, endPoint x: 123, endPoint y: 149, distance: 5.0
click at [119, 149] on icon at bounding box center [120, 149] width 5 height 5
click at [134, 149] on icon at bounding box center [133, 149] width 5 height 5
click at [121, 151] on icon at bounding box center [120, 149] width 5 height 5
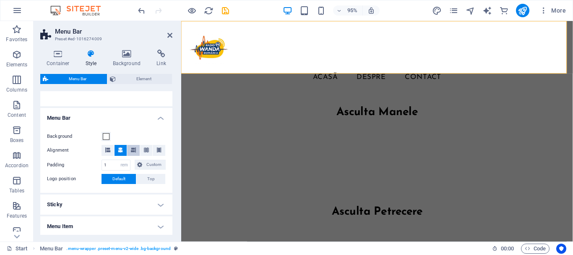
click at [133, 150] on icon at bounding box center [133, 149] width 5 height 5
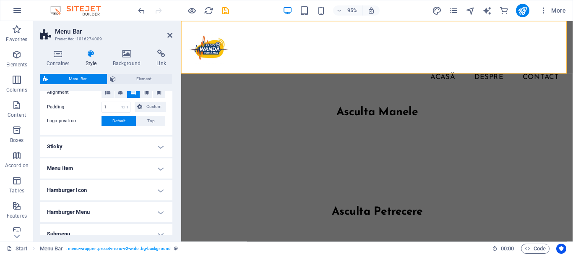
scroll to position [143, 0]
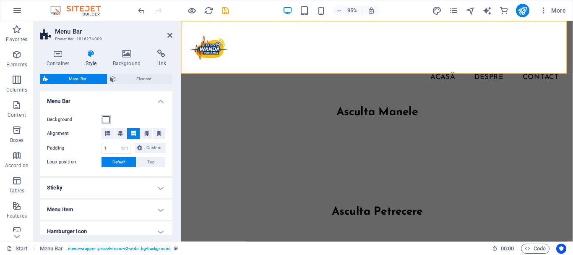
click at [108, 120] on span at bounding box center [106, 119] width 7 height 7
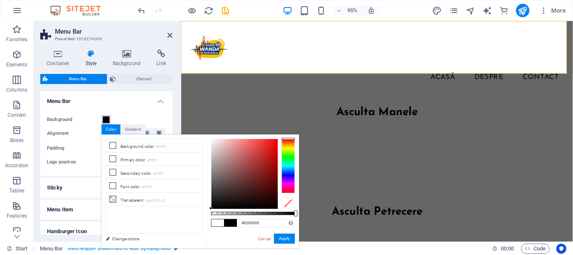
drag, startPoint x: 211, startPoint y: 139, endPoint x: 230, endPoint y: 217, distance: 81.4
click at [204, 211] on div "less Background color #ffffff Primary color #ffffff Secondary color #ffffff Fon…" at bounding box center [201, 191] width 198 height 114
drag, startPoint x: 110, startPoint y: 229, endPoint x: 286, endPoint y: 238, distance: 176.2
click at [286, 238] on button "Apply" at bounding box center [284, 238] width 21 height 10
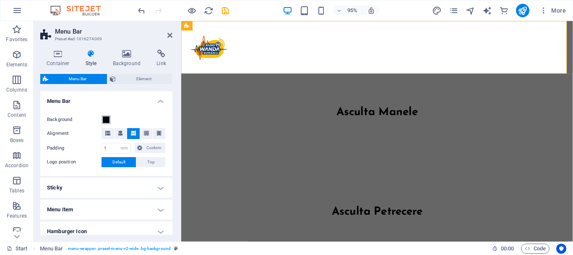
click at [105, 121] on span at bounding box center [106, 119] width 7 height 7
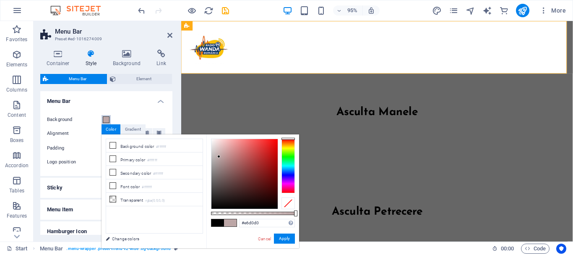
type input "#e9d4d4"
drag, startPoint x: 209, startPoint y: 208, endPoint x: 217, endPoint y: 144, distance: 64.3
click at [217, 144] on div at bounding box center [216, 144] width 3 height 3
click at [287, 238] on button "Apply" at bounding box center [284, 238] width 21 height 10
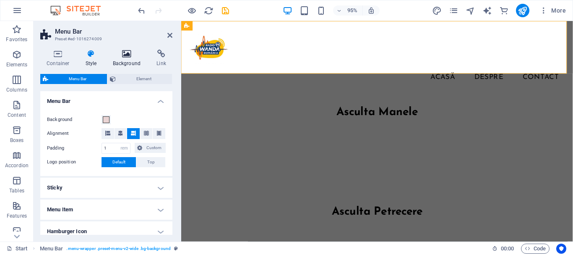
click at [126, 59] on h4 "Background" at bounding box center [129, 59] width 44 height 18
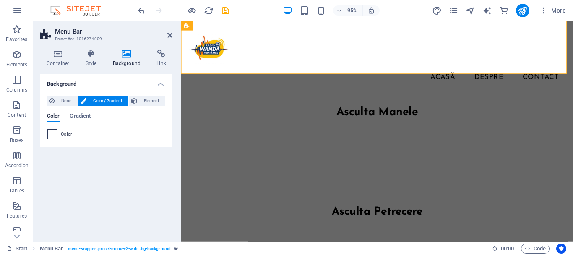
click at [51, 134] on span at bounding box center [52, 134] width 9 height 9
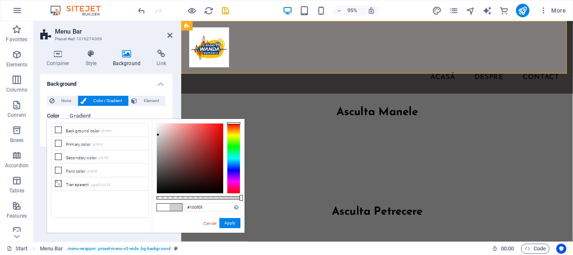
type input "#000000"
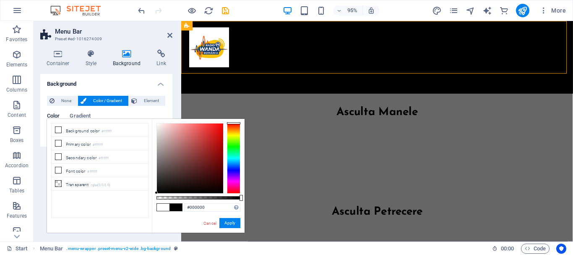
drag, startPoint x: 157, startPoint y: 122, endPoint x: 144, endPoint y: 208, distance: 87.0
click at [144, 208] on div "less Background color #ffffff Primary color #ffffff Secondary color #ffffff Fon…" at bounding box center [146, 176] width 198 height 114
click at [225, 225] on button "Apply" at bounding box center [230, 223] width 21 height 10
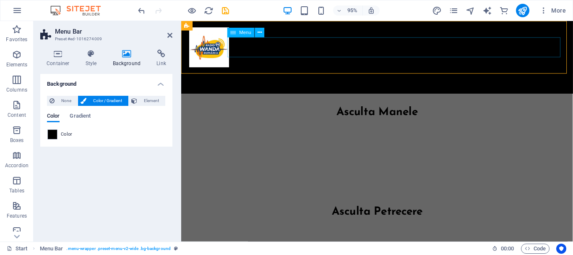
click at [473, 70] on nav "Acasă Despre Contact" at bounding box center [388, 80] width 396 height 21
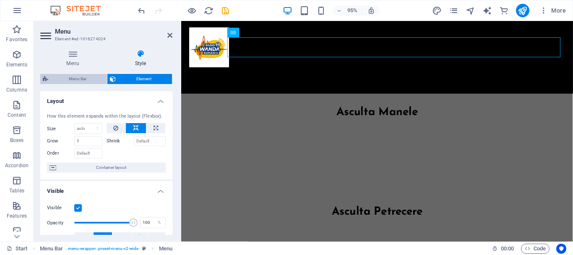
click at [79, 80] on span "Menu Bar" at bounding box center [78, 79] width 54 height 10
select select "rem"
select select "preset-menu-v2-wide"
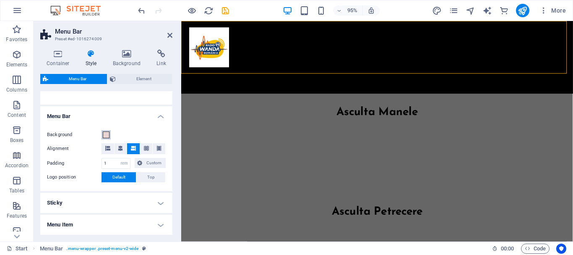
scroll to position [126, 0]
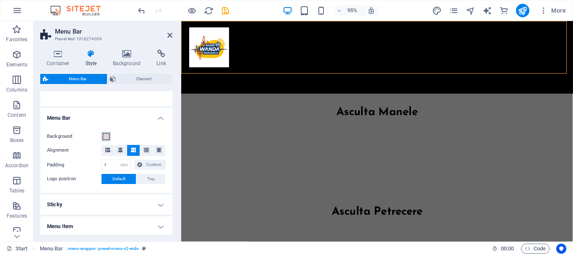
click at [105, 136] on span at bounding box center [106, 136] width 7 height 7
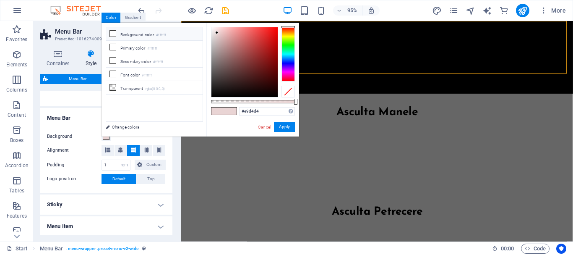
click at [114, 33] on icon at bounding box center [113, 34] width 6 height 6
type input "#ffffff"
click at [284, 125] on button "Apply" at bounding box center [284, 127] width 21 height 10
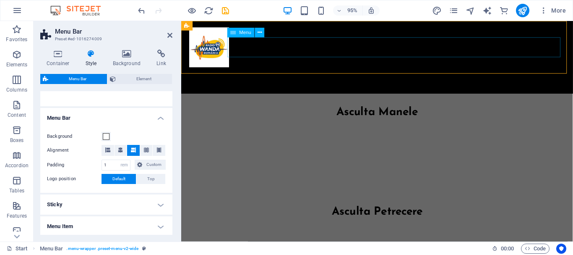
drag, startPoint x: 269, startPoint y: 52, endPoint x: 431, endPoint y: 50, distance: 162.1
click at [417, 70] on nav "Acasă Despre Contact" at bounding box center [388, 80] width 396 height 21
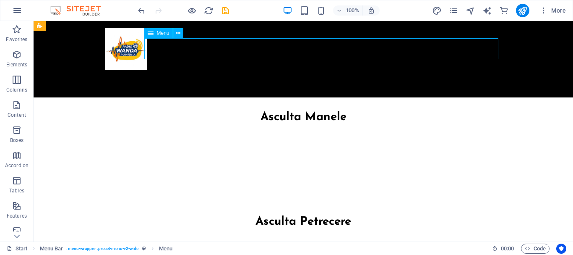
click at [307, 70] on nav "Acasă Despre Contact" at bounding box center [303, 80] width 396 height 21
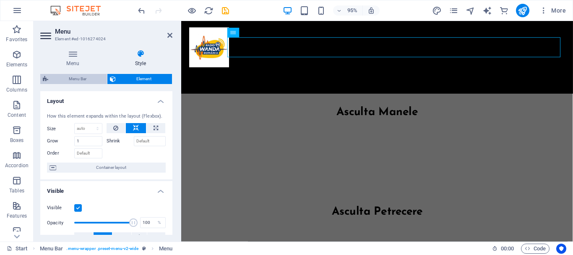
click at [84, 77] on span "Menu Bar" at bounding box center [78, 79] width 54 height 10
select select "rem"
select select "preset-menu-v2-wide"
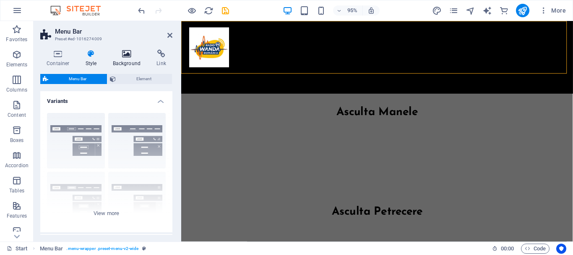
click at [126, 59] on h4 "Background" at bounding box center [129, 59] width 44 height 18
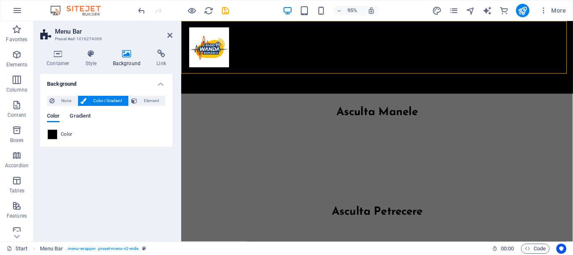
click at [78, 118] on span "Gradient" at bounding box center [80, 117] width 21 height 12
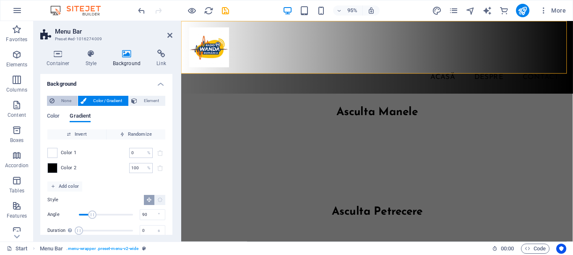
click at [64, 105] on span "None" at bounding box center [66, 101] width 18 height 10
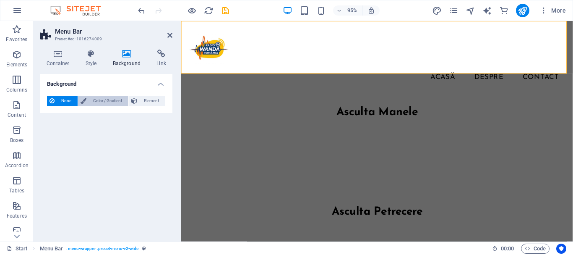
click at [97, 100] on span "Color / Gradient" at bounding box center [107, 101] width 37 height 10
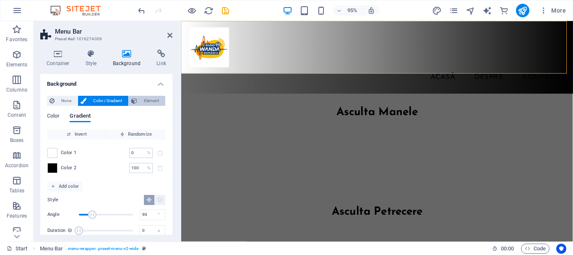
click at [147, 97] on span "Element" at bounding box center [151, 101] width 23 height 10
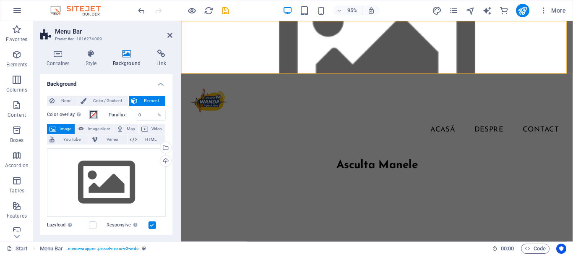
click at [94, 115] on span at bounding box center [93, 114] width 7 height 7
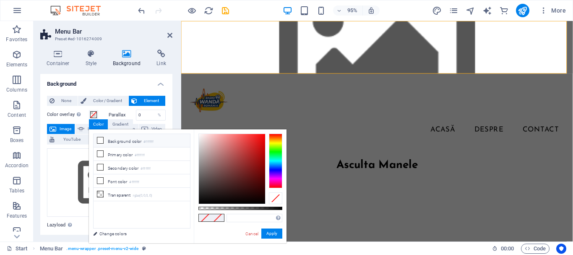
click at [99, 140] on icon at bounding box center [100, 140] width 6 height 6
type input "#ffffff"
click at [272, 235] on button "Apply" at bounding box center [272, 233] width 21 height 10
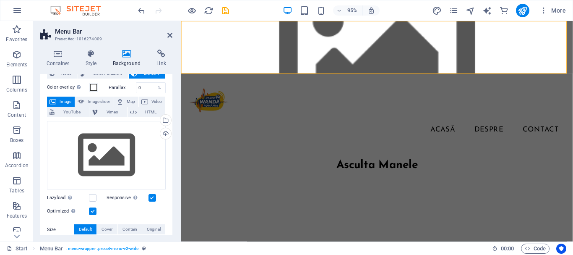
scroll to position [0, 0]
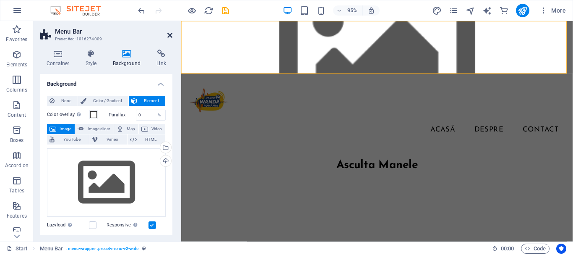
click at [169, 36] on icon at bounding box center [169, 35] width 5 height 7
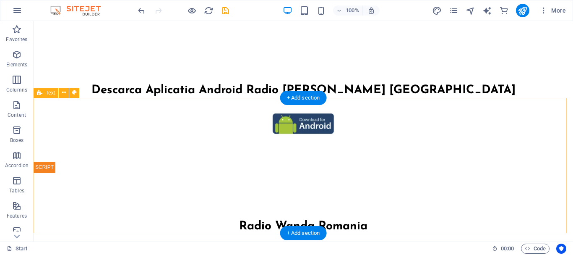
scroll to position [301, 0]
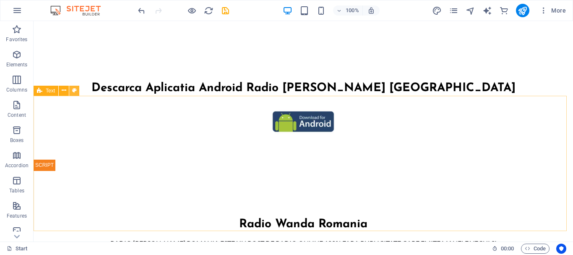
click at [71, 92] on button at bounding box center [74, 91] width 10 height 10
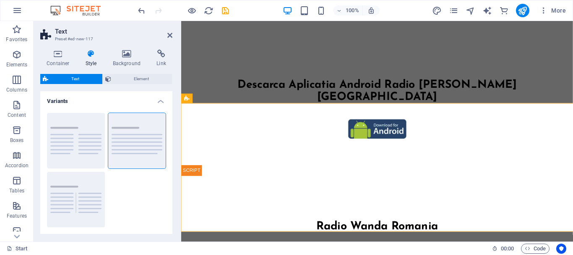
scroll to position [289, 0]
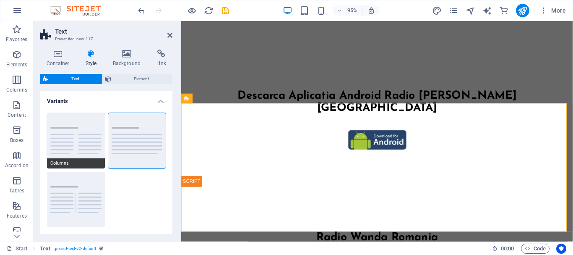
click at [81, 136] on button "Columns" at bounding box center [76, 140] width 58 height 55
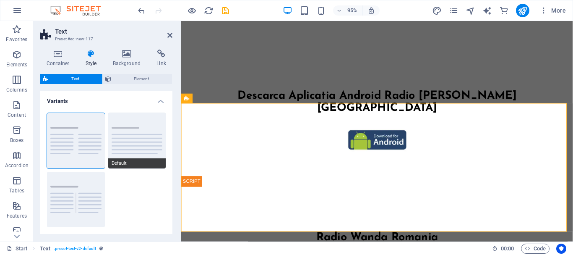
click at [134, 133] on button "Default" at bounding box center [137, 140] width 58 height 55
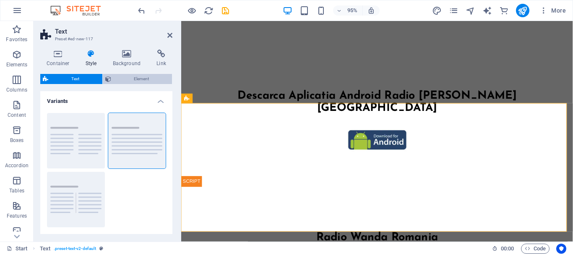
click at [131, 75] on span "Element" at bounding box center [142, 79] width 56 height 10
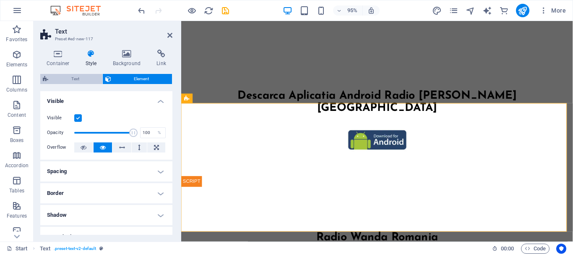
click at [81, 77] on span "Text" at bounding box center [75, 79] width 49 height 10
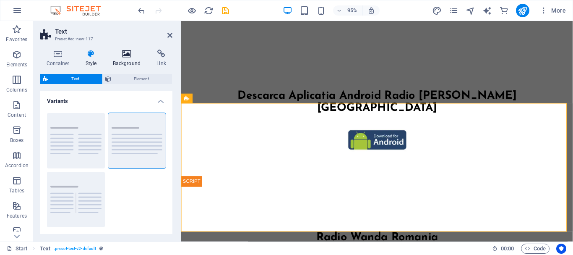
click at [125, 53] on icon at bounding box center [127, 54] width 41 height 8
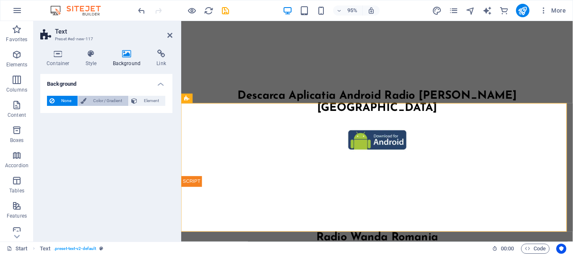
click at [106, 100] on span "Color / Gradient" at bounding box center [107, 101] width 37 height 10
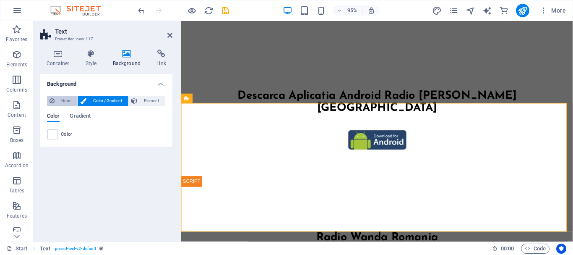
click at [61, 102] on span "None" at bounding box center [66, 101] width 18 height 10
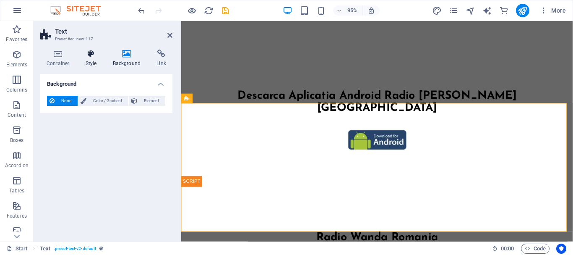
click at [89, 59] on h4 "Style" at bounding box center [92, 59] width 27 height 18
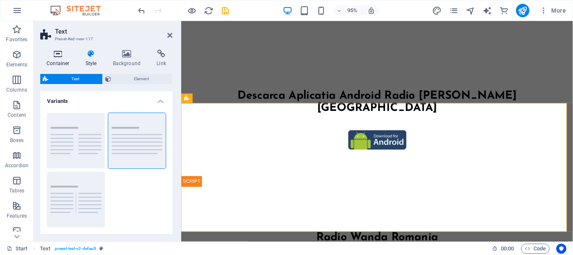
click at [59, 60] on h4 "Container" at bounding box center [59, 59] width 39 height 18
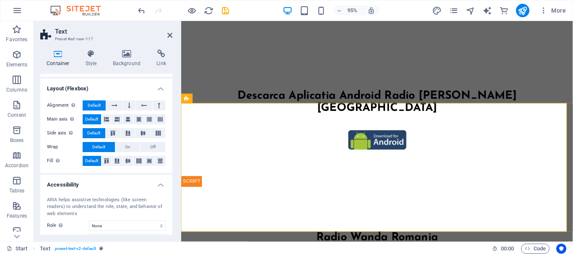
scroll to position [126, 0]
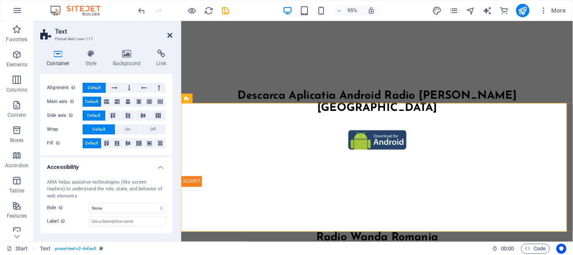
click at [170, 32] on icon at bounding box center [169, 35] width 5 height 7
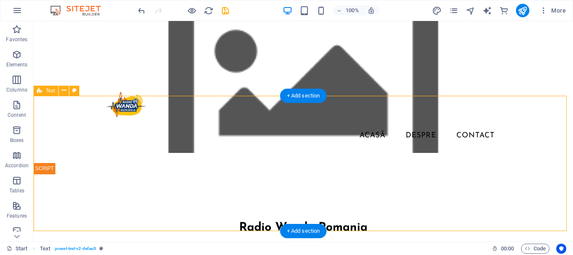
scroll to position [91, 0]
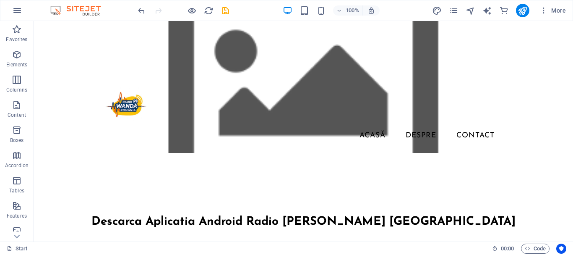
click at [73, 44] on figure at bounding box center [304, 87] width 540 height 132
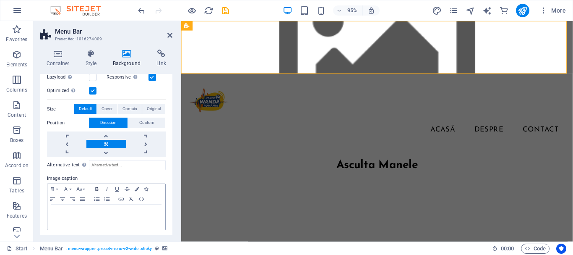
scroll to position [149, 0]
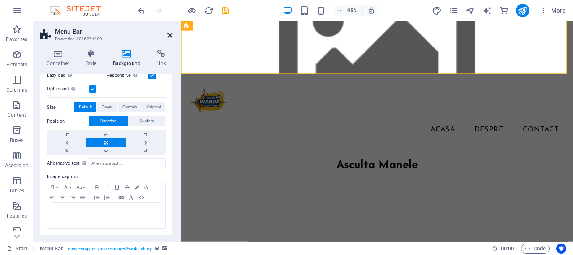
click at [170, 35] on icon at bounding box center [169, 35] width 5 height 7
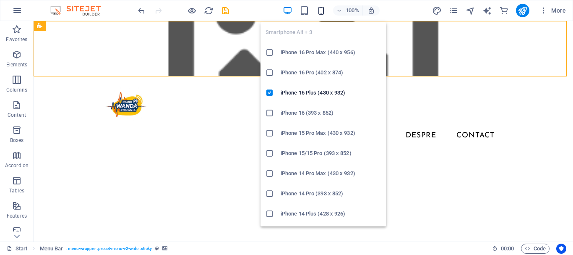
click at [321, 12] on icon "button" at bounding box center [322, 11] width 10 height 10
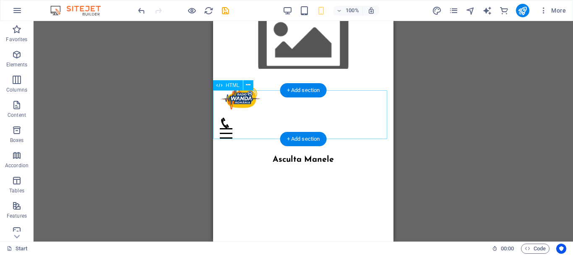
scroll to position [0, 0]
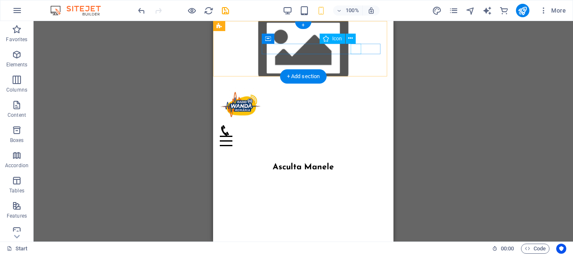
click at [352, 125] on figure at bounding box center [300, 130] width 160 height 10
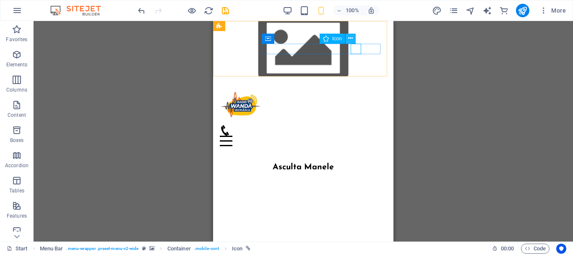
click at [351, 39] on icon at bounding box center [350, 38] width 5 height 9
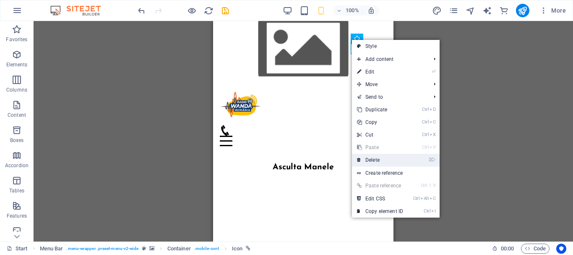
click at [373, 162] on link "⌦ Delete" at bounding box center [380, 160] width 56 height 13
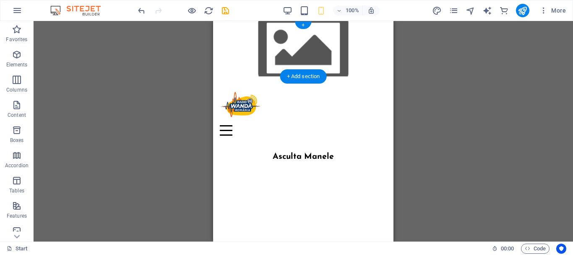
click at [217, 70] on figure at bounding box center [303, 48] width 181 height 55
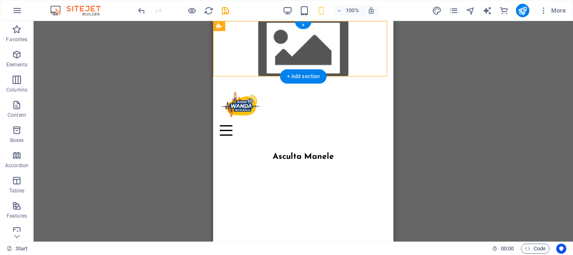
click at [217, 70] on figure at bounding box center [303, 48] width 181 height 55
select select "rem"
select select "preset-menu-v2-wide"
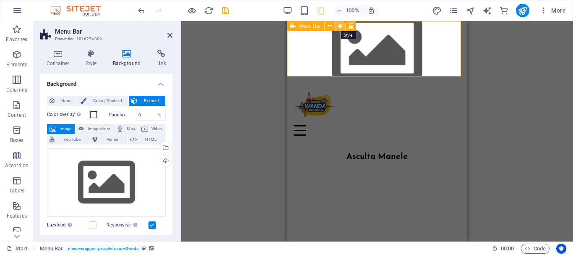
click at [341, 26] on icon at bounding box center [340, 26] width 5 height 9
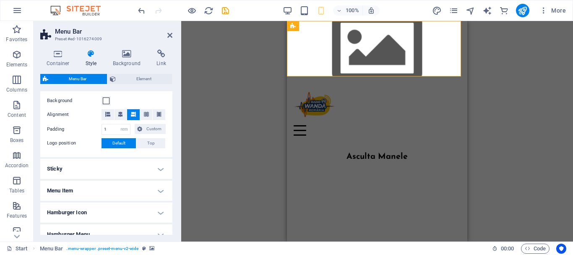
scroll to position [126, 0]
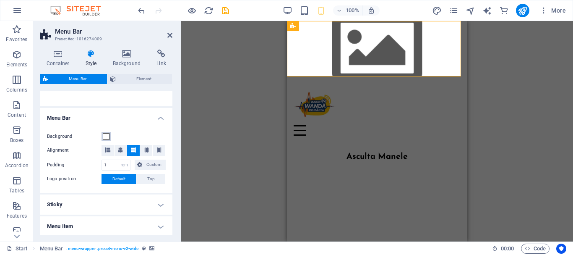
click at [109, 134] on span at bounding box center [106, 136] width 7 height 7
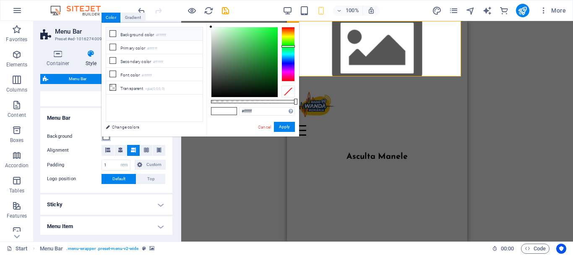
click at [288, 46] on div at bounding box center [288, 54] width 13 height 55
click at [288, 45] on div at bounding box center [288, 46] width 13 height 2
click at [280, 124] on button "Apply" at bounding box center [284, 127] width 21 height 10
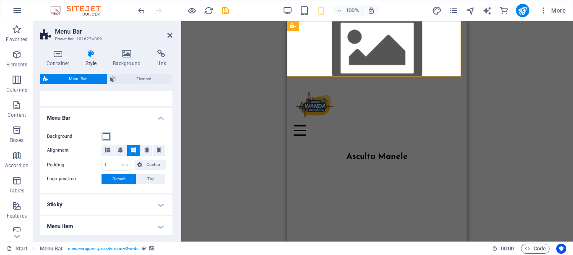
click at [105, 139] on span at bounding box center [106, 136] width 7 height 7
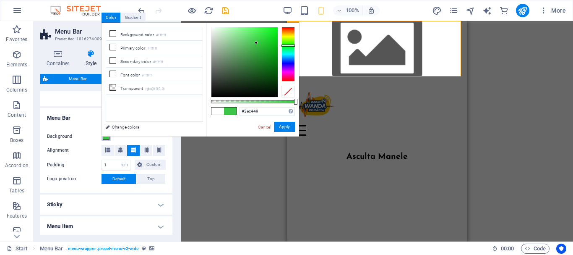
drag, startPoint x: 210, startPoint y: 27, endPoint x: 256, endPoint y: 43, distance: 48.9
click at [256, 43] on div at bounding box center [256, 42] width 3 height 3
click at [284, 126] on button "Apply" at bounding box center [284, 127] width 21 height 10
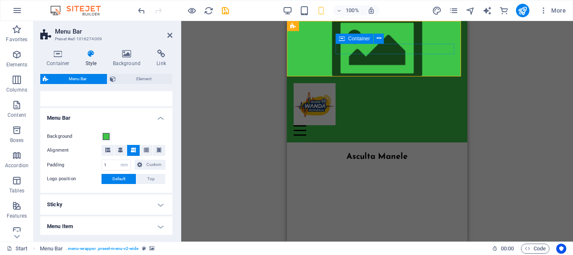
click at [356, 125] on div "Meniu" at bounding box center [377, 130] width 167 height 10
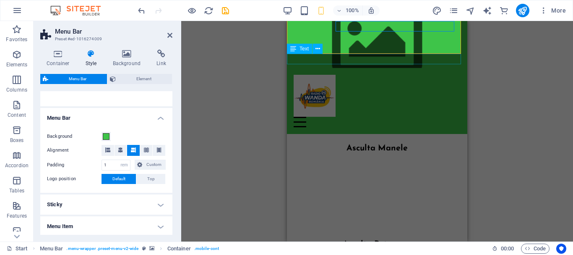
scroll to position [0, 0]
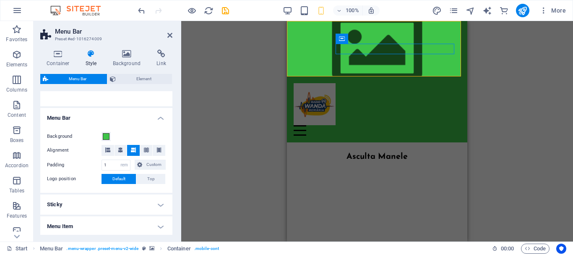
click at [288, 23] on figure at bounding box center [377, 48] width 181 height 55
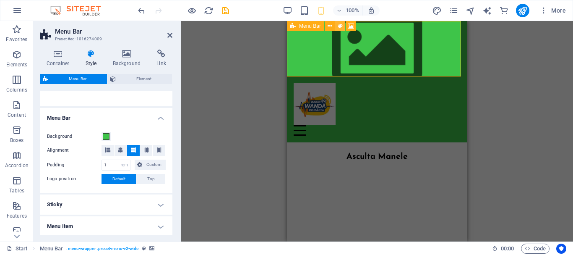
click at [340, 24] on icon at bounding box center [340, 26] width 5 height 9
click at [106, 136] on span at bounding box center [106, 136] width 7 height 7
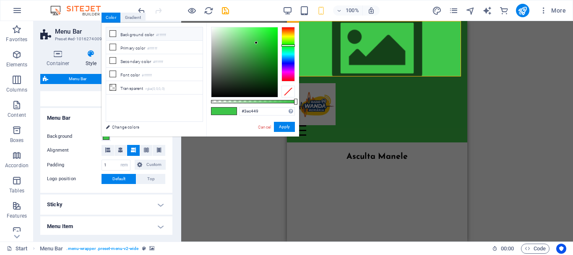
click at [113, 35] on icon at bounding box center [113, 34] width 6 height 6
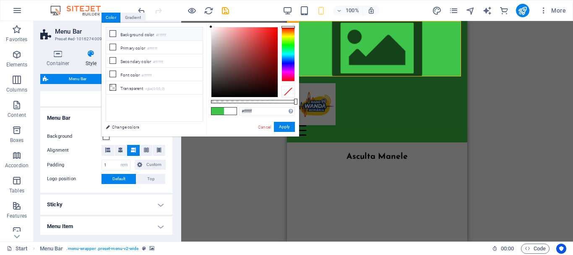
click at [113, 34] on icon at bounding box center [113, 34] width 6 height 6
type input "#796e6e"
drag, startPoint x: 210, startPoint y: 27, endPoint x: 217, endPoint y: 63, distance: 37.2
click at [217, 63] on div at bounding box center [216, 63] width 3 height 3
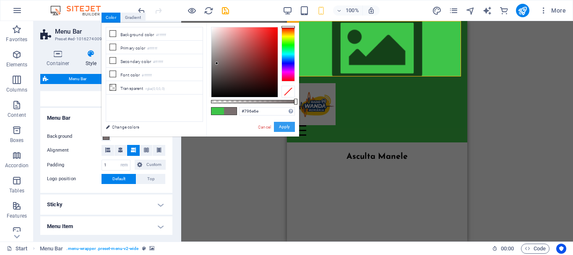
click at [287, 128] on button "Apply" at bounding box center [284, 127] width 21 height 10
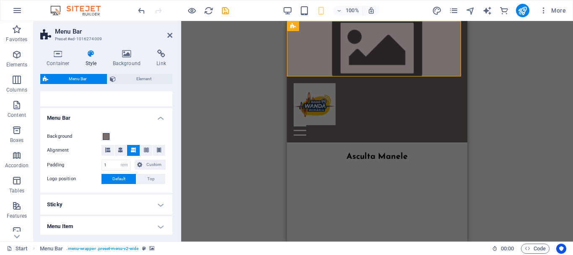
click at [89, 50] on icon at bounding box center [91, 54] width 24 height 8
click at [108, 134] on span at bounding box center [106, 136] width 7 height 7
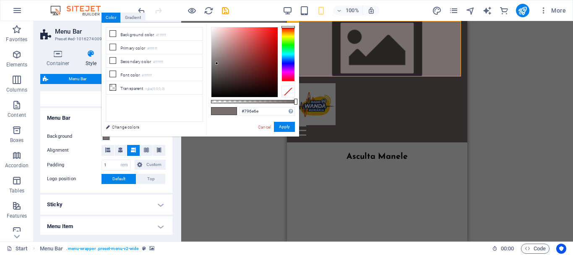
click at [199, 156] on div "Drag here to replace the existing content. Press “Ctrl” if you want to create a…" at bounding box center [377, 131] width 392 height 220
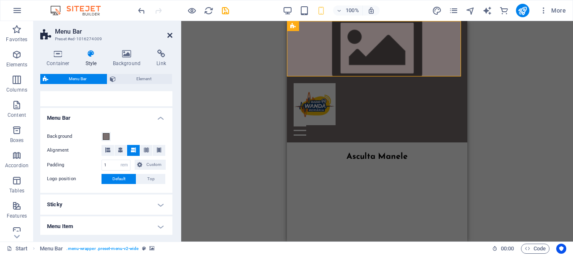
click at [170, 33] on icon at bounding box center [169, 35] width 5 height 7
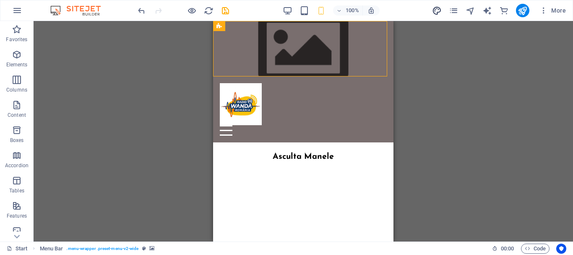
click at [439, 8] on icon "design" at bounding box center [437, 11] width 10 height 10
select select "px"
select select "400"
select select "px"
select select "rem"
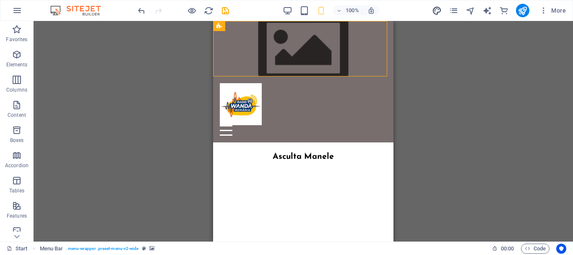
select select "700"
select select "px"
select select "rem"
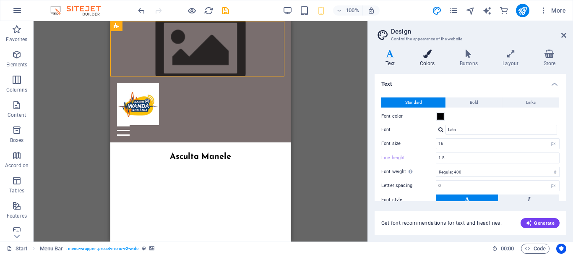
click at [431, 62] on h4 "Colors" at bounding box center [429, 59] width 40 height 18
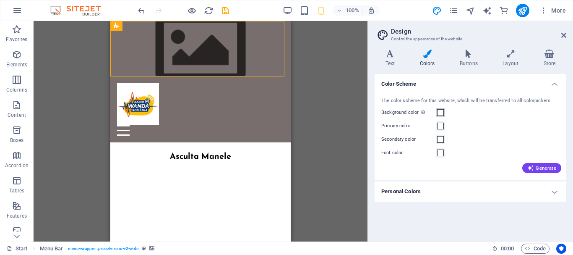
click at [441, 113] on span at bounding box center [440, 112] width 7 height 7
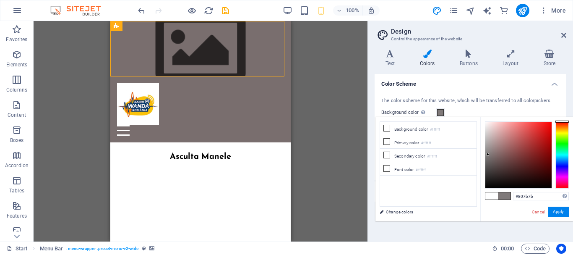
drag, startPoint x: 486, startPoint y: 120, endPoint x: 500, endPoint y: 170, distance: 51.4
click at [487, 154] on div at bounding box center [488, 154] width 3 height 3
click at [557, 210] on button "Apply" at bounding box center [558, 212] width 21 height 10
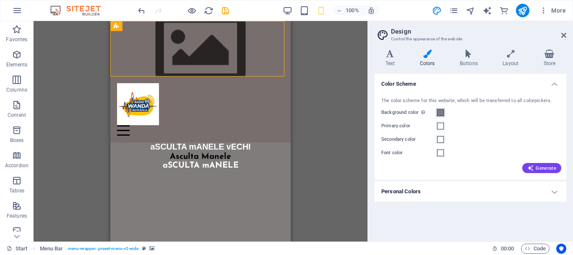
click at [440, 113] on span at bounding box center [440, 112] width 7 height 7
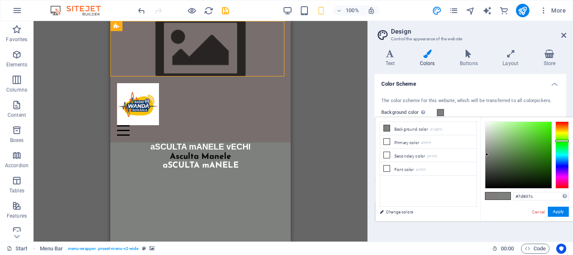
drag, startPoint x: 563, startPoint y: 145, endPoint x: 562, endPoint y: 138, distance: 7.6
click at [562, 138] on div at bounding box center [562, 154] width 13 height 67
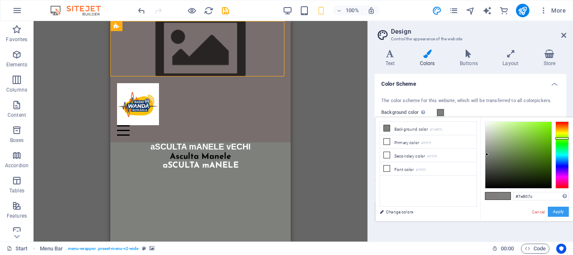
click at [560, 211] on button "Apply" at bounding box center [558, 212] width 21 height 10
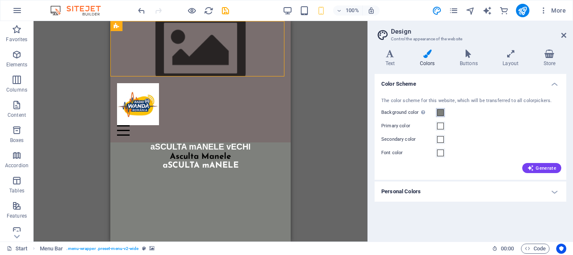
click at [438, 110] on span at bounding box center [440, 112] width 7 height 7
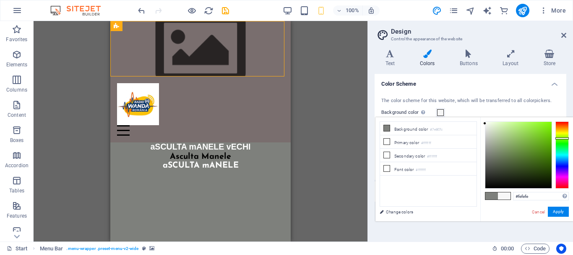
type input "#ffffff"
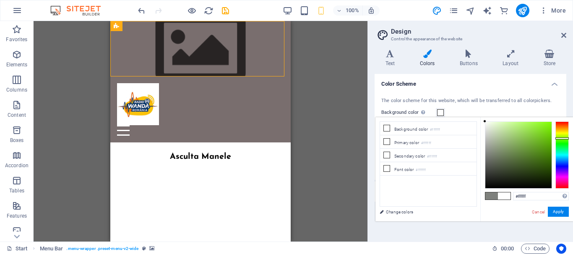
drag, startPoint x: 487, startPoint y: 141, endPoint x: 482, endPoint y: 121, distance: 21.1
click at [482, 121] on div "#ffffff Supported formats #0852ed rgb(8, 82, 237) rgba(8, 82, 237, 90%) hsv(221…" at bounding box center [527, 230] width 93 height 226
click at [555, 210] on button "Apply" at bounding box center [558, 212] width 21 height 10
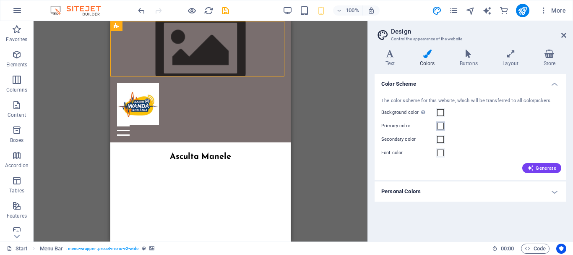
click at [442, 128] on span at bounding box center [440, 126] width 7 height 7
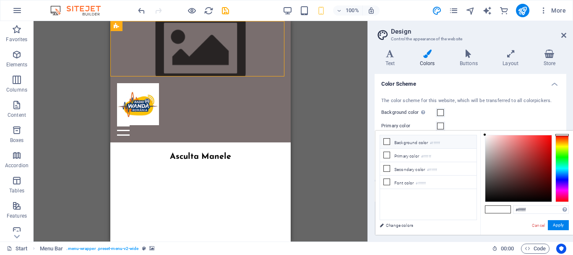
click at [388, 145] on span at bounding box center [387, 141] width 7 height 7
click at [384, 143] on span at bounding box center [387, 141] width 7 height 7
click at [555, 225] on button "Apply" at bounding box center [558, 225] width 21 height 10
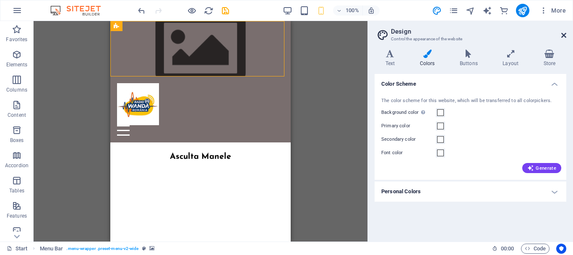
click at [563, 33] on icon at bounding box center [564, 35] width 5 height 7
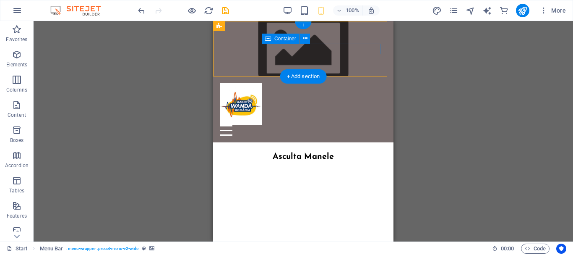
click at [358, 125] on div "Meniu" at bounding box center [303, 130] width 167 height 10
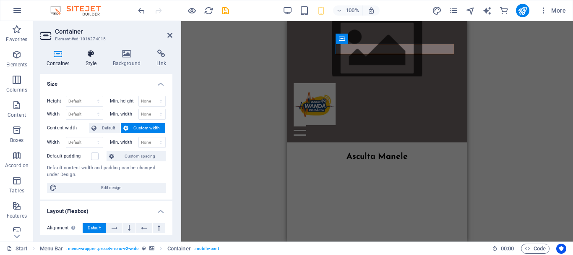
click at [86, 57] on icon at bounding box center [91, 54] width 24 height 8
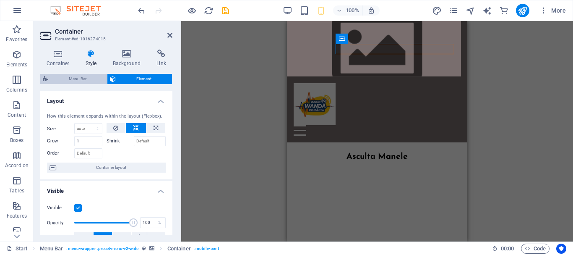
click at [92, 76] on span "Menu Bar" at bounding box center [78, 79] width 54 height 10
select select "rem"
select select "preset-menu-v2-wide"
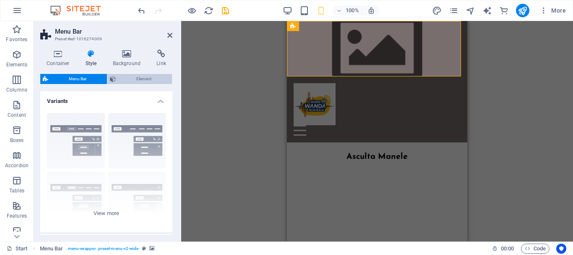
click at [128, 77] on span "Element" at bounding box center [143, 79] width 51 height 10
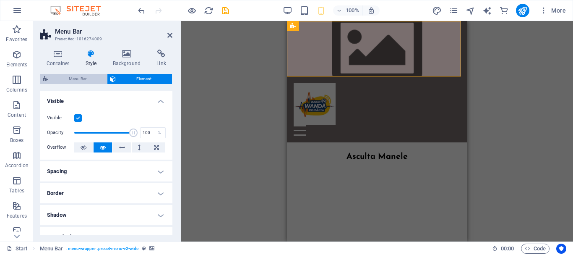
click at [92, 78] on span "Menu Bar" at bounding box center [78, 79] width 54 height 10
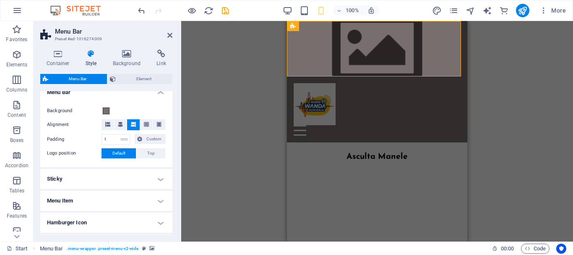
scroll to position [168, 0]
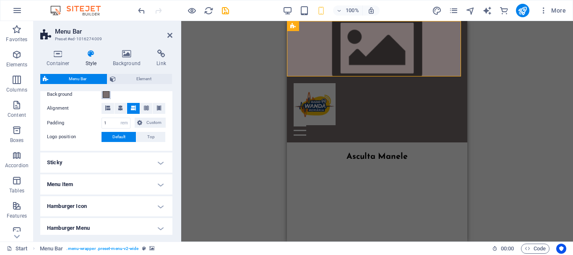
click at [107, 94] on span at bounding box center [106, 94] width 7 height 7
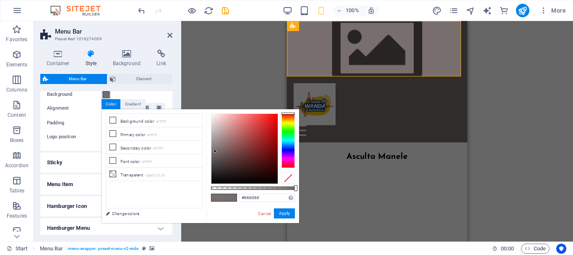
drag, startPoint x: 215, startPoint y: 151, endPoint x: 213, endPoint y: 162, distance: 11.5
click at [213, 162] on div at bounding box center [245, 149] width 66 height 70
click at [212, 166] on div at bounding box center [212, 166] width 3 height 3
type input "#000000"
drag, startPoint x: 210, startPoint y: 174, endPoint x: 206, endPoint y: 193, distance: 19.4
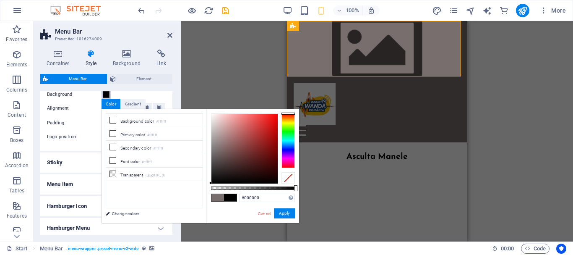
click at [206, 193] on div "less Background color #ffffff Primary color #ffffff Secondary color #ffffff Fon…" at bounding box center [201, 166] width 198 height 114
click at [286, 213] on button "Apply" at bounding box center [284, 213] width 21 height 10
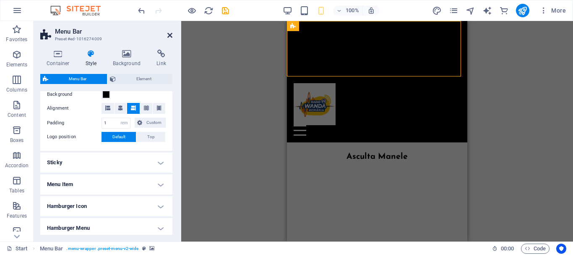
click at [170, 35] on icon at bounding box center [169, 35] width 5 height 7
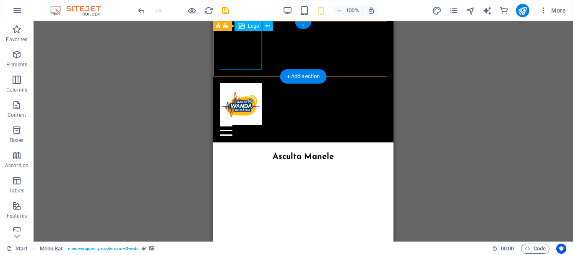
click at [294, 125] on div "Meniu" at bounding box center [303, 130] width 167 height 10
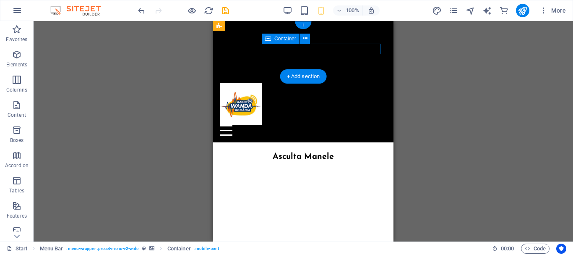
click at [310, 125] on div "Meniu" at bounding box center [303, 130] width 167 height 10
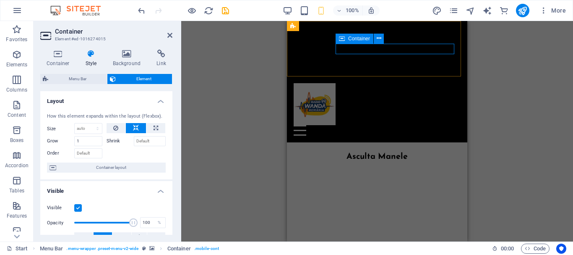
click at [370, 37] on span "Container" at bounding box center [359, 38] width 22 height 5
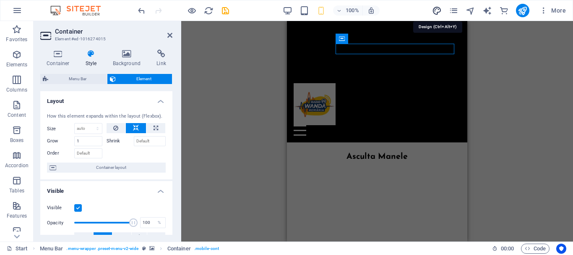
click at [441, 10] on icon "design" at bounding box center [437, 11] width 10 height 10
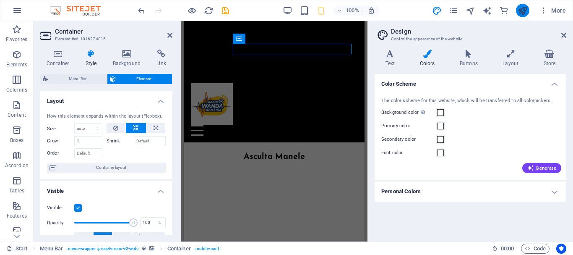
click at [522, 7] on icon "publish" at bounding box center [523, 11] width 10 height 10
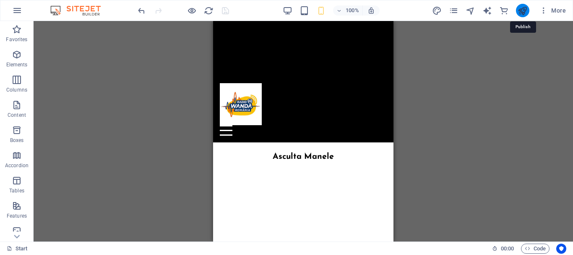
click at [521, 6] on icon "publish" at bounding box center [523, 11] width 10 height 10
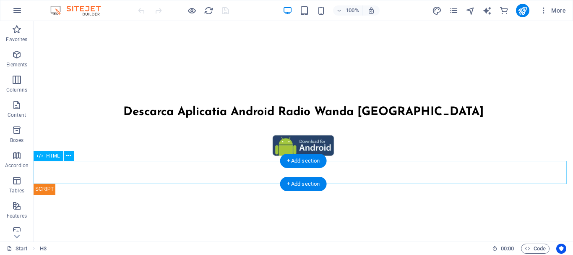
scroll to position [301, 0]
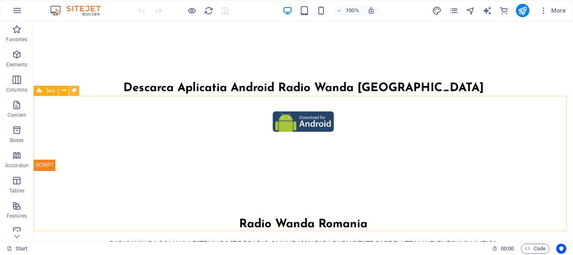
click at [74, 89] on icon at bounding box center [74, 90] width 5 height 9
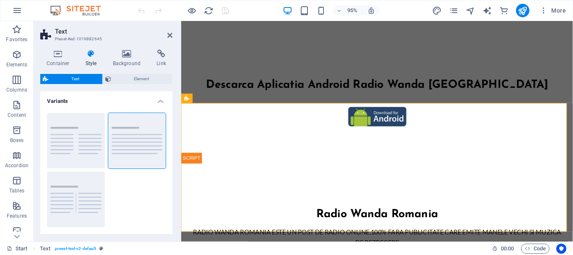
scroll to position [289, 0]
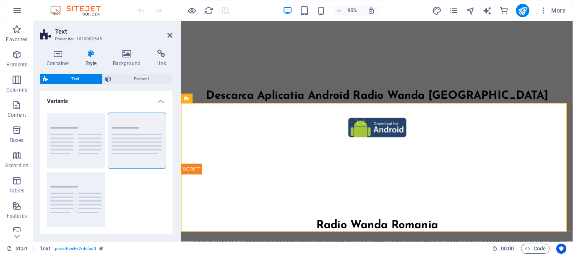
click at [93, 62] on h4 "Style" at bounding box center [92, 59] width 27 height 18
click at [17, 62] on p "Elements" at bounding box center [16, 64] width 21 height 7
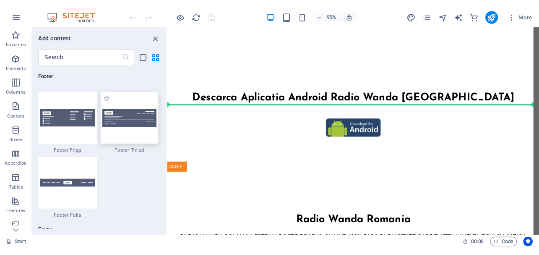
scroll to position [256, 0]
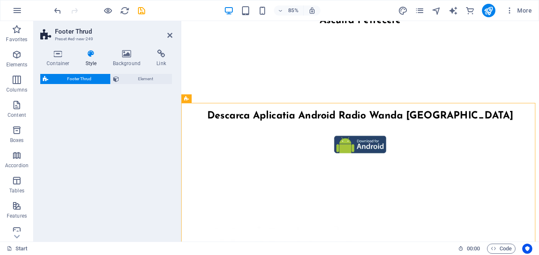
select select "rem"
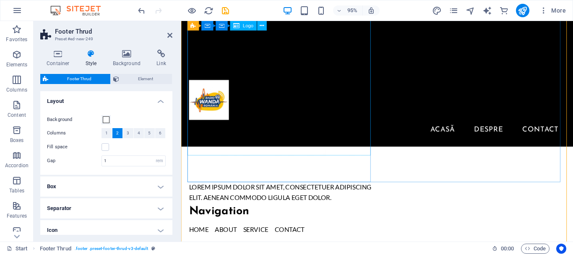
scroll to position [382, 0]
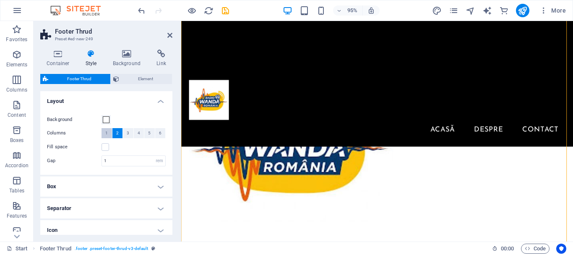
click at [107, 132] on span "1" at bounding box center [106, 133] width 3 height 10
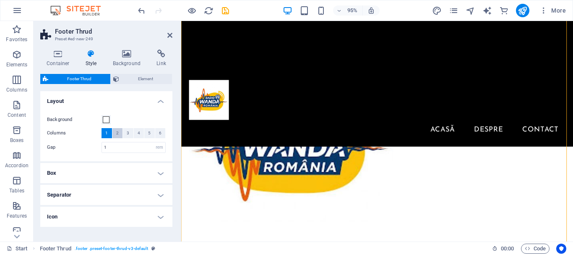
click at [118, 131] on span "2" at bounding box center [117, 133] width 3 height 10
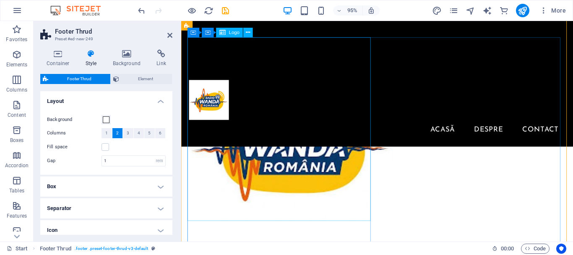
click at [285, 159] on div at bounding box center [287, 144] width 195 height 215
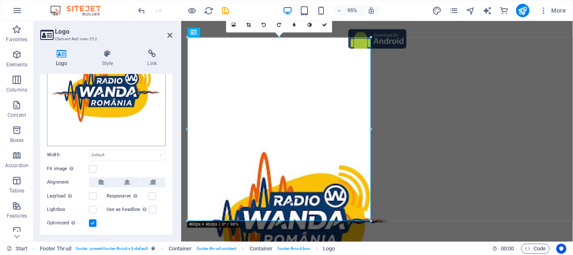
scroll to position [84, 0]
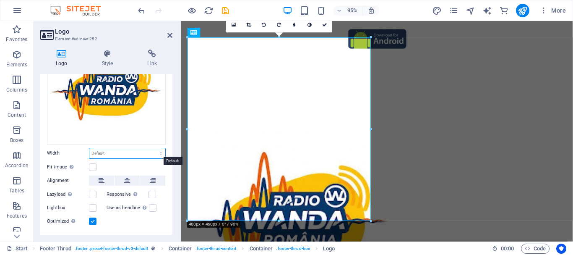
click at [123, 153] on select "Default auto px rem % em vh vw" at bounding box center [127, 153] width 76 height 10
select select "%"
click at [152, 148] on select "Default auto px rem % em vh vw" at bounding box center [127, 153] width 76 height 10
type input "100"
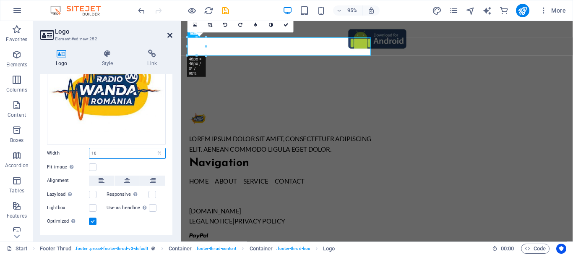
type input "10"
click at [167, 35] on icon at bounding box center [169, 35] width 5 height 7
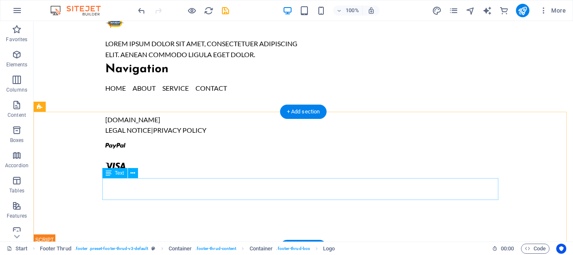
scroll to position [485, 0]
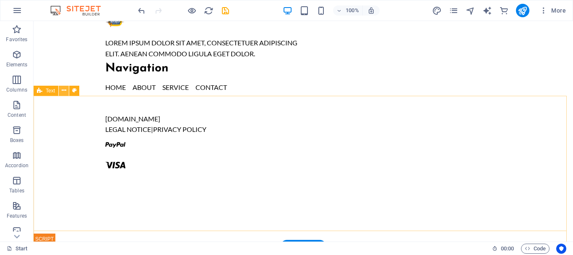
click at [65, 91] on icon at bounding box center [64, 90] width 5 height 9
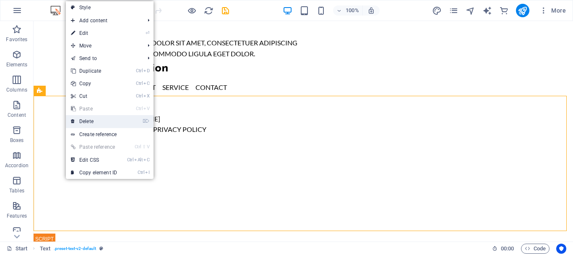
click at [92, 119] on link "⌦ Delete" at bounding box center [94, 121] width 56 height 13
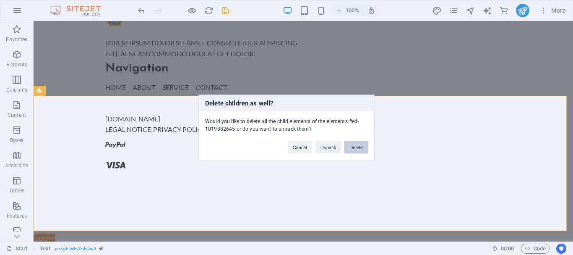
click at [353, 144] on button "Delete" at bounding box center [357, 147] width 24 height 13
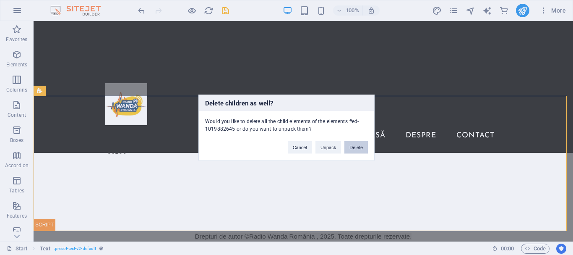
scroll to position [350, 0]
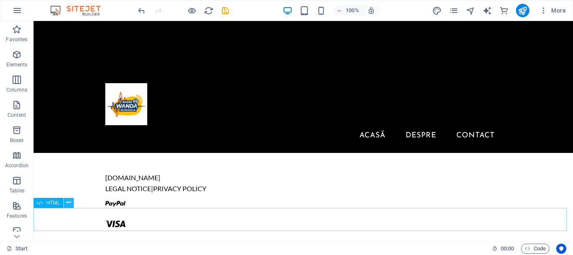
click at [68, 204] on icon at bounding box center [68, 202] width 5 height 9
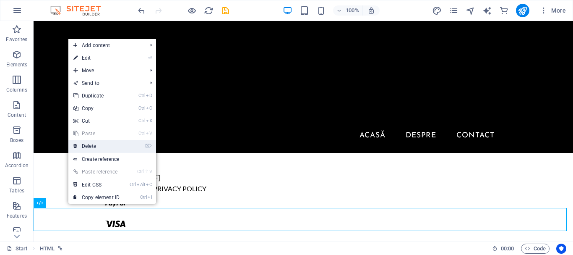
click at [84, 145] on link "⌦ Delete" at bounding box center [96, 146] width 56 height 13
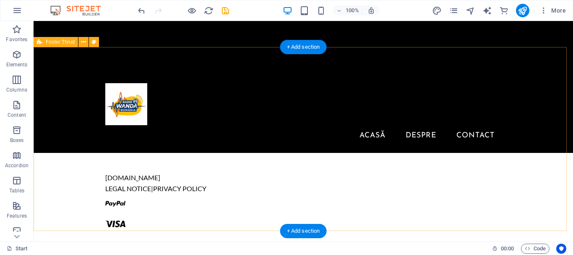
scroll to position [327, 0]
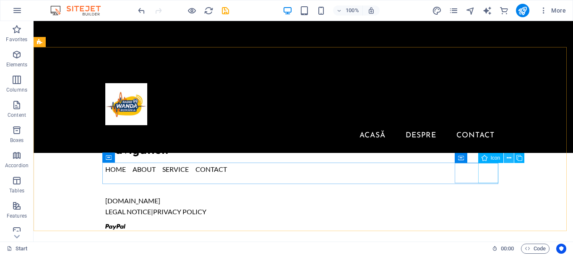
click at [506, 161] on button at bounding box center [509, 158] width 10 height 10
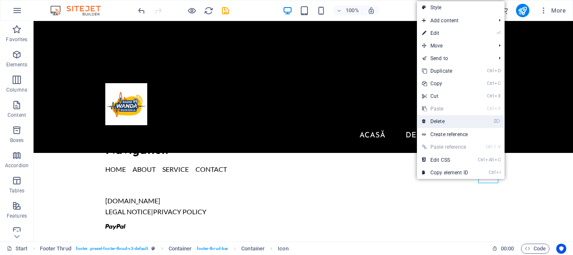
click at [448, 116] on link "⌦ Delete" at bounding box center [445, 121] width 56 height 13
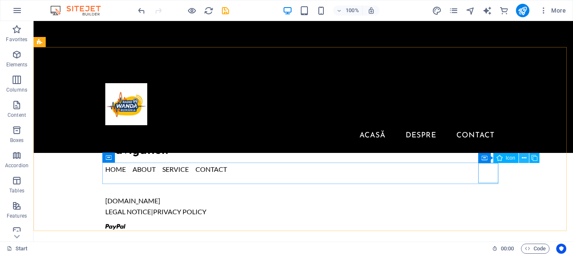
click at [526, 160] on icon at bounding box center [524, 158] width 5 height 9
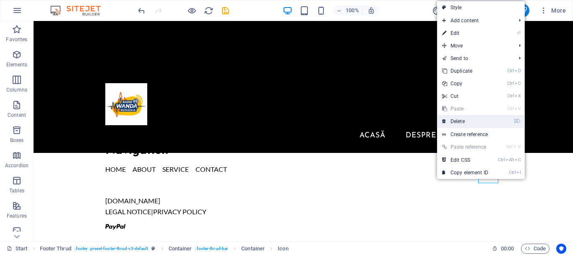
click at [461, 120] on link "⌦ Delete" at bounding box center [465, 121] width 56 height 13
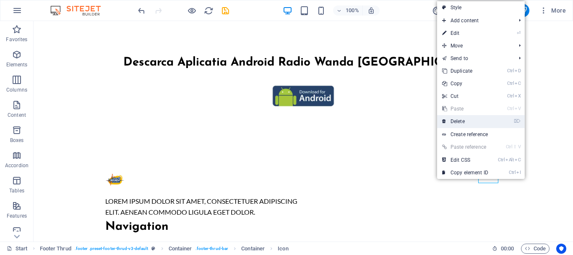
scroll to position [350, 0]
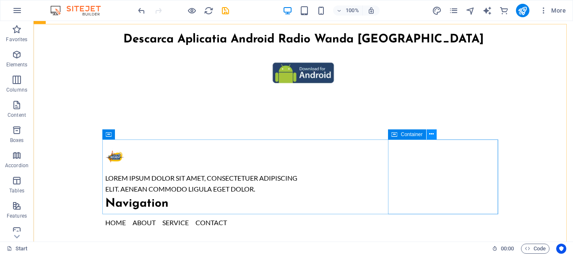
click at [430, 133] on icon at bounding box center [431, 134] width 5 height 9
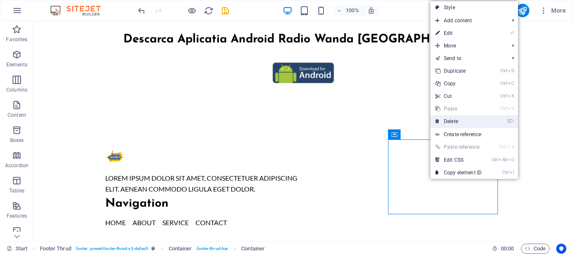
click at [448, 122] on link "⌦ Delete" at bounding box center [459, 121] width 56 height 13
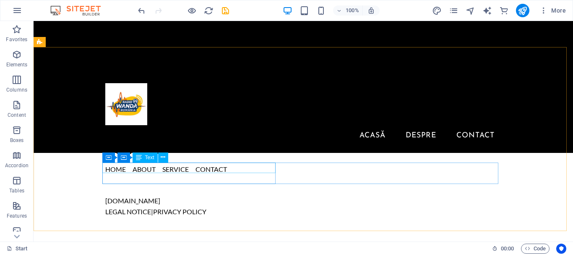
click at [149, 160] on span "Text" at bounding box center [149, 157] width 9 height 5
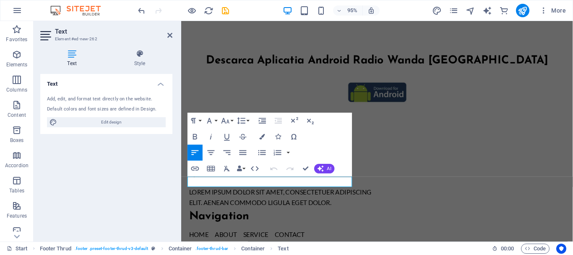
scroll to position [304, 0]
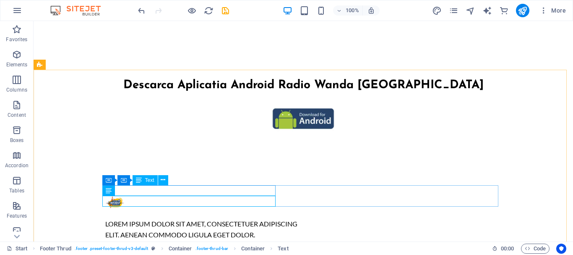
click at [145, 182] on span "Text" at bounding box center [149, 180] width 9 height 5
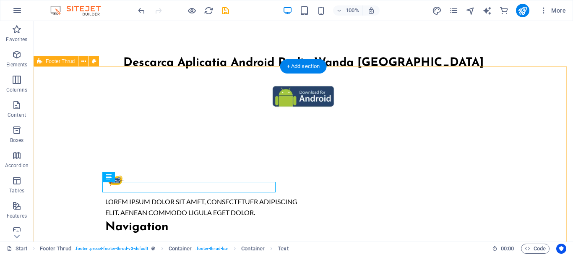
scroll to position [327, 0]
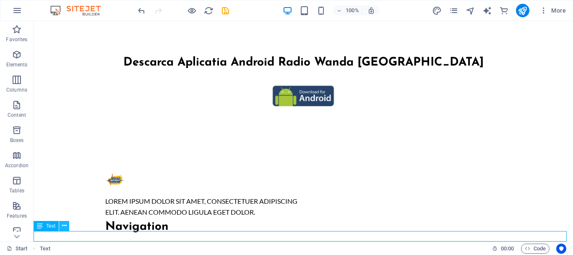
click at [60, 226] on button at bounding box center [64, 226] width 10 height 10
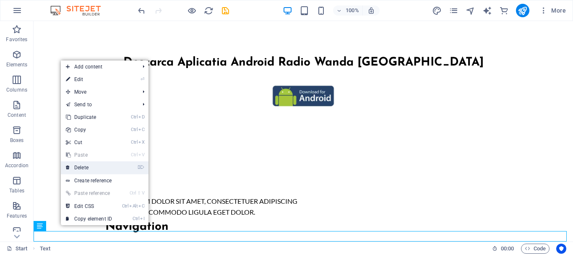
click at [82, 168] on link "⌦ Delete" at bounding box center [89, 167] width 56 height 13
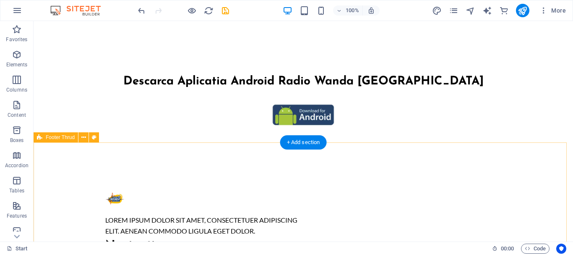
scroll to position [316, 0]
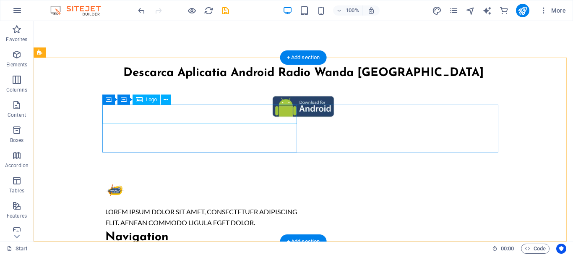
click at [114, 180] on div at bounding box center [202, 189] width 195 height 19
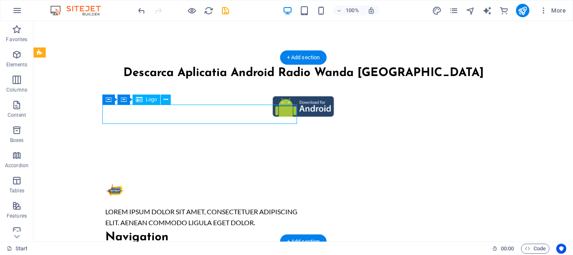
click at [114, 180] on div at bounding box center [202, 189] width 195 height 19
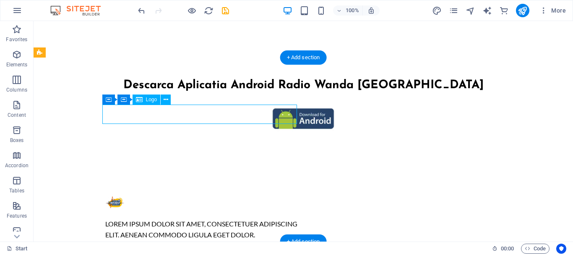
select select "%"
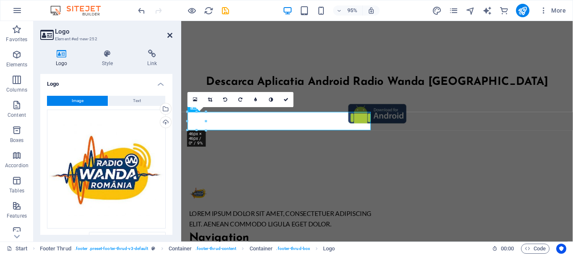
click at [170, 33] on icon at bounding box center [169, 35] width 5 height 7
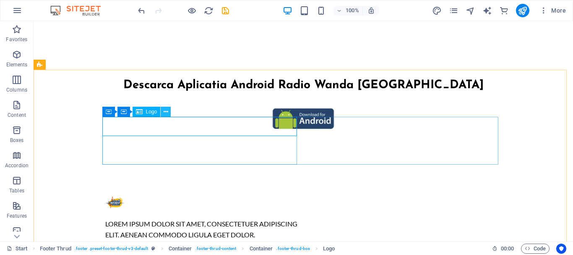
click at [164, 110] on icon at bounding box center [166, 111] width 5 height 9
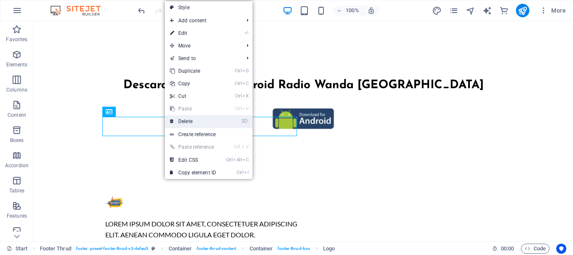
click at [187, 119] on link "⌦ Delete" at bounding box center [193, 121] width 56 height 13
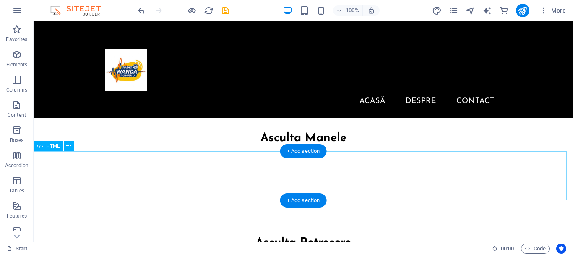
scroll to position [0, 0]
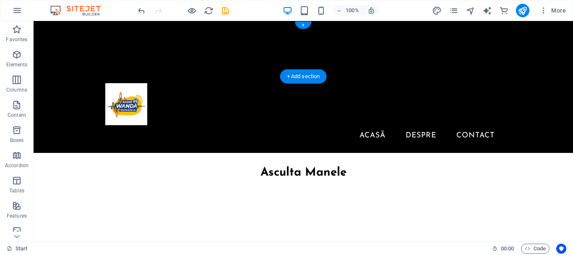
click at [57, 55] on figure at bounding box center [304, 48] width 540 height 55
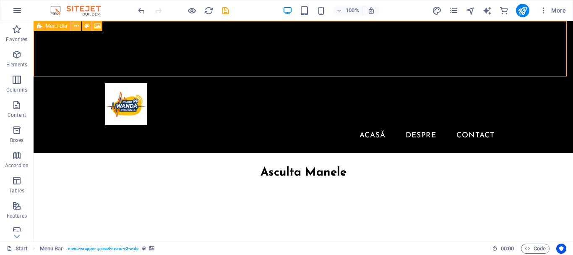
click at [78, 26] on icon at bounding box center [76, 26] width 5 height 9
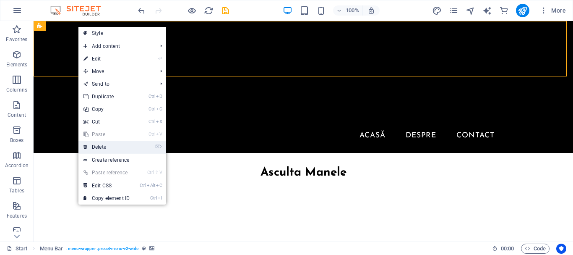
click at [94, 146] on link "⌦ Delete" at bounding box center [107, 147] width 56 height 13
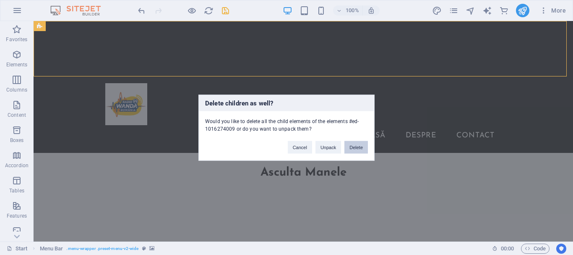
click at [353, 145] on button "Delete" at bounding box center [357, 147] width 24 height 13
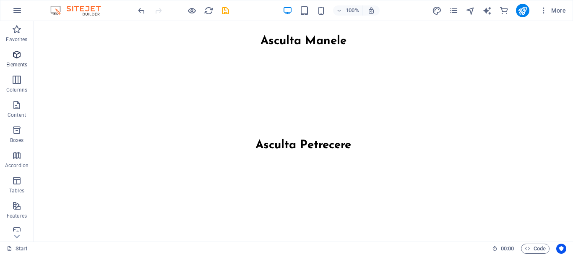
click at [19, 61] on span "Elements" at bounding box center [17, 60] width 34 height 20
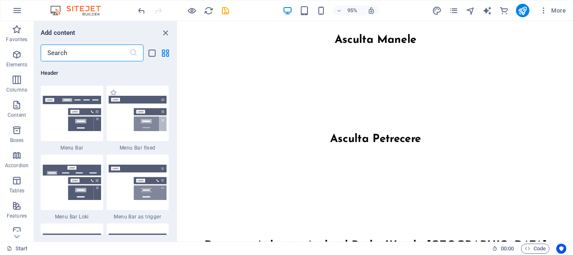
scroll to position [5194, 0]
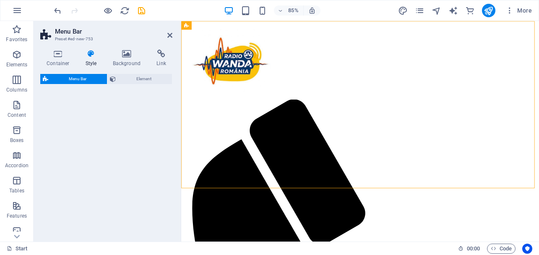
select select "rem"
select select "preset-menu-v2-fixed"
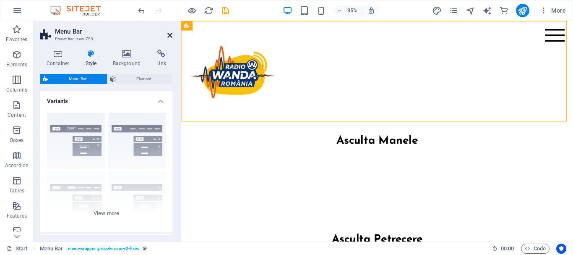
click at [172, 34] on icon at bounding box center [169, 35] width 5 height 7
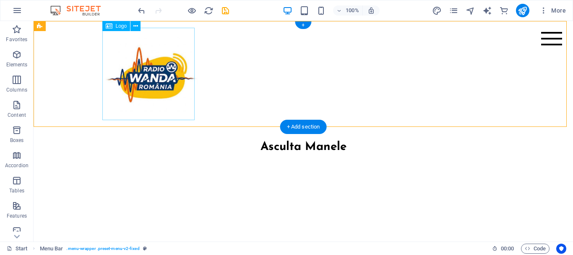
click at [132, 65] on div at bounding box center [303, 74] width 396 height 92
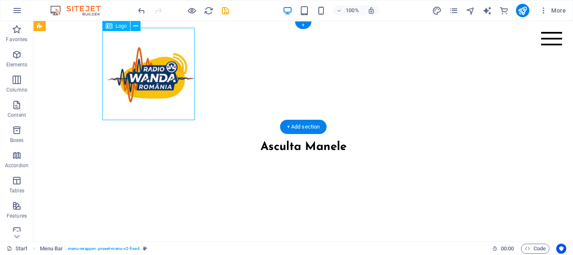
click at [132, 65] on div at bounding box center [303, 74] width 396 height 92
select select "px"
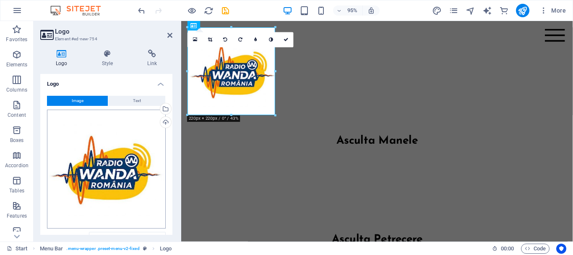
scroll to position [84, 0]
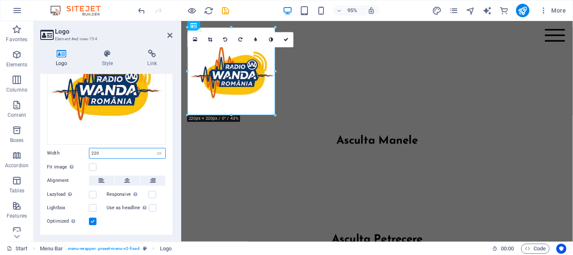
click at [113, 152] on input "220" at bounding box center [127, 153] width 76 height 10
type input "2"
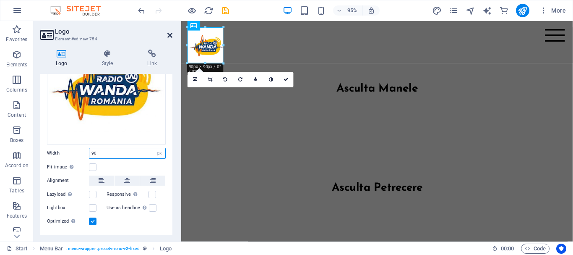
type input "90"
click at [169, 35] on icon at bounding box center [169, 35] width 5 height 7
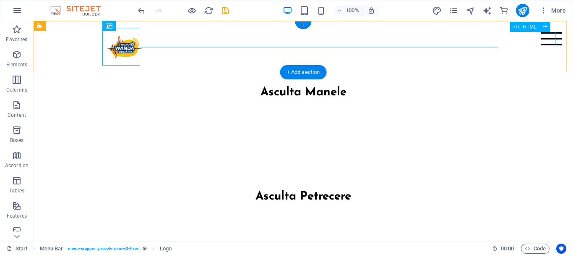
click at [547, 41] on div "Menu" at bounding box center [552, 38] width 21 height 13
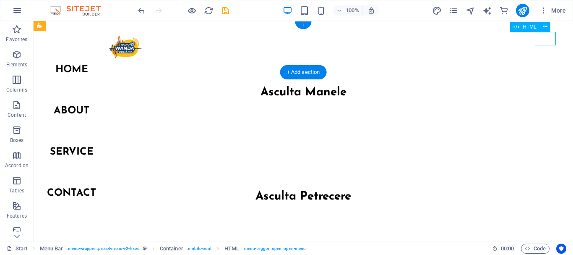
click at [547, 39] on div "Menu" at bounding box center [552, 38] width 21 height 13
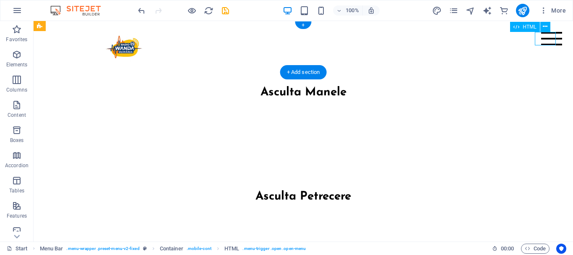
click at [547, 39] on div "Menu" at bounding box center [552, 38] width 21 height 13
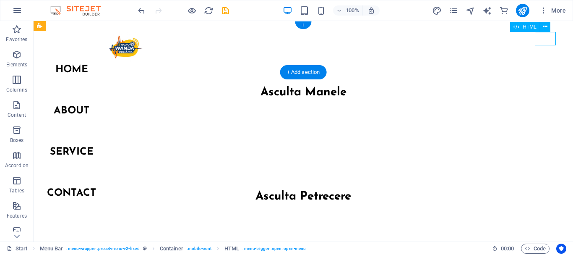
click at [545, 37] on div "Menu" at bounding box center [552, 38] width 21 height 13
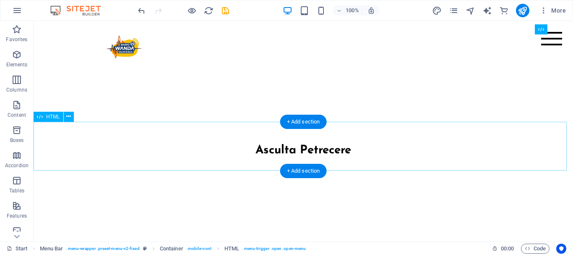
scroll to position [0, 0]
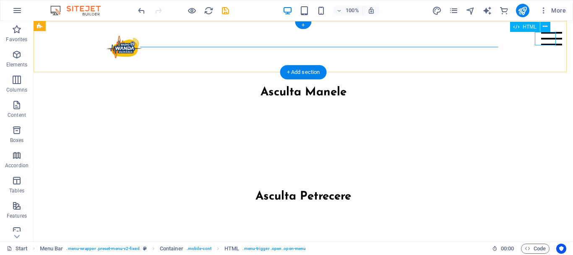
click at [545, 37] on div "Menu" at bounding box center [552, 38] width 21 height 13
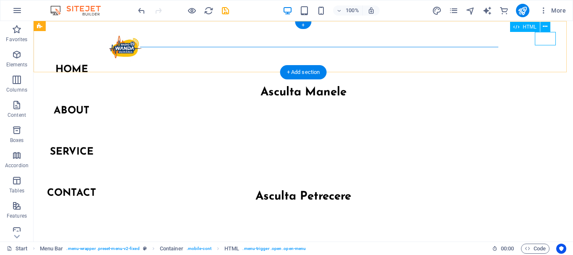
click at [545, 37] on div "Menu" at bounding box center [552, 38] width 21 height 13
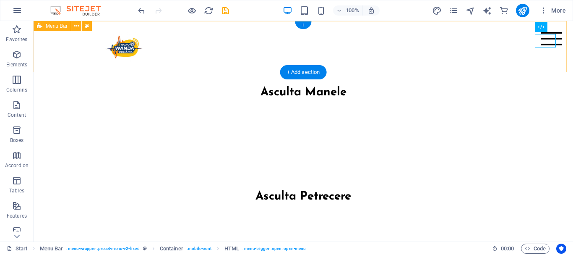
click at [56, 53] on div "Menu Home About Service Contact" at bounding box center [304, 46] width 540 height 51
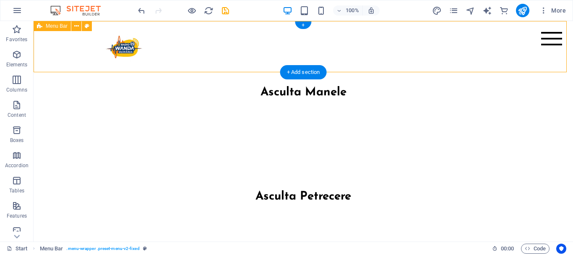
click at [56, 53] on div "Menu Home About Service Contact" at bounding box center [304, 46] width 540 height 51
select select "rem"
select select "preset-menu-v2-fixed"
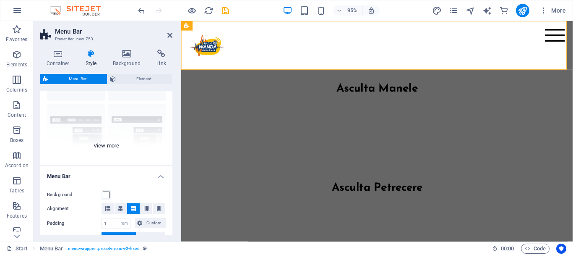
scroll to position [84, 0]
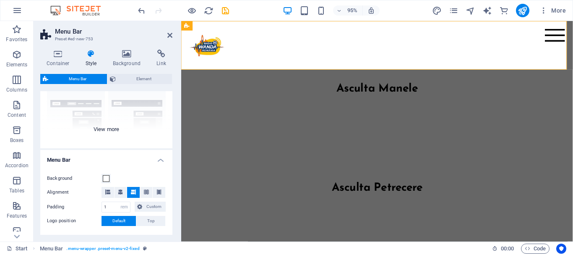
click at [111, 127] on div "Border Centered Default Fixed Loki Trigger Wide XXL" at bounding box center [106, 85] width 132 height 126
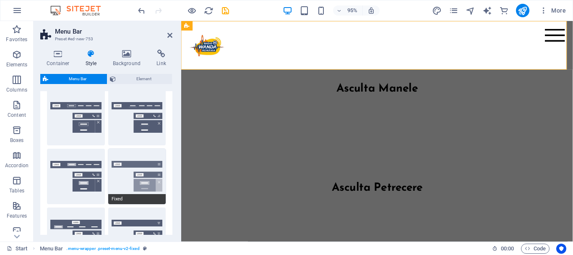
scroll to position [42, 0]
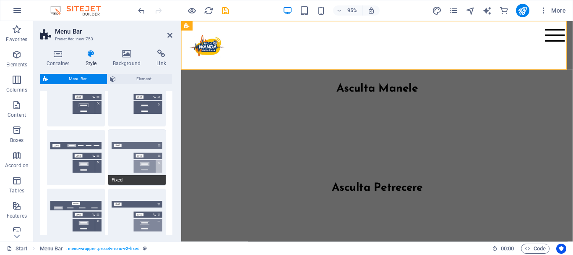
click at [134, 156] on button "Fixed" at bounding box center [137, 157] width 58 height 55
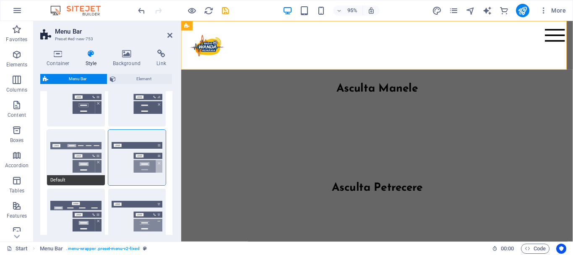
click at [66, 157] on button "Default" at bounding box center [76, 157] width 58 height 55
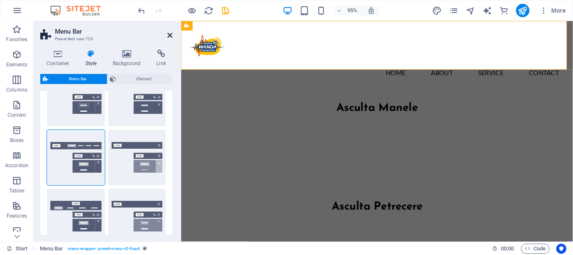
click at [168, 34] on icon at bounding box center [169, 35] width 5 height 7
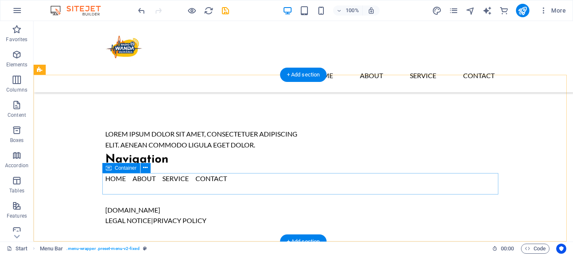
scroll to position [295, 0]
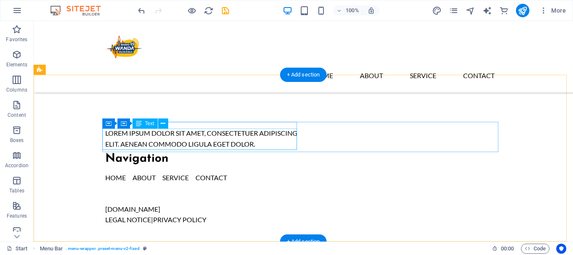
click at [262, 141] on div "Lorem ipsum dolor sit amet, consectetuer adipiscing elit. Aenean commodo ligula…" at bounding box center [202, 138] width 195 height 21
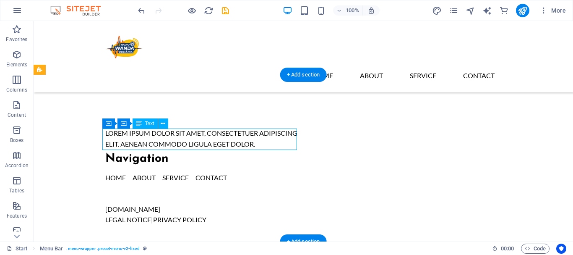
click at [262, 141] on div "Lorem ipsum dolor sit amet, consectetuer adipiscing elit. Aenean commodo ligula…" at bounding box center [202, 138] width 195 height 21
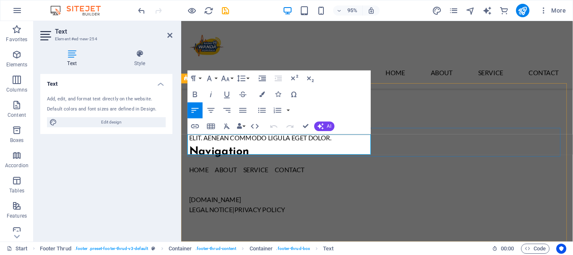
scroll to position [283, 0]
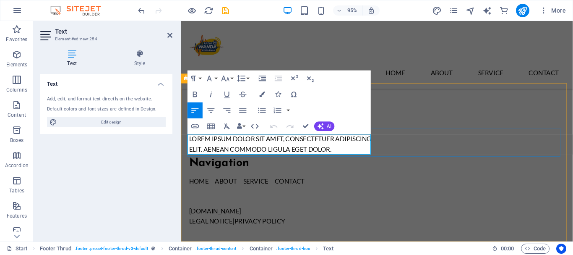
click at [378, 156] on p "Lorem ipsum dolor sit amet, consectetuer adipiscing elit. Aenean commodo ligula…" at bounding box center [287, 149] width 195 height 21
click at [266, 159] on p "​Radio Wanda Roamnaia este un post de radio online 100% fara publicitatecare em…" at bounding box center [287, 149] width 195 height 21
click at [313, 157] on p "Radio Wanda Roamnaia este un post de radio online 100% fara publicitate care em…" at bounding box center [287, 149] width 195 height 21
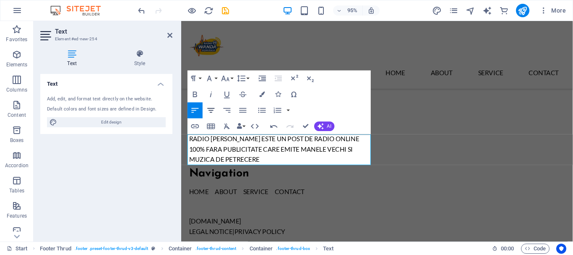
click at [213, 110] on icon "button" at bounding box center [211, 110] width 7 height 5
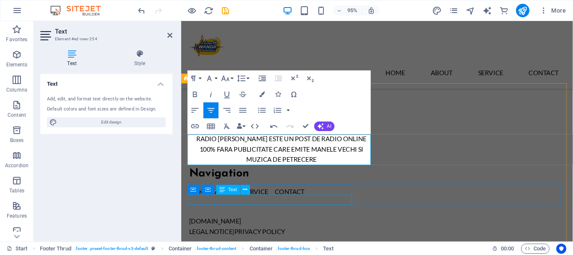
click at [297, 237] on div "Legal Notice | Privacy Policy" at bounding box center [388, 242] width 396 height 11
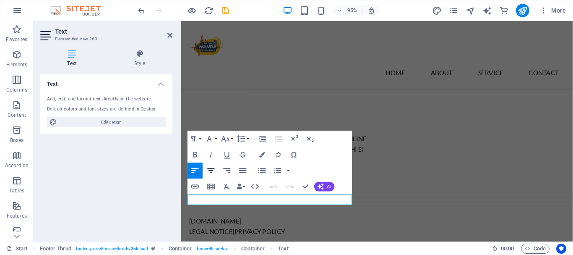
click at [212, 166] on icon "button" at bounding box center [212, 171] width 10 height 10
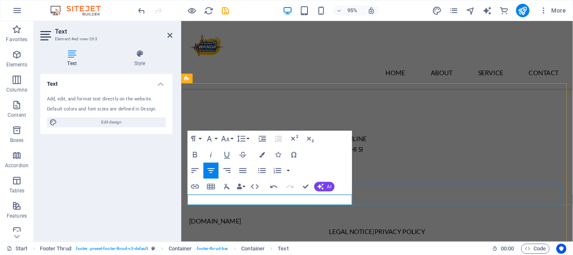
click at [393, 226] on div "radiowanda.ro Legal Notice | Privacy Policy" at bounding box center [388, 236] width 396 height 21
click at [530, 226] on div "radiowanda.ro Legal Notice | Privacy Policy" at bounding box center [388, 236] width 396 height 21
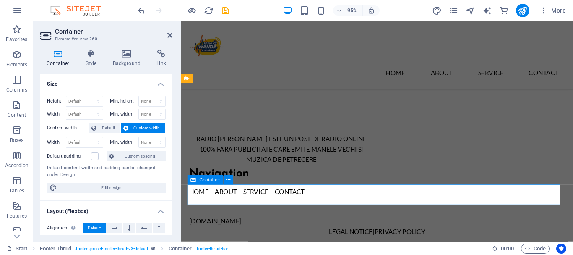
click at [408, 226] on div "radiowanda.ro Legal Notice | Privacy Policy" at bounding box center [388, 236] width 396 height 21
click at [410, 226] on div "radiowanda.ro Legal Notice | Privacy Policy" at bounding box center [388, 236] width 396 height 21
click at [215, 226] on div "[DOMAIN_NAME]" at bounding box center [386, 231] width 393 height 11
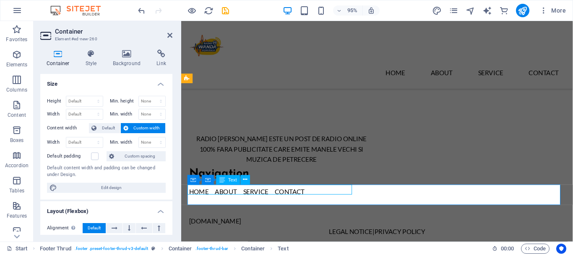
click at [215, 226] on div "[DOMAIN_NAME]" at bounding box center [386, 231] width 393 height 11
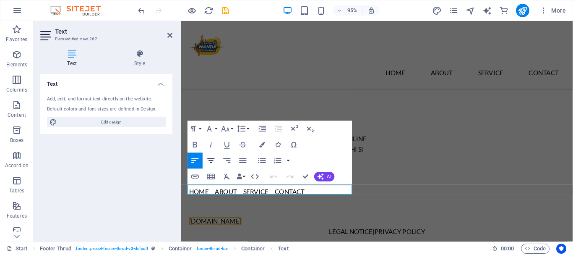
click at [211, 162] on icon "button" at bounding box center [212, 161] width 10 height 10
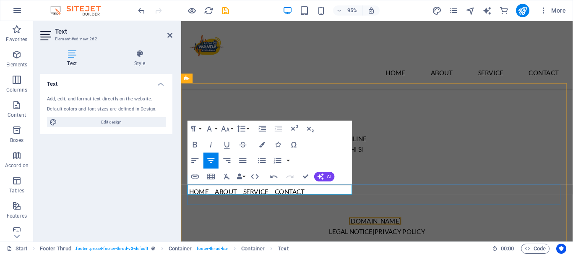
click at [441, 226] on div "radiowanda.ro Legal Notice | Privacy Policy" at bounding box center [388, 236] width 396 height 21
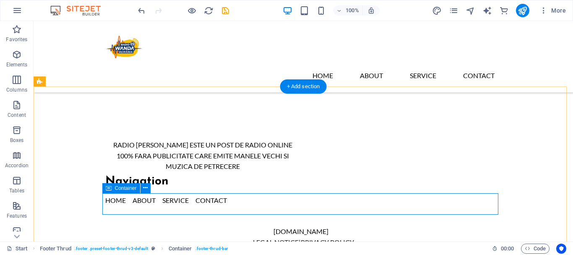
click at [307, 226] on div "radiowanda.ro Legal Notice | Privacy Policy" at bounding box center [303, 236] width 396 height 21
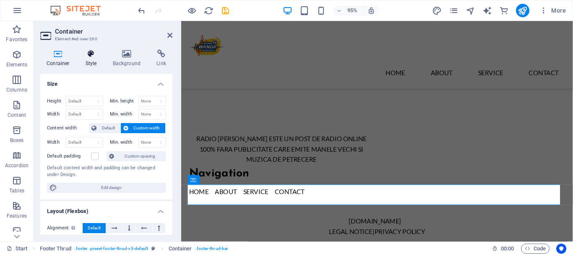
click at [96, 58] on icon at bounding box center [91, 54] width 24 height 8
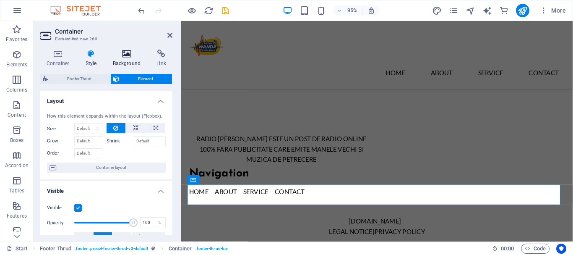
click at [119, 59] on h4 "Background" at bounding box center [129, 59] width 44 height 18
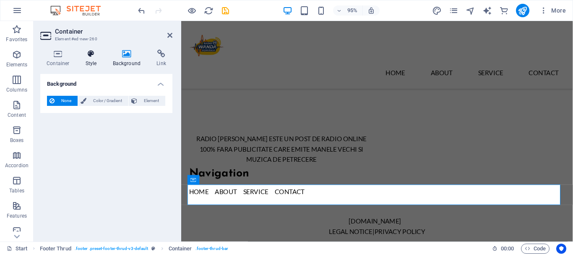
click at [91, 59] on h4 "Style" at bounding box center [92, 59] width 27 height 18
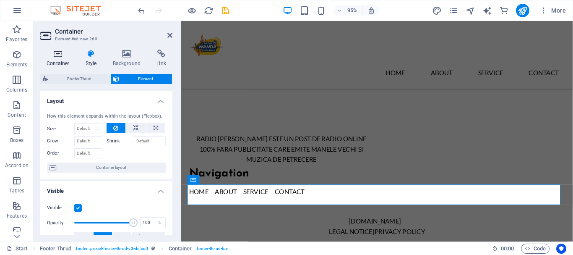
click at [58, 56] on icon at bounding box center [58, 54] width 36 height 8
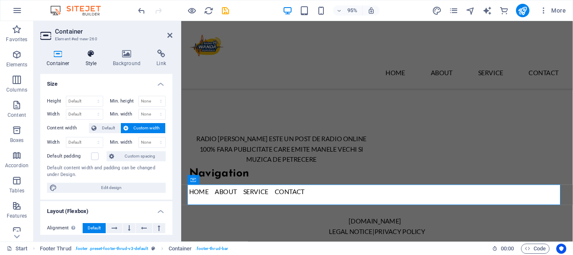
click at [87, 58] on h4 "Style" at bounding box center [92, 59] width 27 height 18
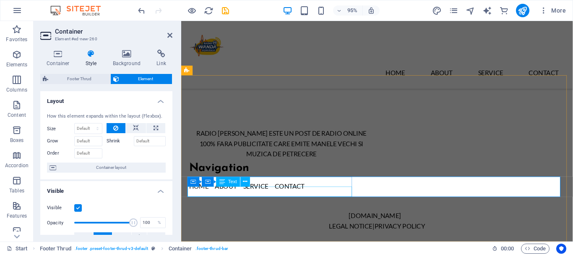
scroll to position [291, 0]
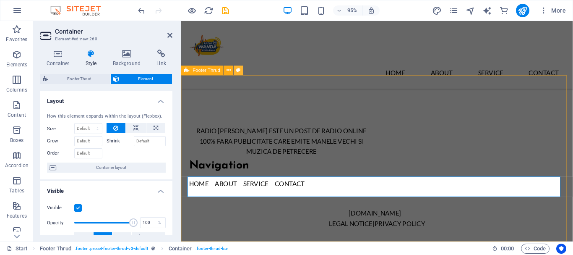
click at [234, 70] on button at bounding box center [239, 70] width 10 height 10
select select "rem"
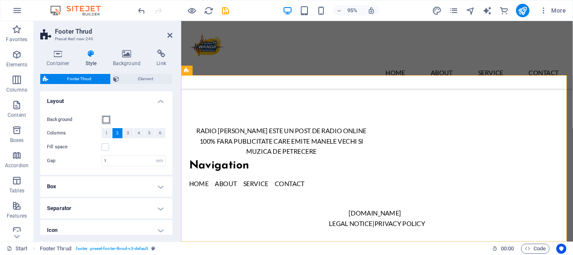
click at [107, 120] on span at bounding box center [106, 119] width 7 height 7
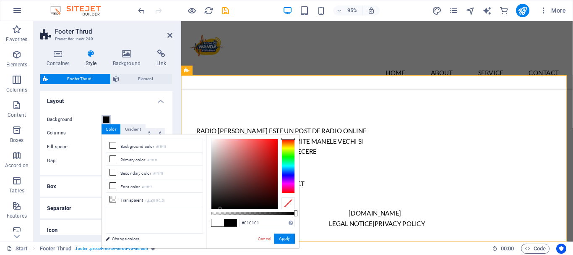
type input "#000000"
drag, startPoint x: 212, startPoint y: 141, endPoint x: 207, endPoint y: 212, distance: 70.7
click at [207, 211] on div "#000000 Supported formats #0852ed rgb(8, 82, 237) rgba(8, 82, 237, 90%) hsv(221…" at bounding box center [253, 252] width 93 height 236
click at [283, 238] on button "Apply" at bounding box center [284, 238] width 21 height 10
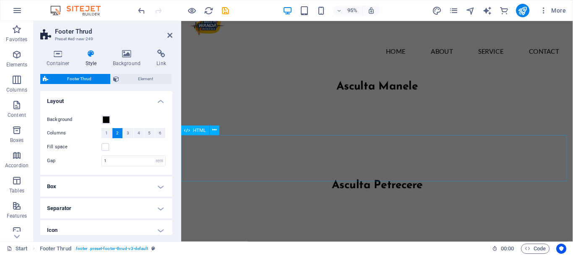
scroll to position [0, 0]
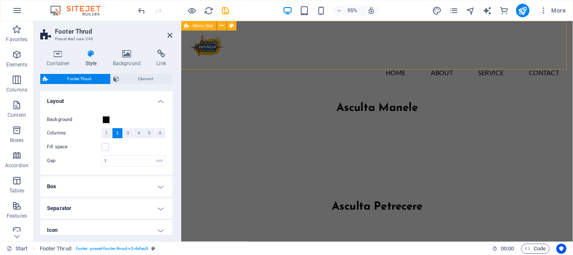
click at [189, 69] on div "Menu Home About Service Contact" at bounding box center [387, 56] width 413 height 71
select select "rem"
select select "preset-menu-v2-fixed"
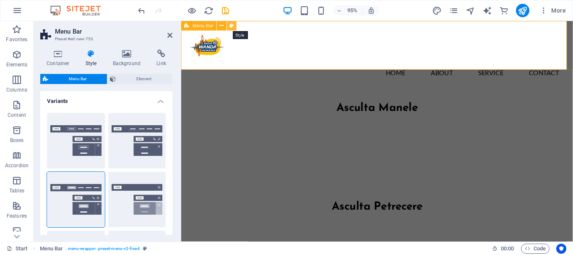
click at [234, 24] on button at bounding box center [232, 26] width 10 height 10
click at [129, 55] on icon at bounding box center [127, 54] width 41 height 8
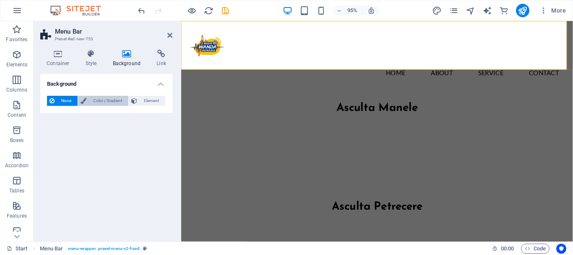
click at [105, 96] on span "Color / Gradient" at bounding box center [107, 101] width 37 height 10
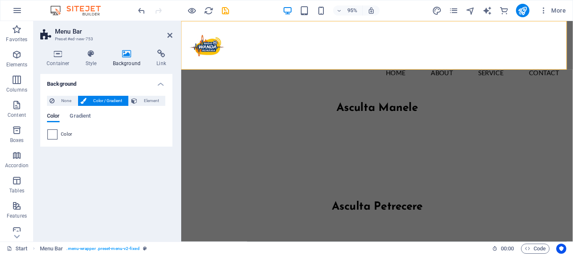
click at [55, 136] on span at bounding box center [52, 134] width 9 height 9
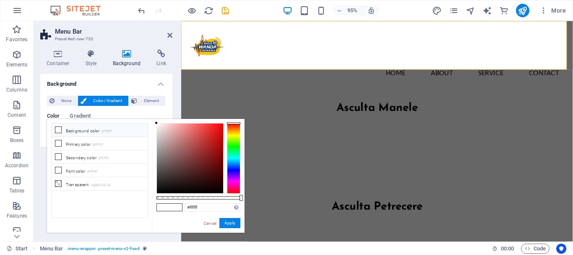
click at [61, 129] on icon at bounding box center [58, 130] width 6 height 6
drag, startPoint x: 156, startPoint y: 124, endPoint x: 157, endPoint y: 189, distance: 64.7
click at [157, 189] on div "#ffffff Supported formats #0852ed rgb(8, 82, 237) rgba(8, 82, 237, 90%) hsv(221…" at bounding box center [198, 237] width 93 height 236
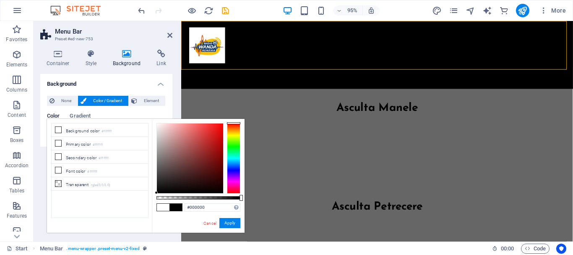
drag, startPoint x: 160, startPoint y: 131, endPoint x: 191, endPoint y: 218, distance: 92.8
click at [150, 206] on div "less Background color #ffffff Primary color #ffffff Secondary color #ffffff Fon…" at bounding box center [146, 176] width 198 height 114
click at [229, 221] on button "Apply" at bounding box center [230, 223] width 21 height 10
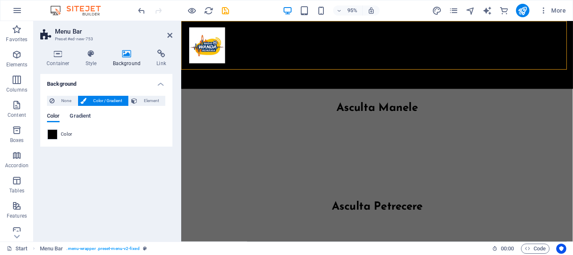
click at [80, 115] on span "Gradient" at bounding box center [80, 117] width 21 height 12
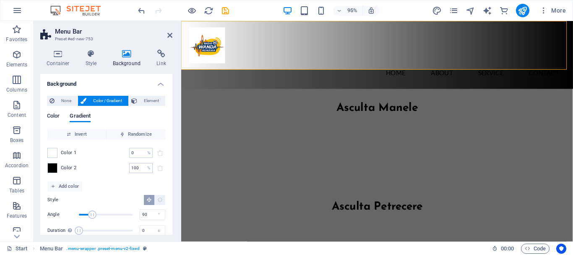
click at [52, 116] on span "Color" at bounding box center [53, 117] width 13 height 12
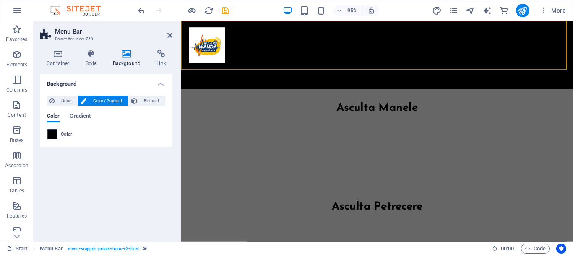
click at [54, 136] on span at bounding box center [52, 134] width 9 height 9
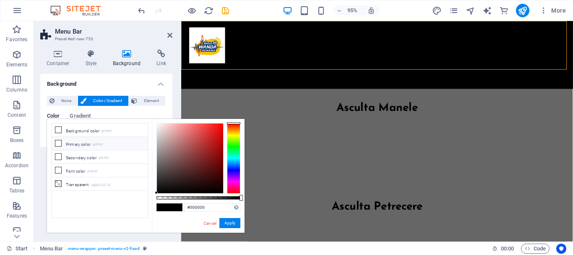
click at [55, 145] on icon at bounding box center [58, 143] width 6 height 6
type input "#ffffff"
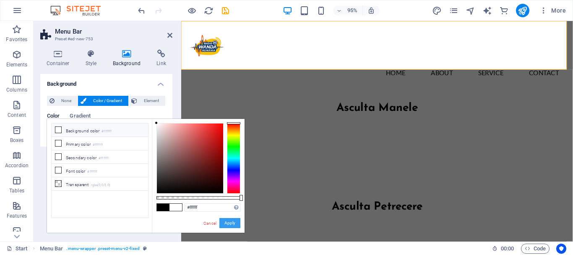
click at [233, 222] on button "Apply" at bounding box center [230, 223] width 21 height 10
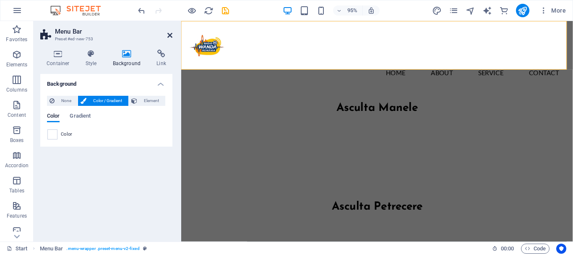
click at [168, 35] on icon at bounding box center [169, 35] width 5 height 7
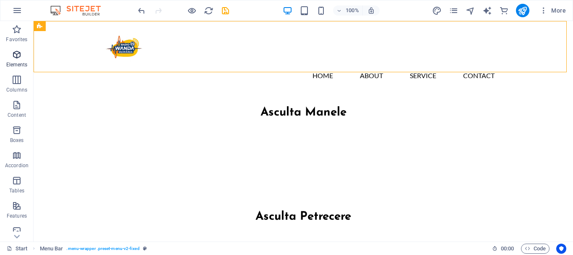
click at [15, 59] on icon "button" at bounding box center [17, 55] width 10 height 10
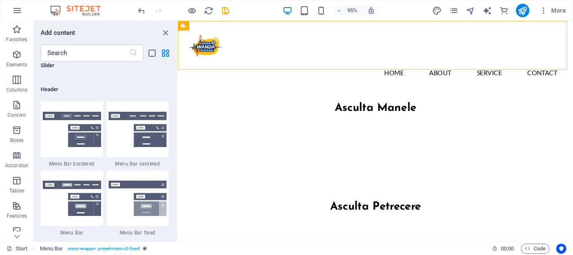
scroll to position [5154, 0]
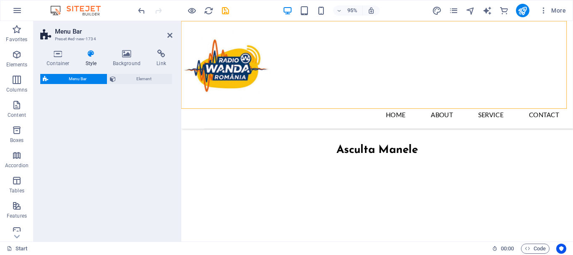
select select "rem"
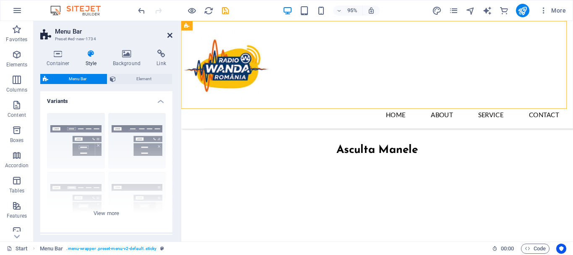
click at [172, 34] on icon at bounding box center [169, 35] width 5 height 7
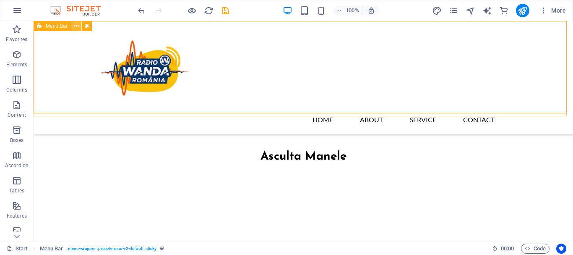
click at [77, 25] on icon at bounding box center [76, 26] width 5 height 9
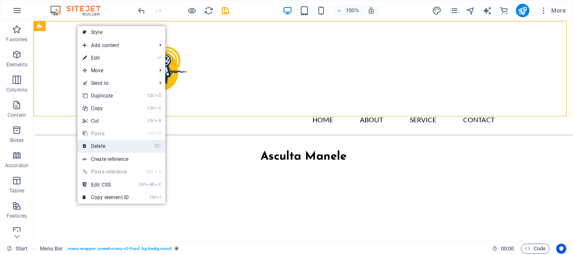
click at [108, 143] on link "⌦ Delete" at bounding box center [106, 146] width 56 height 13
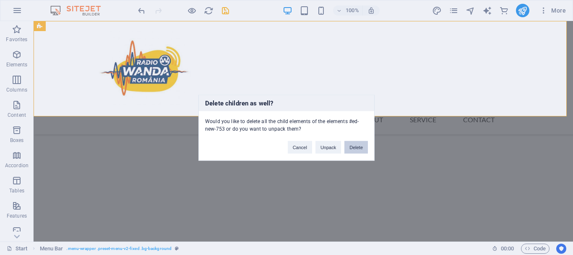
click at [363, 144] on button "Delete" at bounding box center [357, 147] width 24 height 13
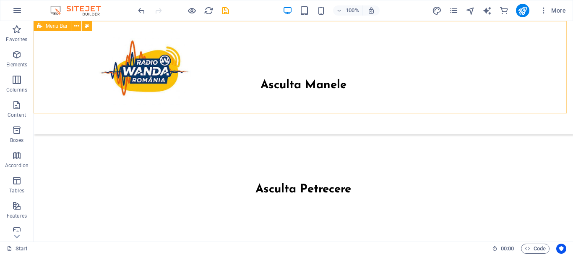
click at [411, 50] on div "Menu Home About Service Contact" at bounding box center [304, 77] width 540 height 113
drag, startPoint x: 411, startPoint y: 50, endPoint x: 265, endPoint y: 51, distance: 145.3
click at [410, 50] on div "Menu Home About Service Contact" at bounding box center [304, 77] width 540 height 113
select select "rem"
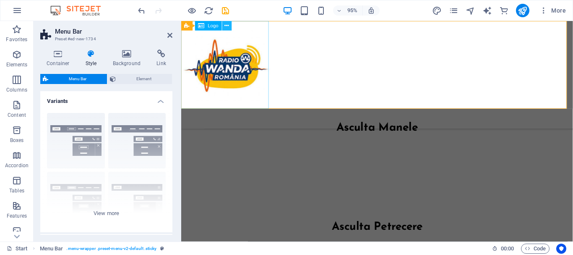
click at [228, 25] on icon at bounding box center [227, 25] width 4 height 8
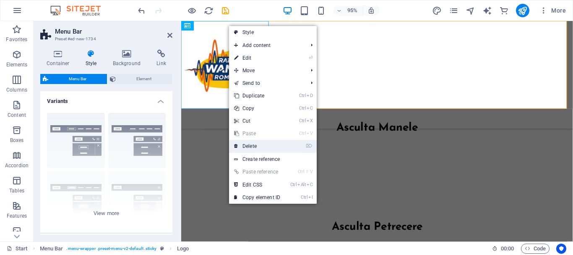
click at [251, 149] on link "⌦ Delete" at bounding box center [257, 146] width 56 height 13
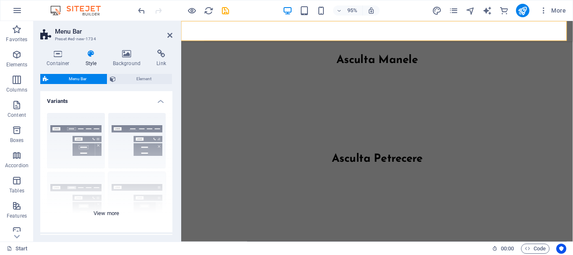
drag, startPoint x: 119, startPoint y: 211, endPoint x: 121, endPoint y: 205, distance: 5.7
click at [119, 210] on div "Border Centered Default Fixed Loki Trigger Wide XXL" at bounding box center [106, 169] width 132 height 126
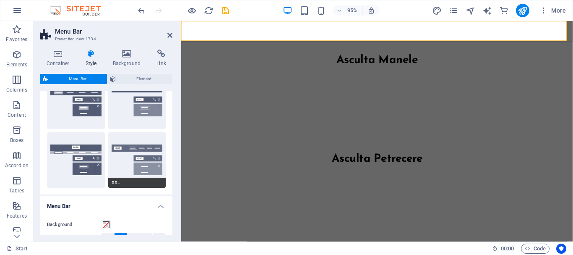
scroll to position [168, 0]
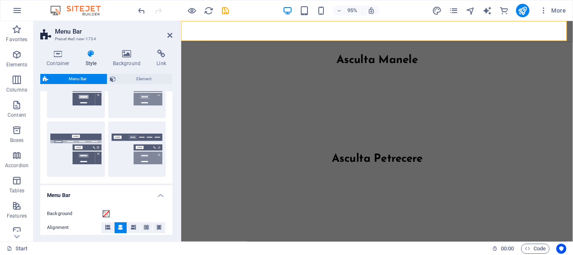
drag, startPoint x: 84, startPoint y: 151, endPoint x: 379, endPoint y: 20, distance: 322.9
click at [379, 21] on section "Favorites Elements Columns Content Boxes Accordion Tables Features Images Slide…" at bounding box center [286, 131] width 573 height 220
drag, startPoint x: 258, startPoint y: 167, endPoint x: 413, endPoint y: 22, distance: 212.9
click at [80, 139] on button "Wide" at bounding box center [76, 148] width 58 height 55
type input "0"
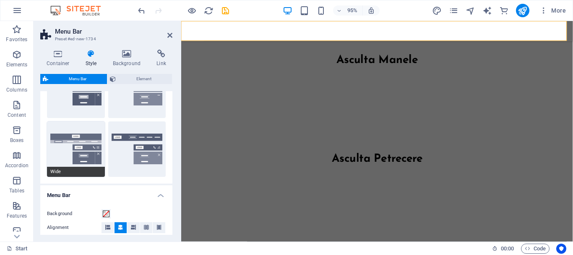
type input "2"
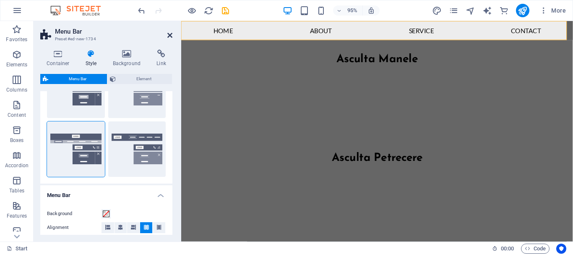
click at [172, 34] on icon at bounding box center [169, 35] width 5 height 7
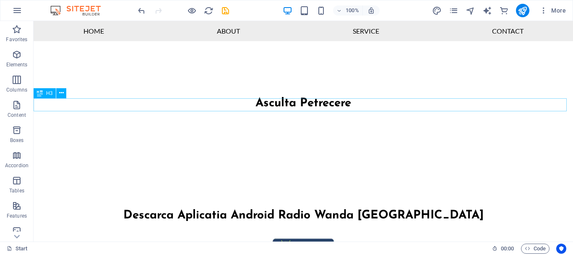
scroll to position [0, 0]
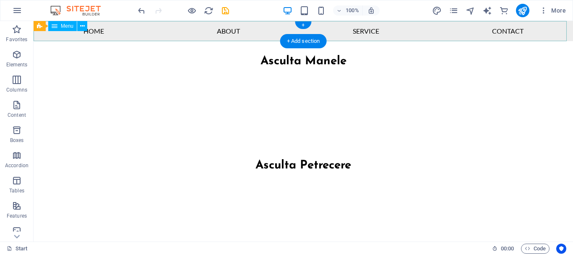
click at [46, 33] on nav "Home About Service Contact" at bounding box center [304, 31] width 540 height 20
select select
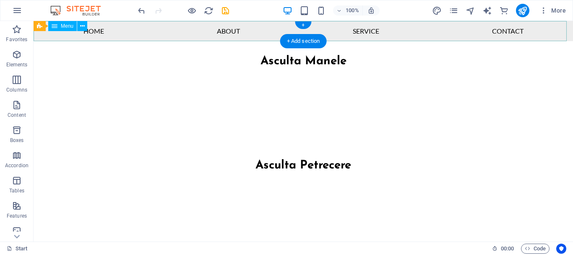
select select
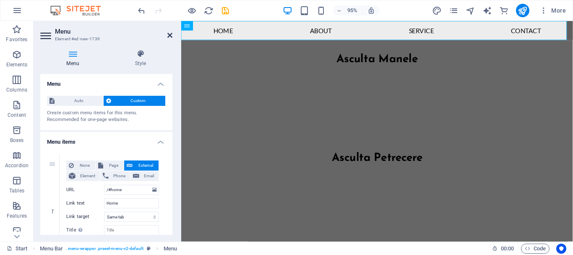
click at [171, 35] on icon at bounding box center [169, 35] width 5 height 7
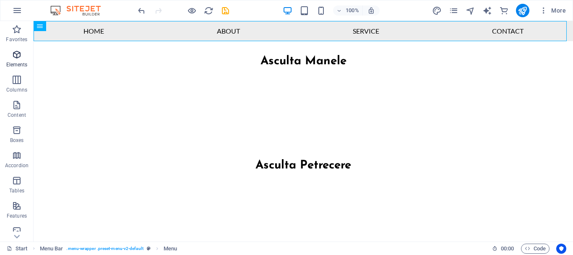
click at [18, 59] on icon "button" at bounding box center [17, 55] width 10 height 10
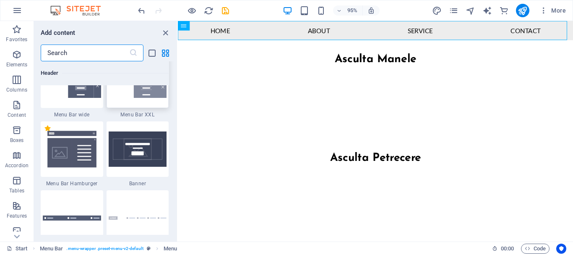
scroll to position [5364, 0]
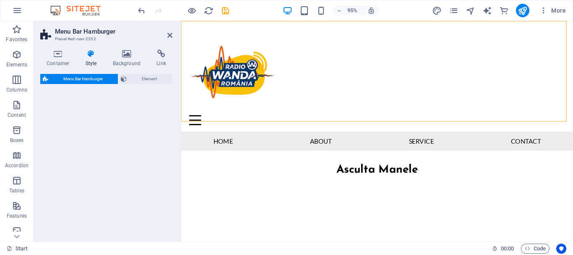
select select "rem"
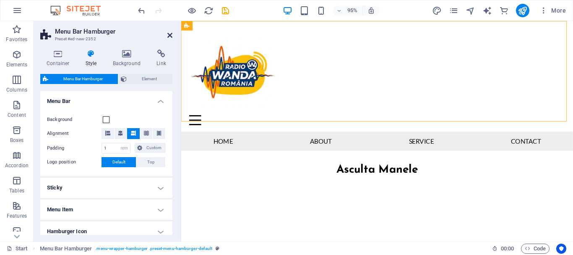
click at [168, 34] on icon at bounding box center [169, 35] width 5 height 7
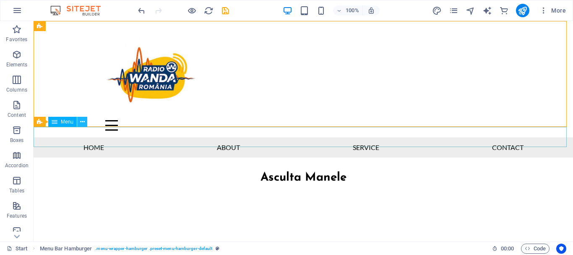
click at [83, 119] on icon at bounding box center [82, 122] width 5 height 9
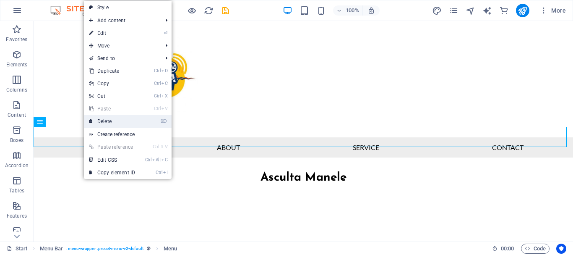
click at [105, 122] on link "⌦ Delete" at bounding box center [112, 121] width 56 height 13
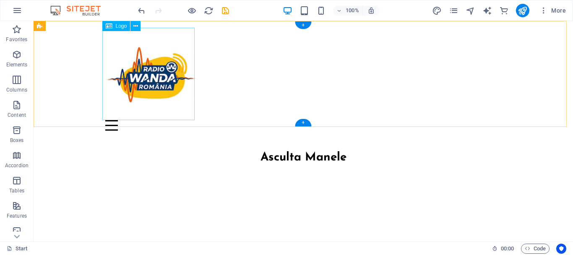
click at [129, 80] on div at bounding box center [303, 74] width 396 height 92
select select "px"
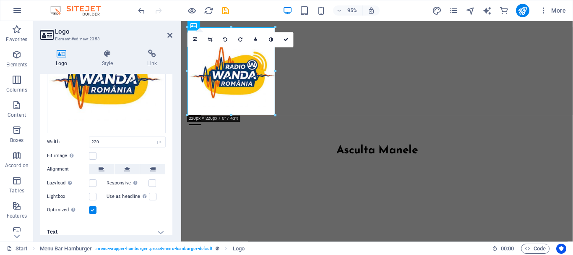
scroll to position [101, 0]
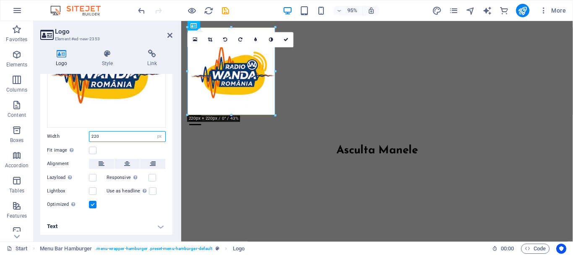
click at [109, 136] on input "220" at bounding box center [127, 136] width 76 height 10
type input "2"
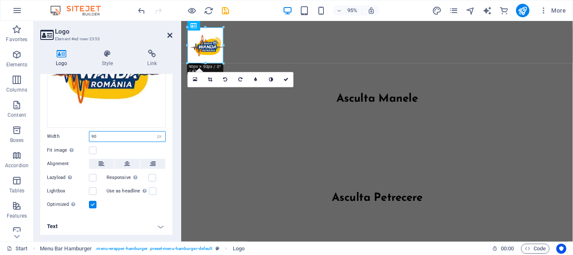
type input "90"
click at [169, 35] on icon at bounding box center [169, 35] width 5 height 7
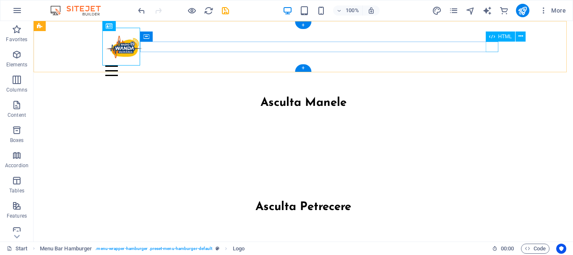
click at [494, 65] on div "Menu" at bounding box center [303, 70] width 396 height 10
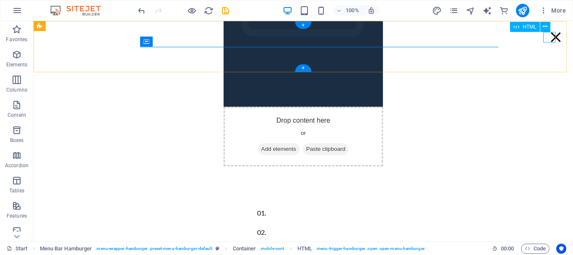
click at [550, 37] on div "Menu" at bounding box center [556, 37] width 13 height 10
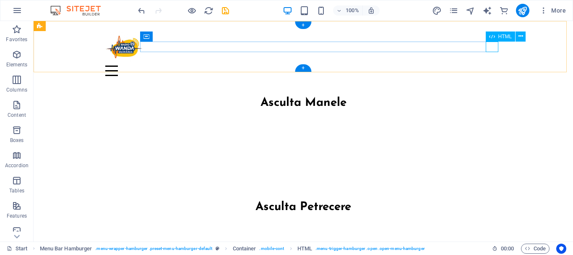
click at [495, 65] on div "Menu" at bounding box center [303, 70] width 396 height 10
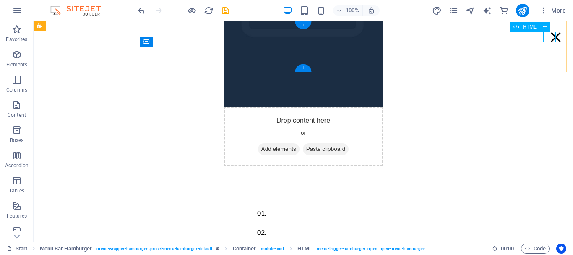
click at [552, 37] on div "Menu" at bounding box center [556, 37] width 13 height 10
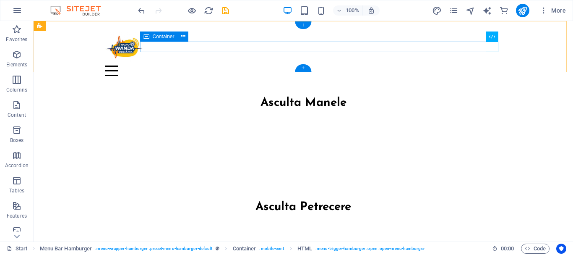
click at [416, 65] on div "Menu" at bounding box center [303, 70] width 396 height 10
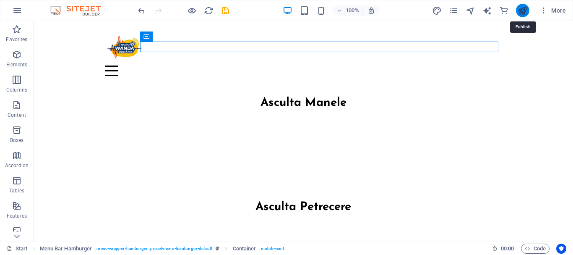
click at [524, 10] on icon "publish" at bounding box center [523, 11] width 10 height 10
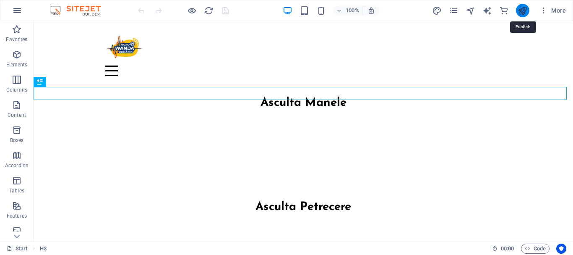
click at [525, 6] on icon "publish" at bounding box center [523, 11] width 10 height 10
